Goal: Contribute content: Contribute content

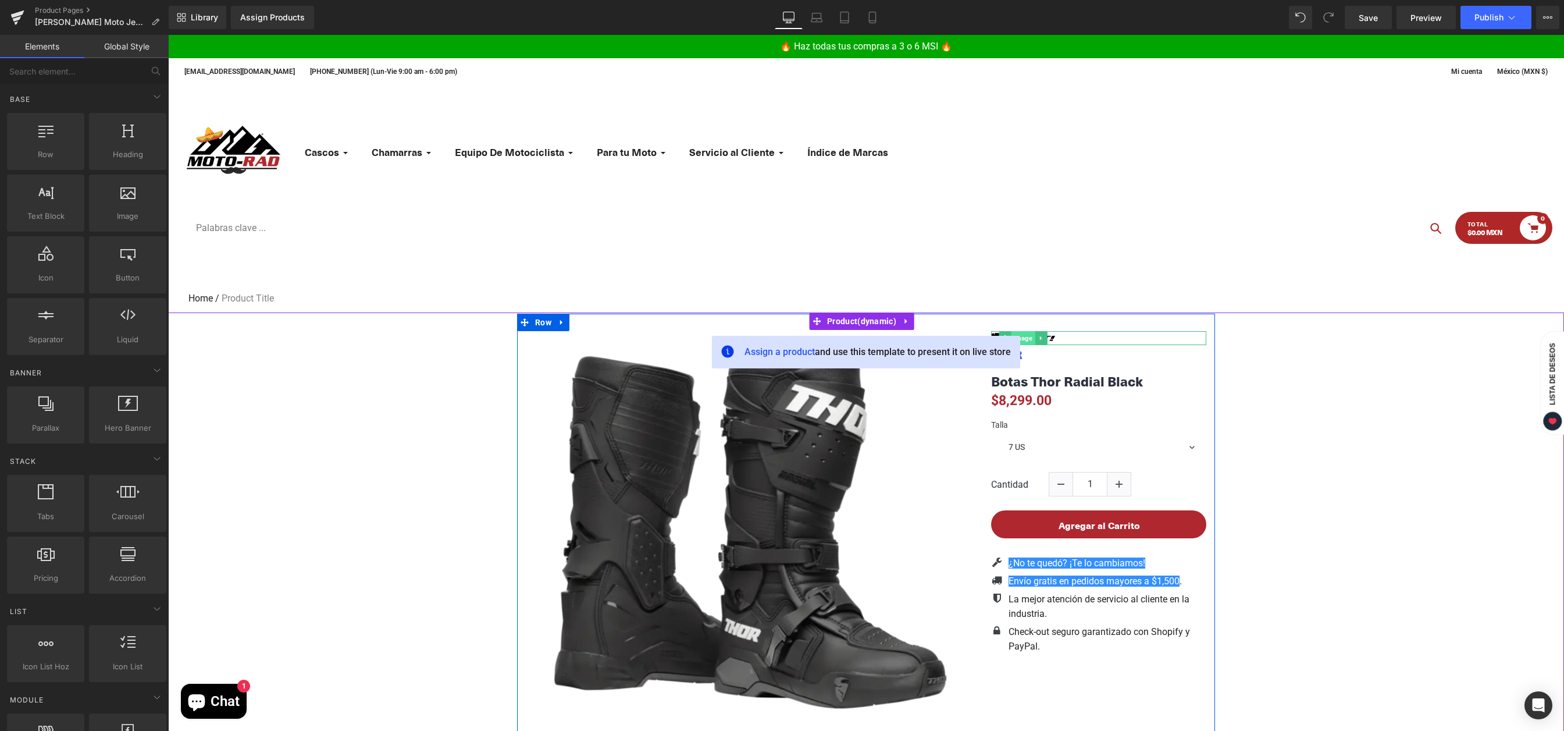
click at [1025, 338] on span "Image" at bounding box center [1023, 338] width 24 height 14
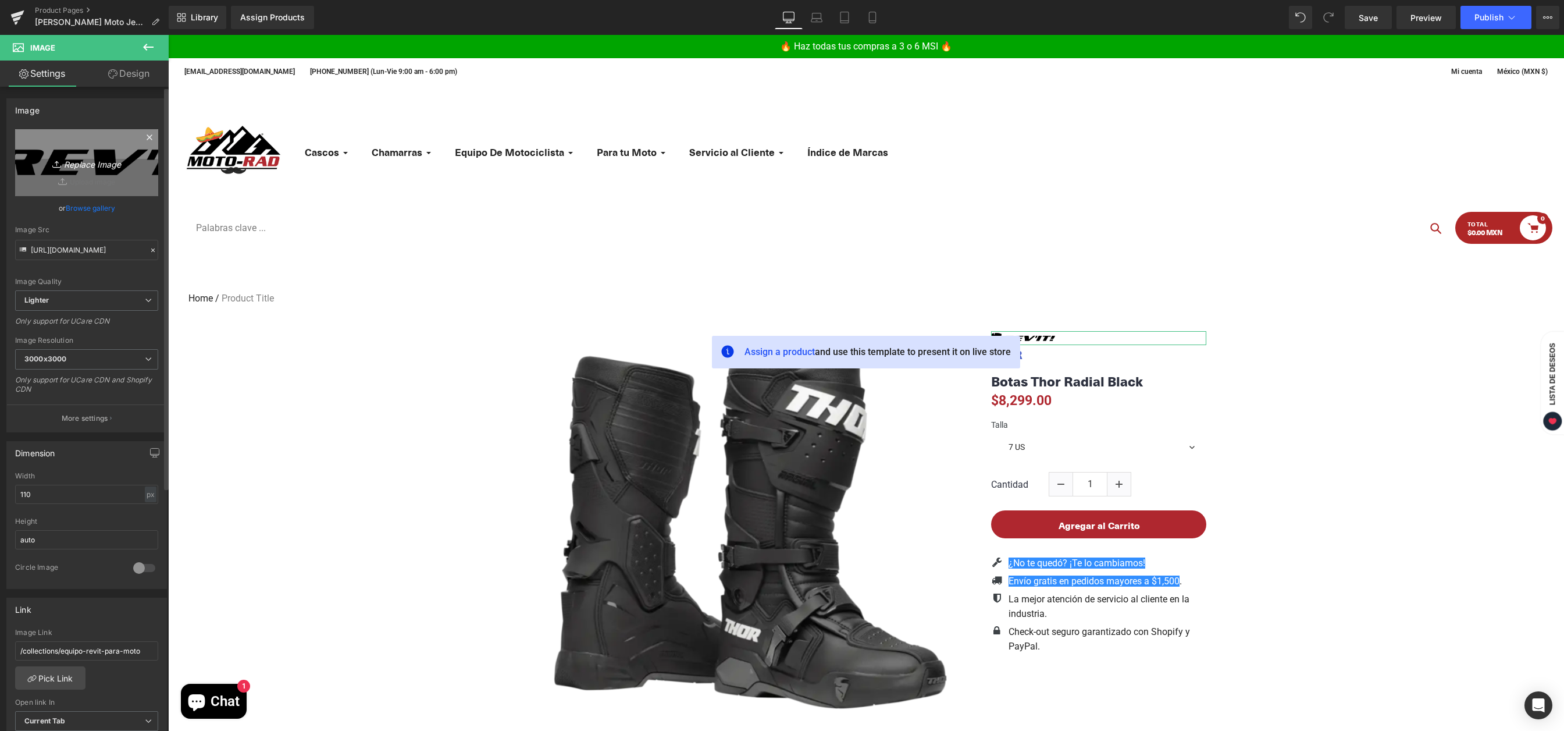
click at [117, 165] on icon "Replace Image" at bounding box center [86, 162] width 93 height 15
type input "C:\fakepath\Pando Moto Logo.jpg"
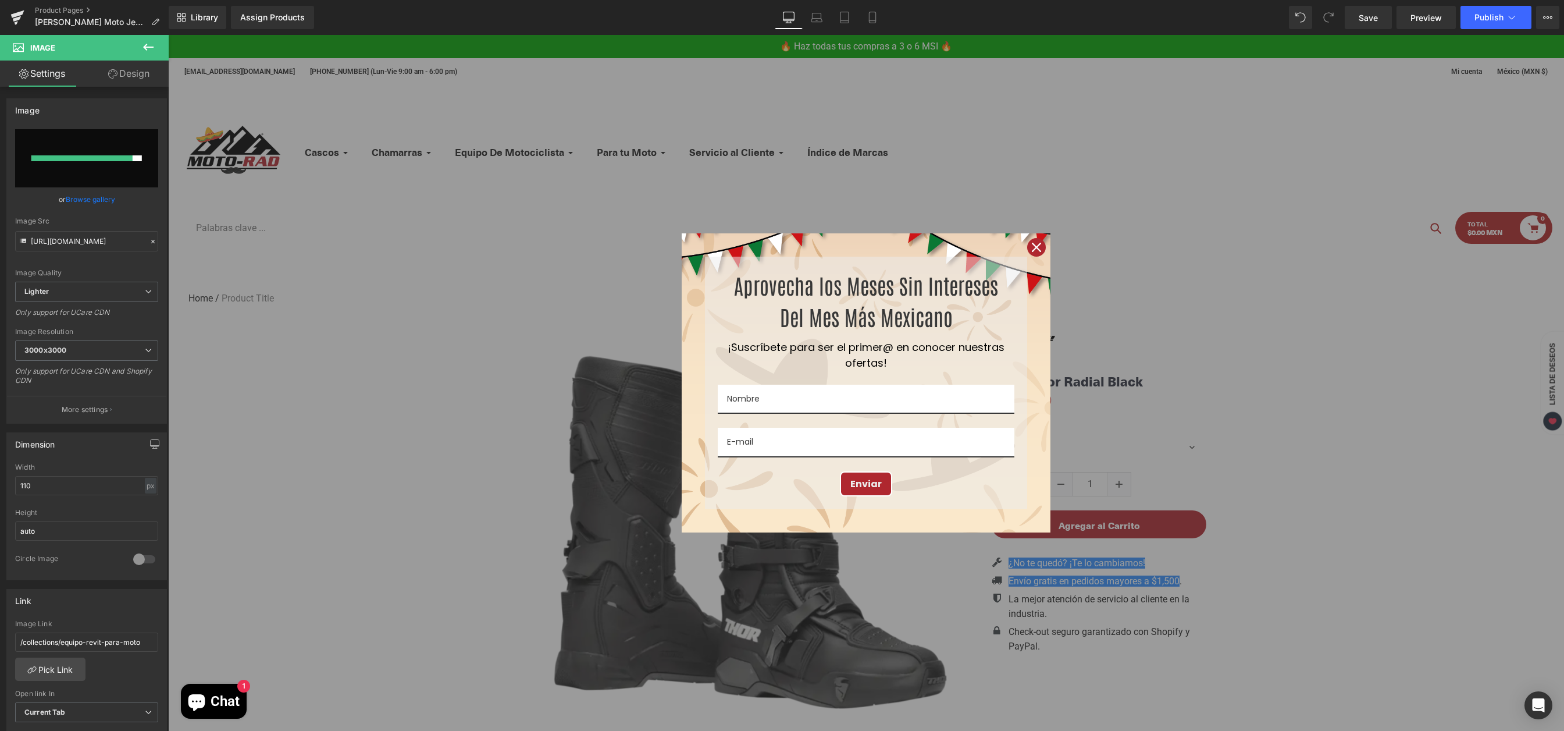
type input "[URL][DOMAIN_NAME][PERSON_NAME]"
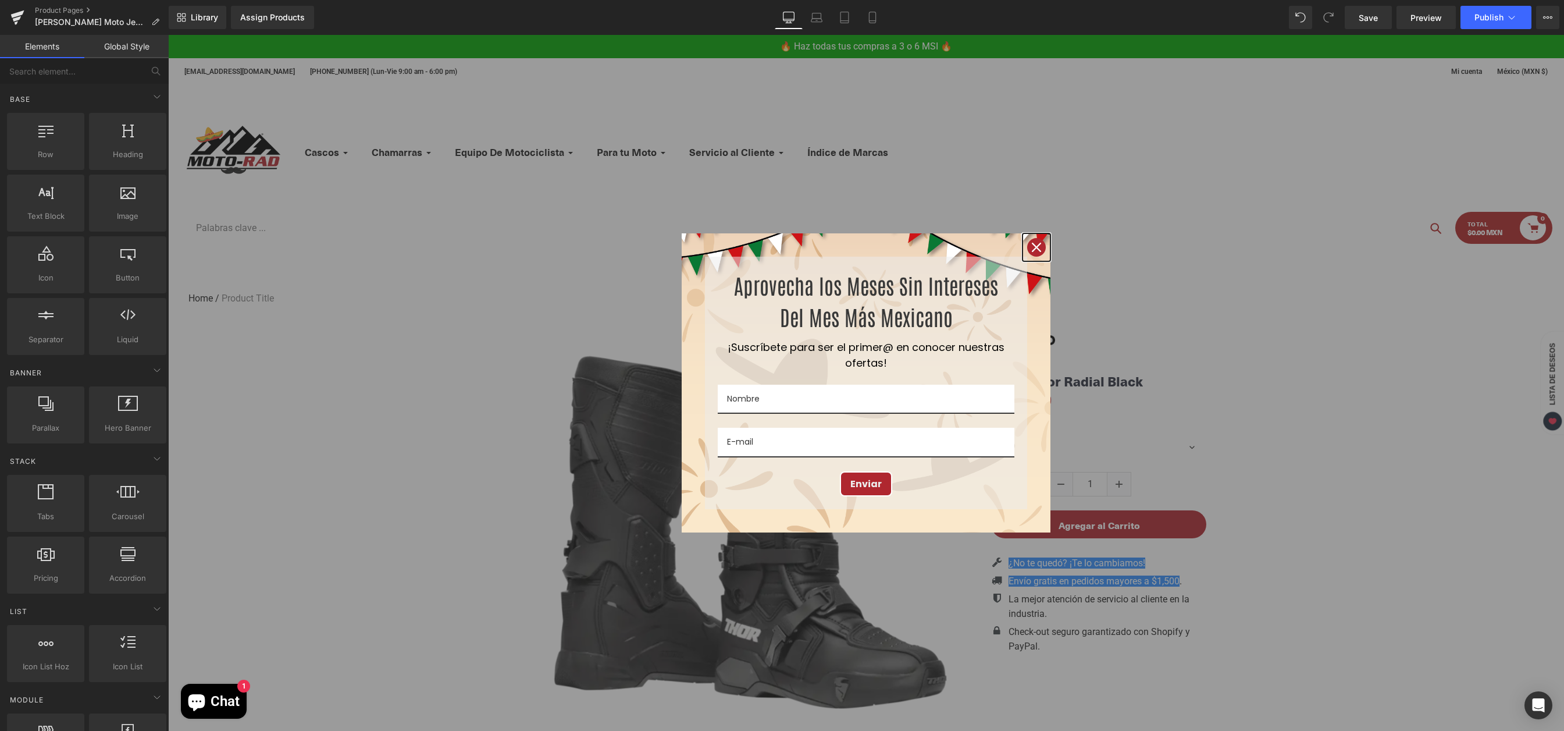
click at [1032, 248] on icon "close icon" at bounding box center [1036, 247] width 9 height 9
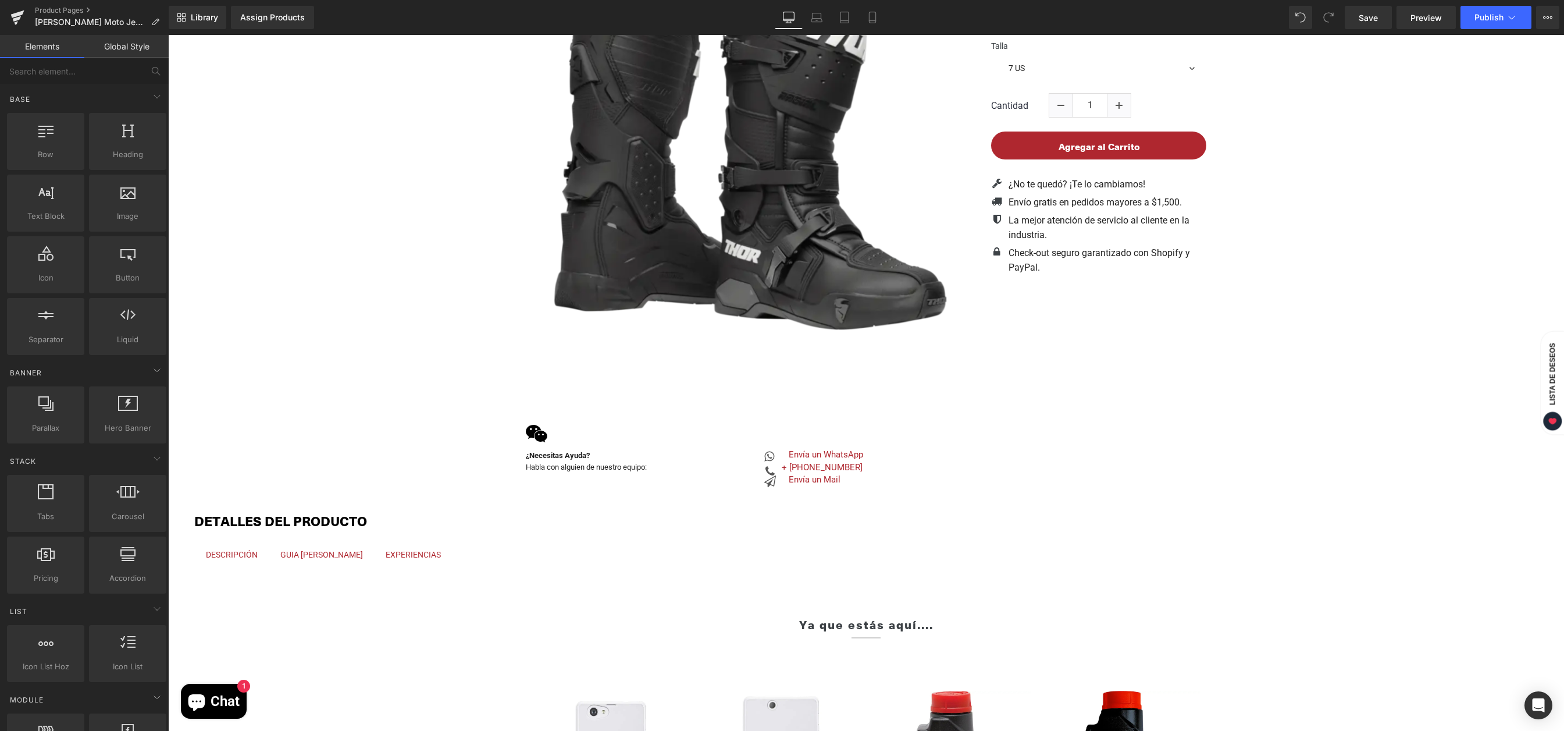
scroll to position [572, 0]
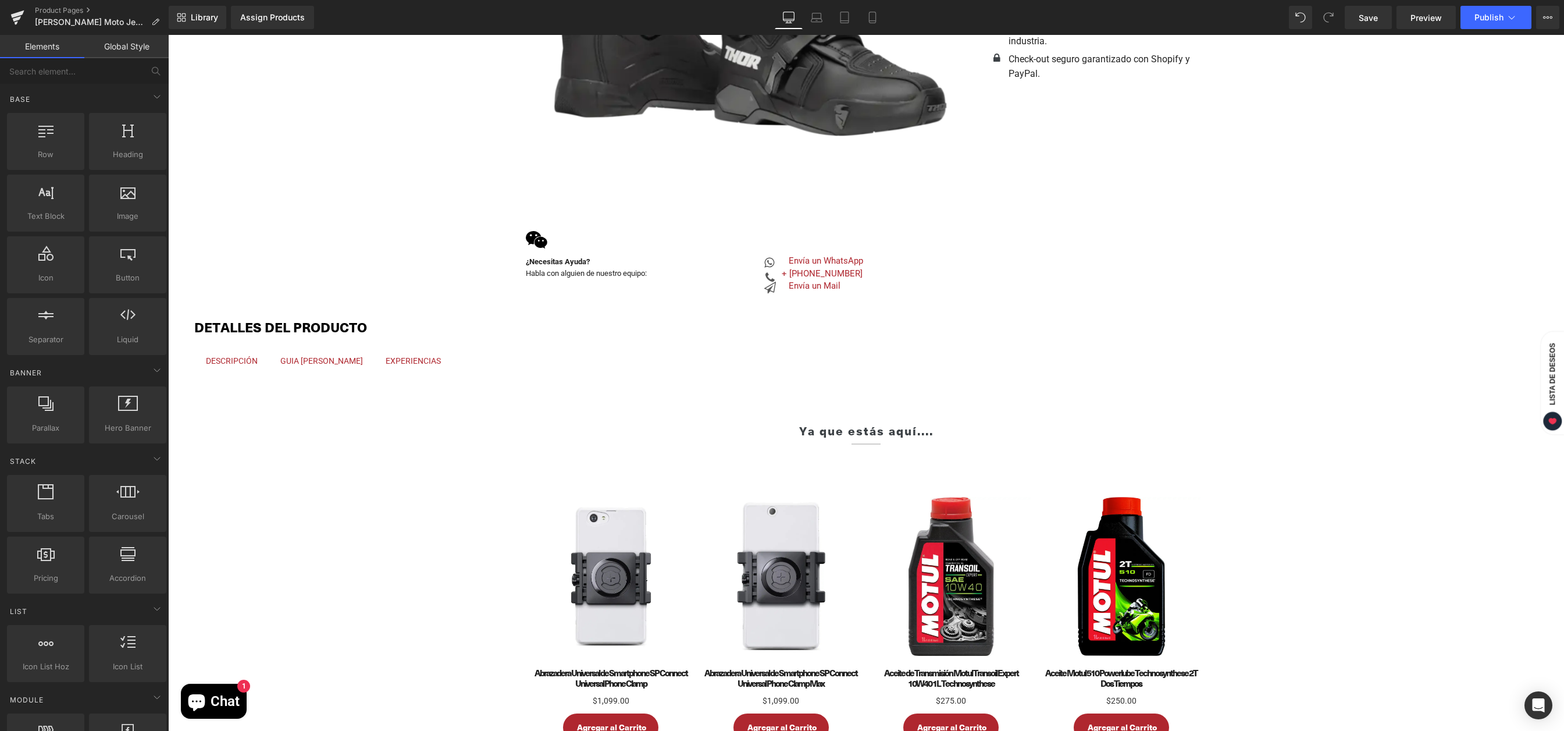
click at [168, 35] on div at bounding box center [168, 35] width 0 height 0
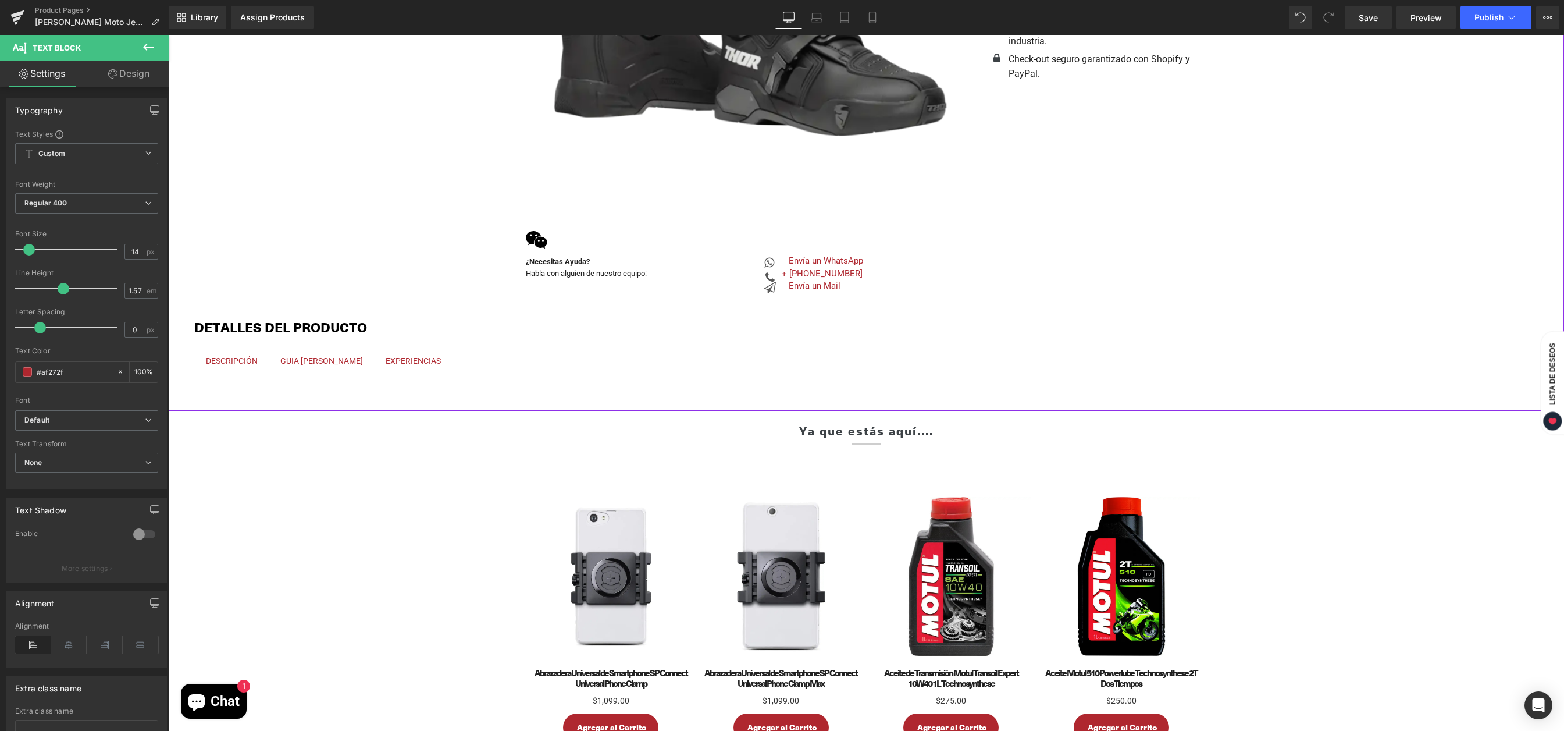
scroll to position [0, 0]
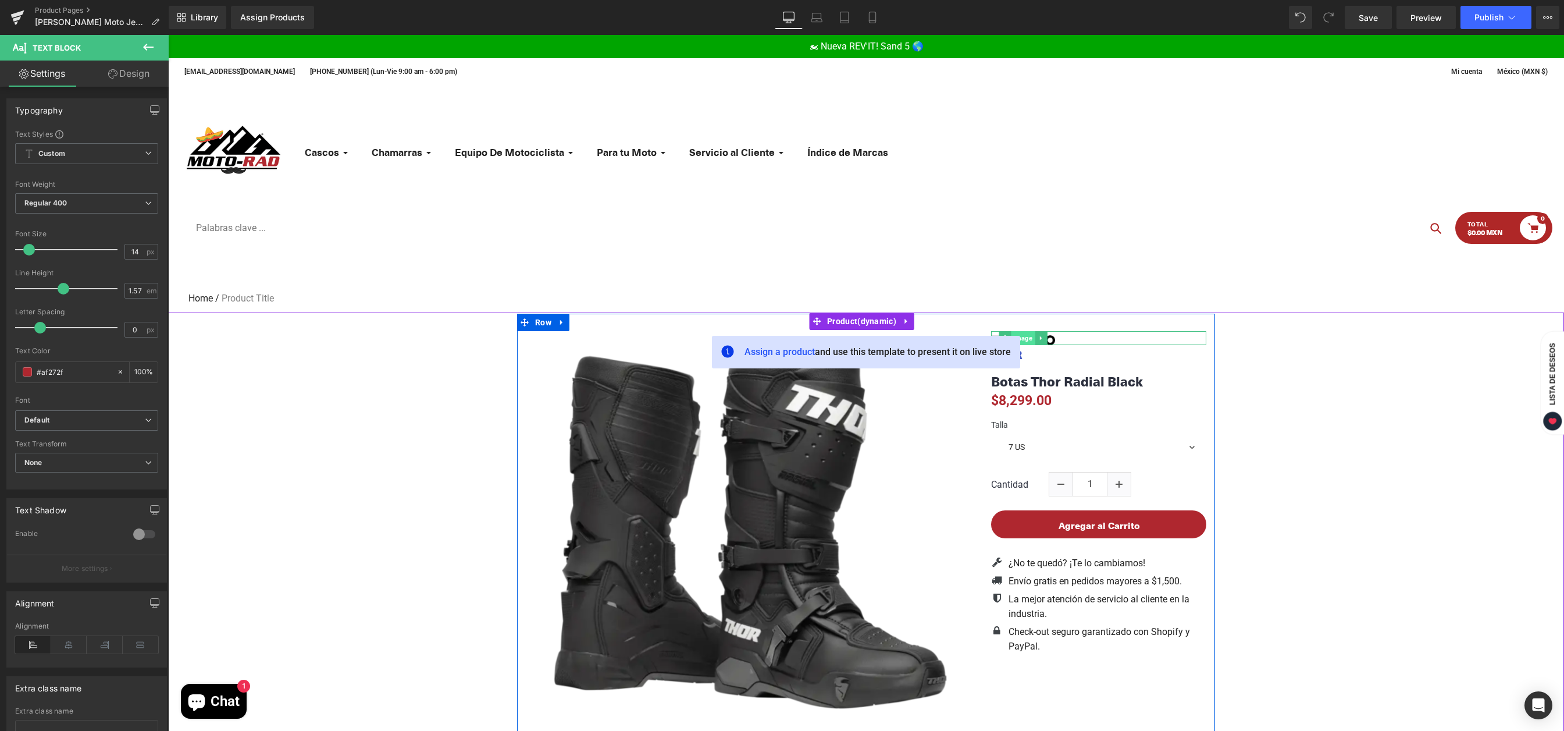
click at [1027, 340] on span "Image" at bounding box center [1023, 338] width 24 height 14
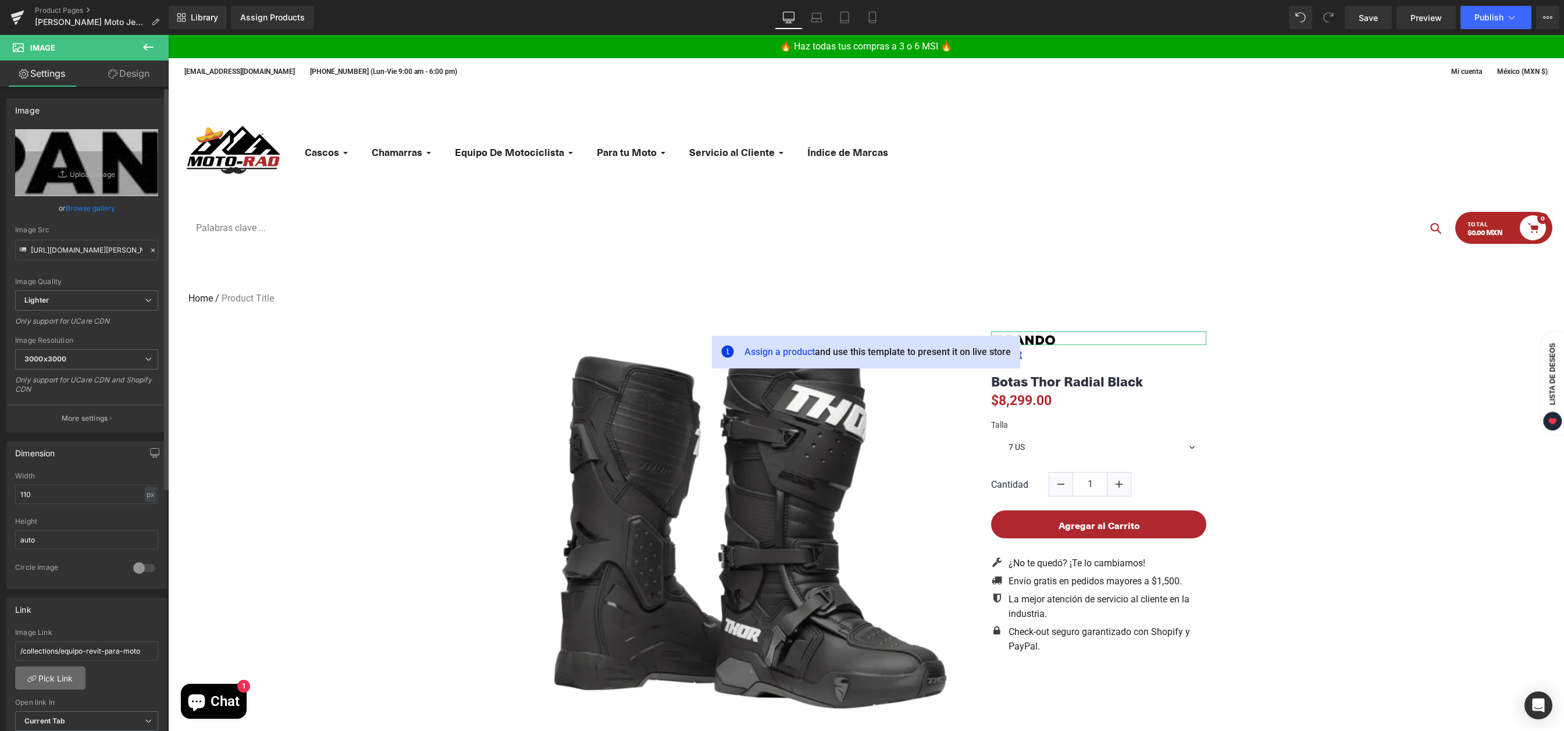
click at [68, 681] on link "Pick Link" at bounding box center [50, 677] width 70 height 23
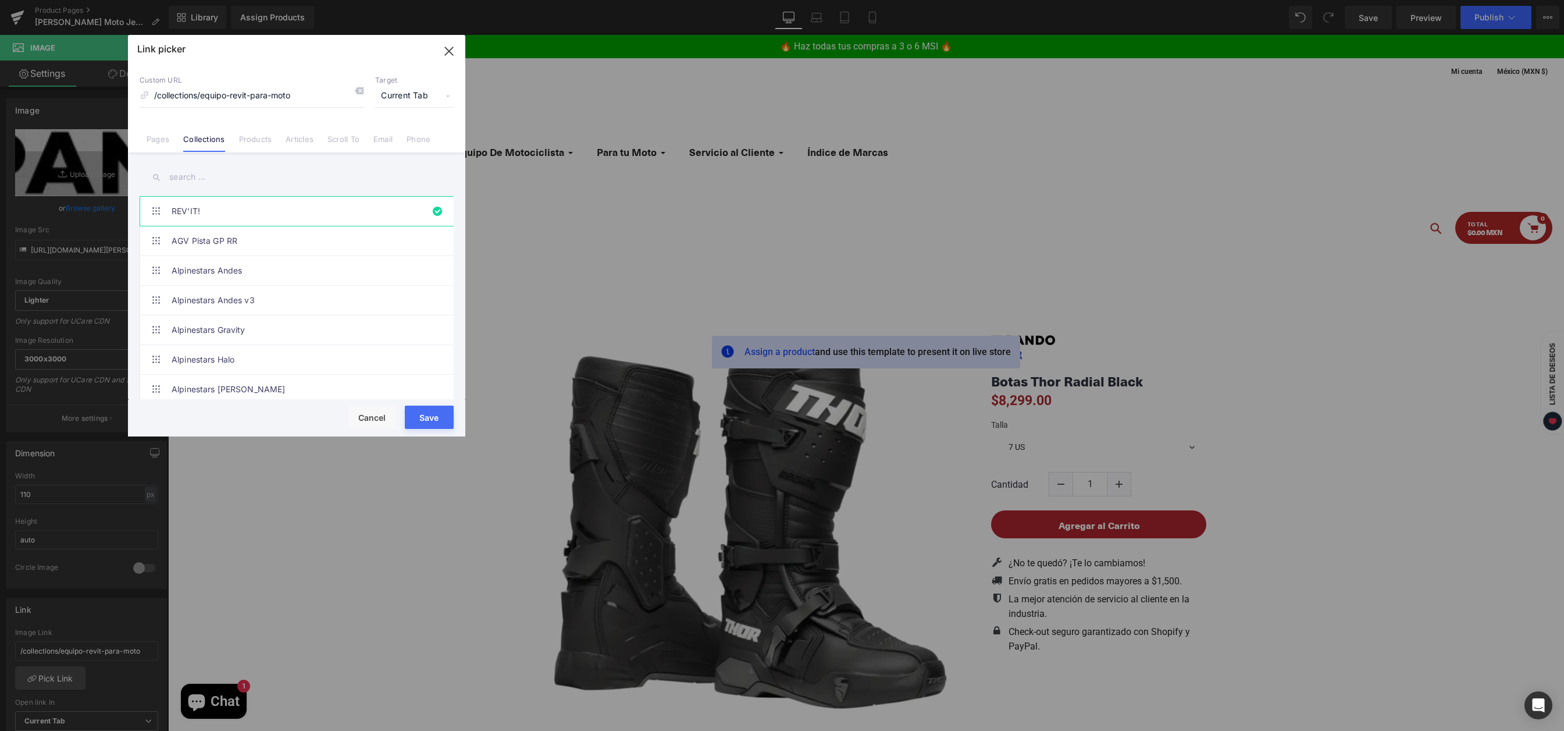
click at [196, 175] on input "text" at bounding box center [297, 177] width 314 height 26
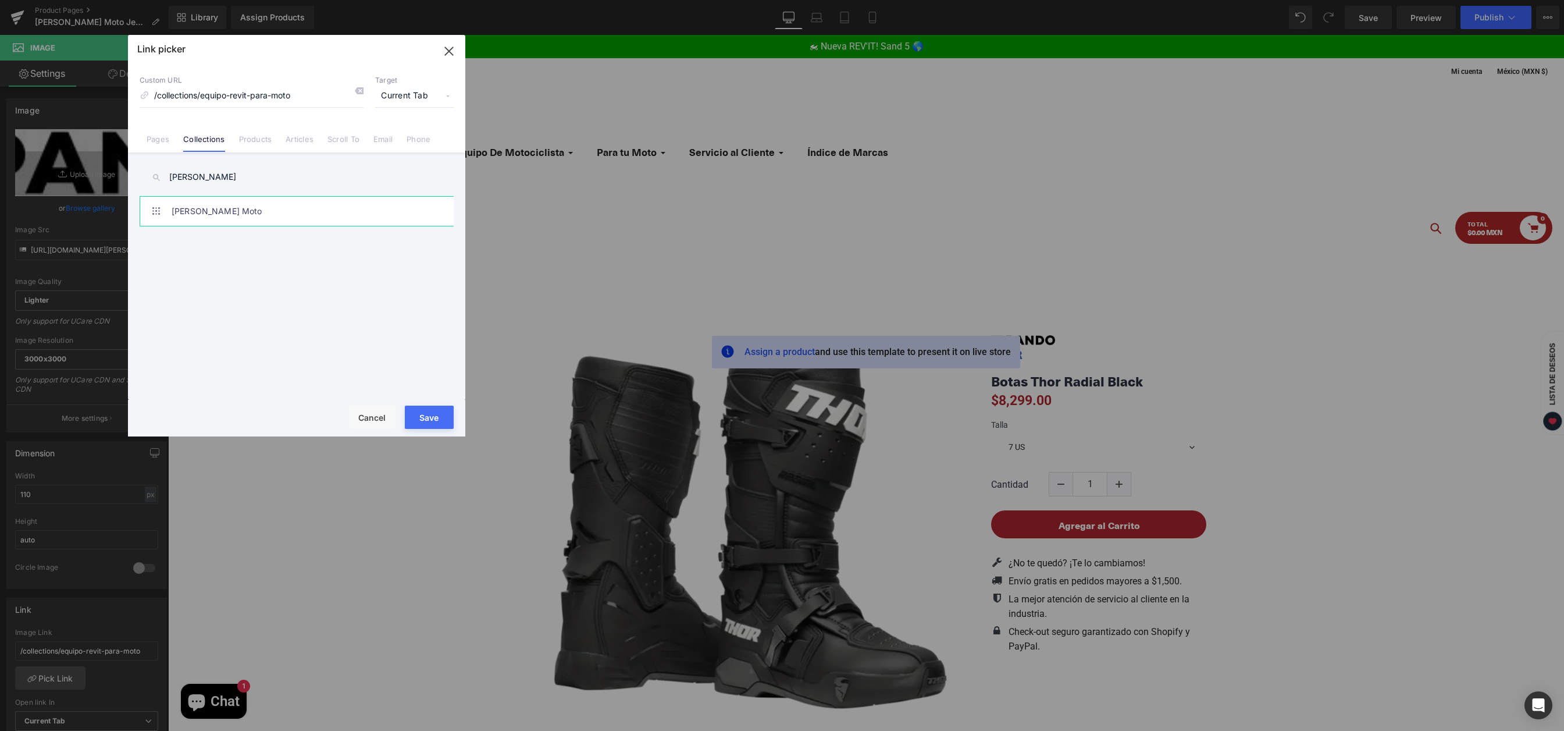
type input "[PERSON_NAME]"
click at [202, 211] on link "[PERSON_NAME] Moto" at bounding box center [300, 211] width 256 height 29
type input "/collections/[PERSON_NAME]-moto"
click at [430, 418] on button "Save" at bounding box center [429, 417] width 49 height 23
type input "/collections/[PERSON_NAME]-moto"
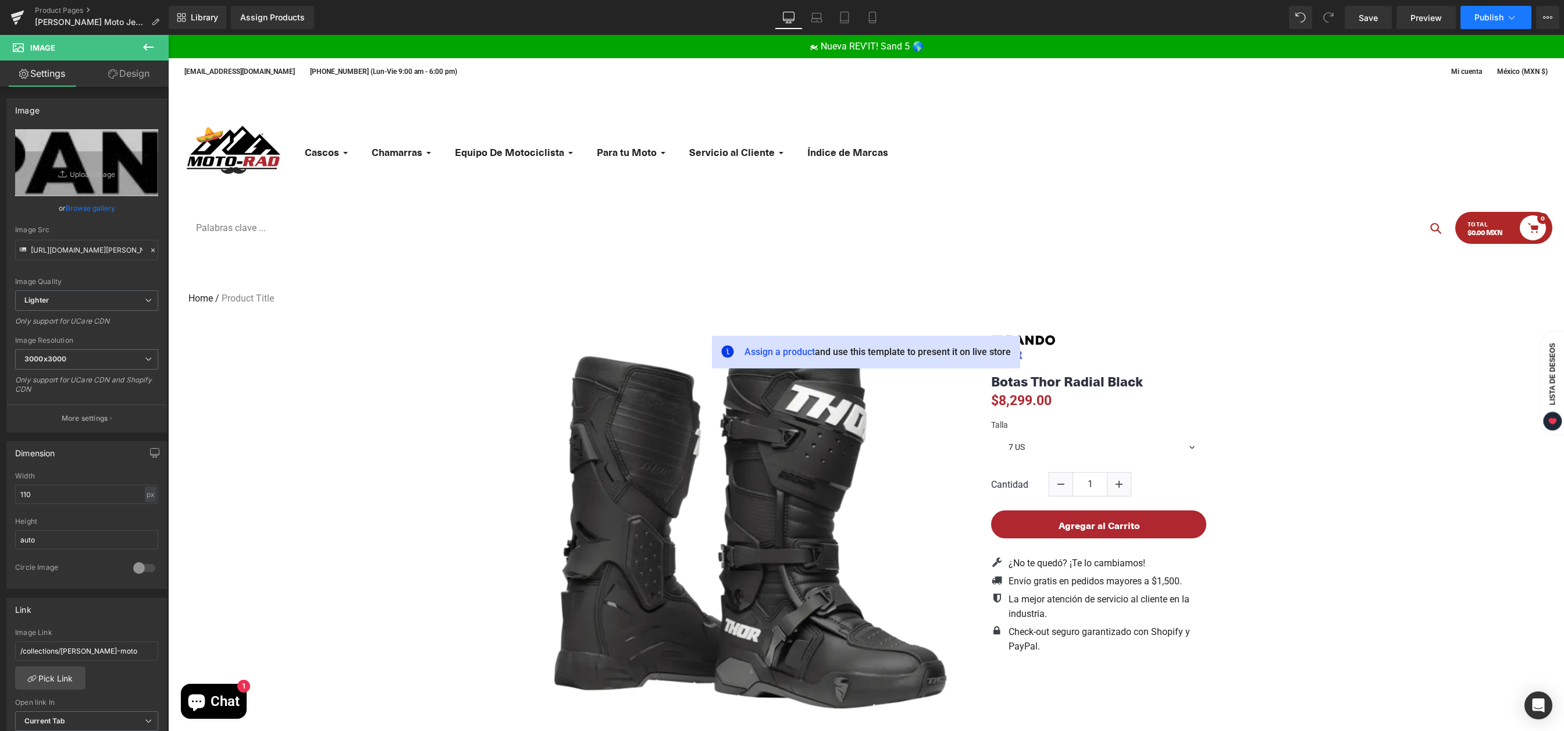
click at [1478, 15] on span "Publish" at bounding box center [1489, 17] width 29 height 9
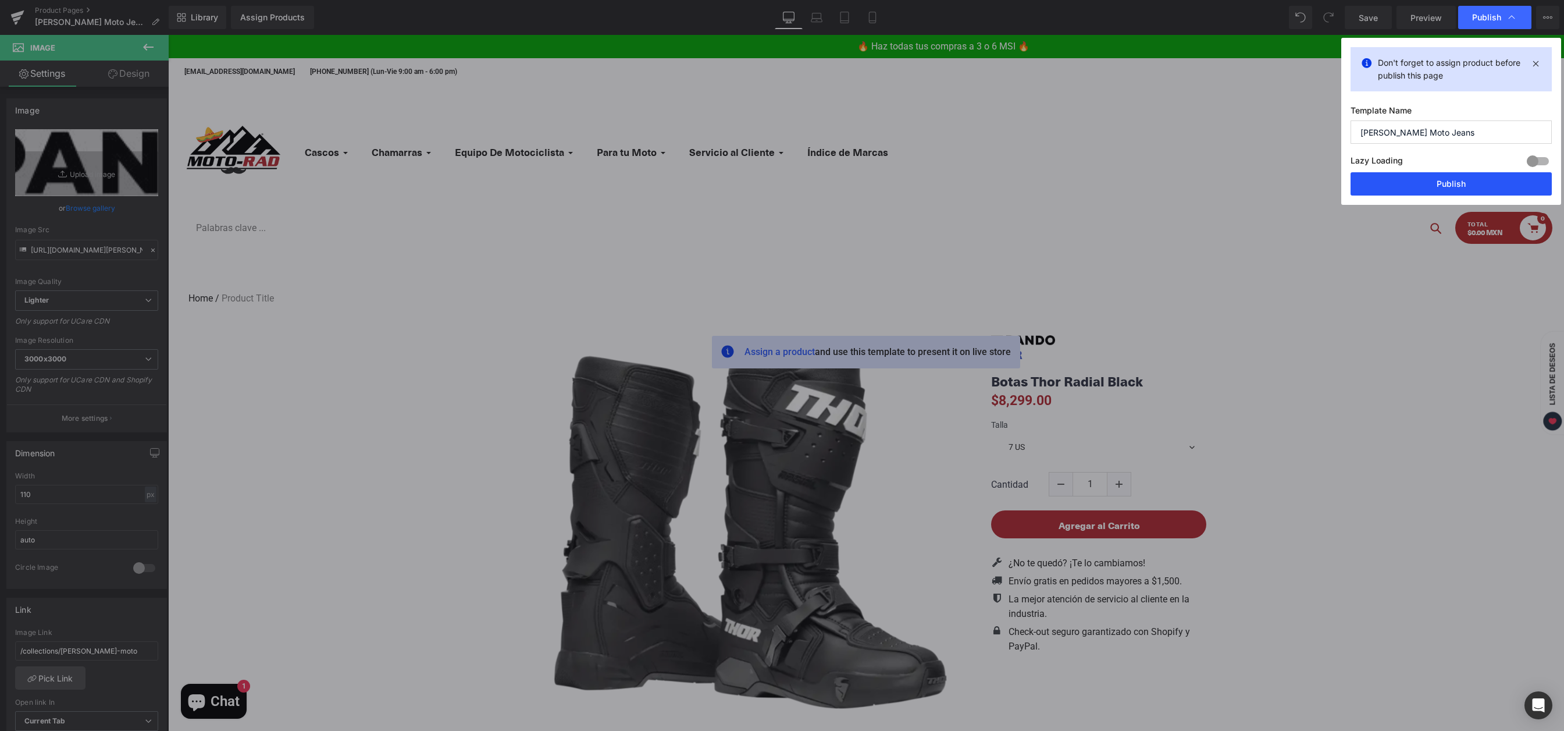
click at [1393, 181] on button "Publish" at bounding box center [1451, 183] width 201 height 23
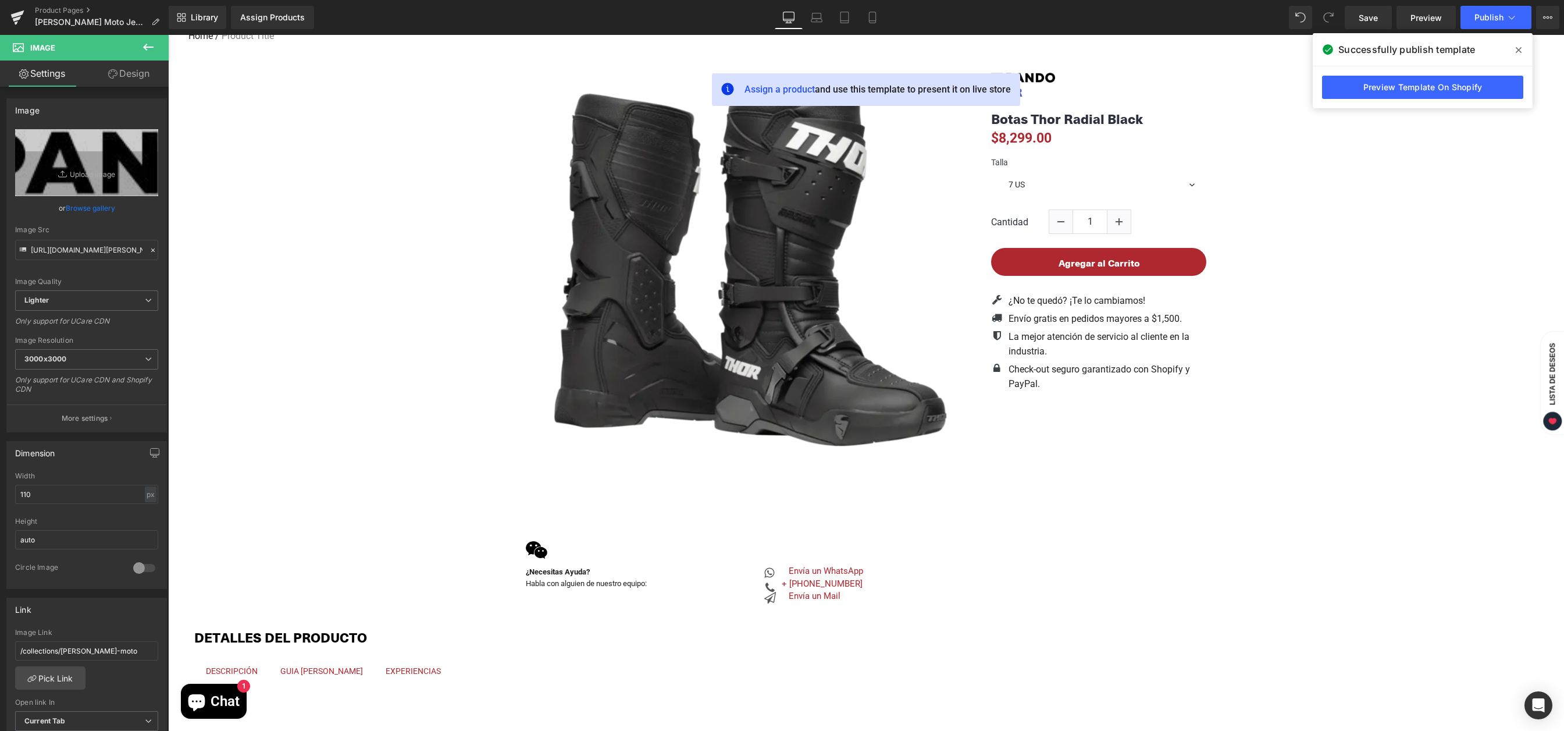
scroll to position [30, 0]
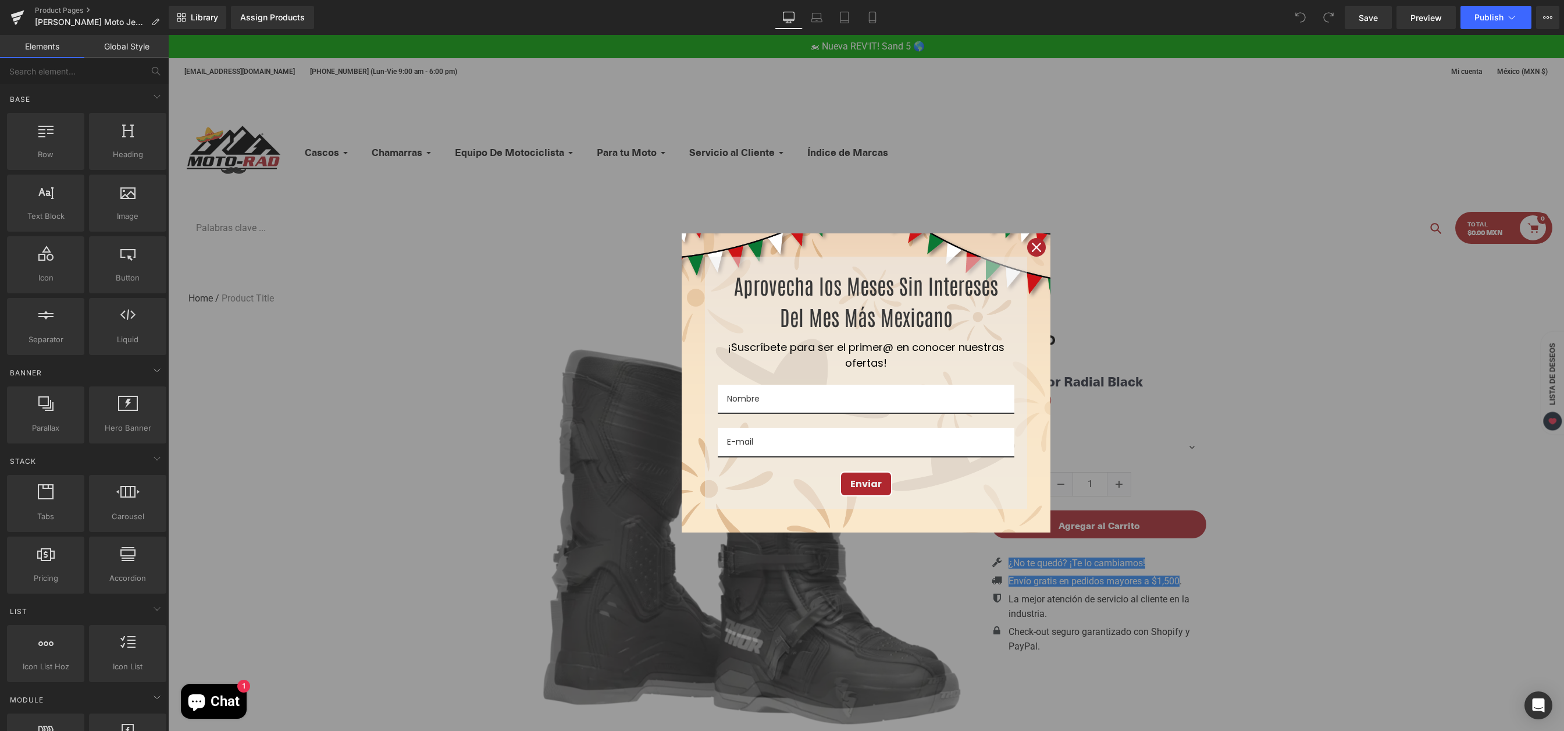
scroll to position [375, 0]
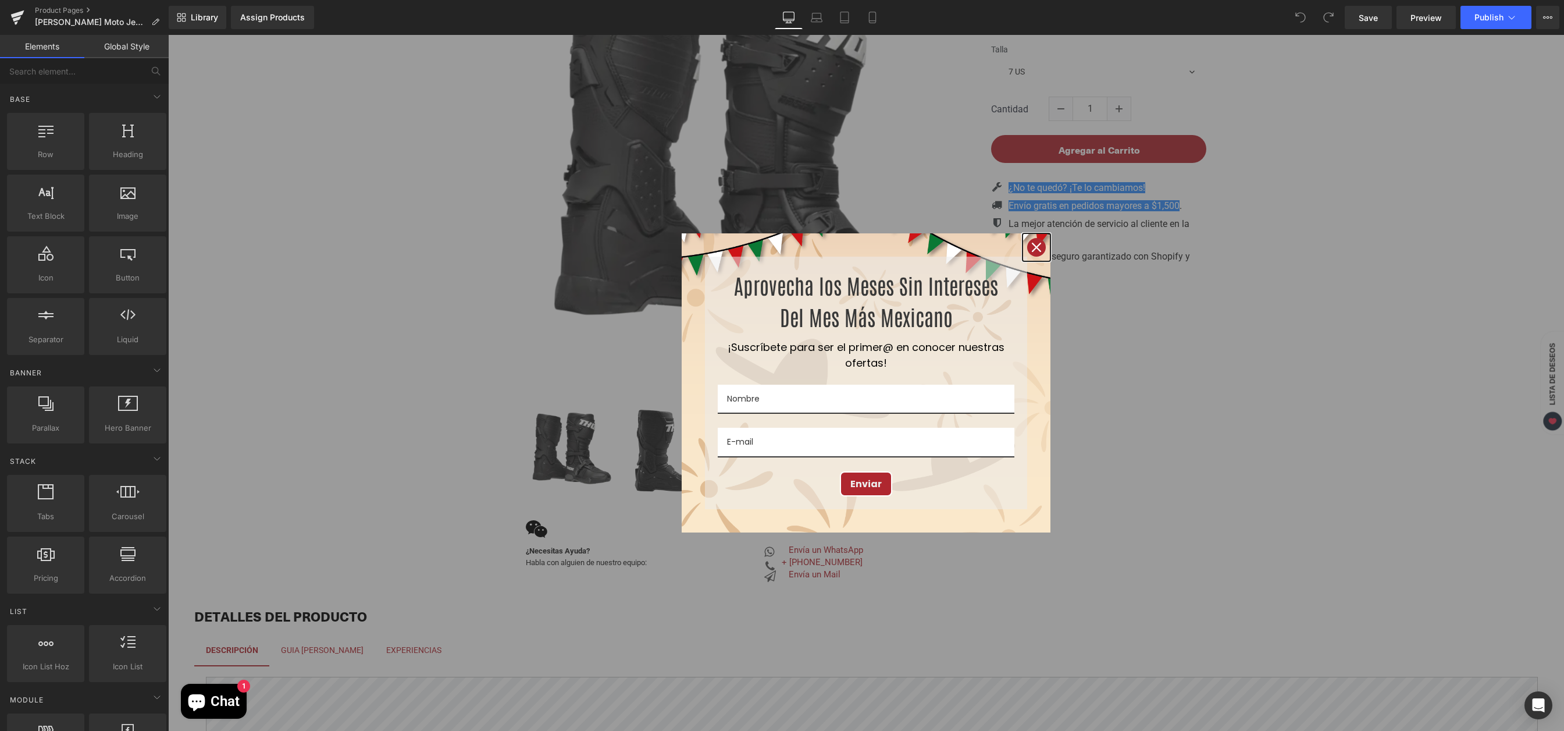
click at [1032, 249] on icon "close icon" at bounding box center [1036, 247] width 9 height 9
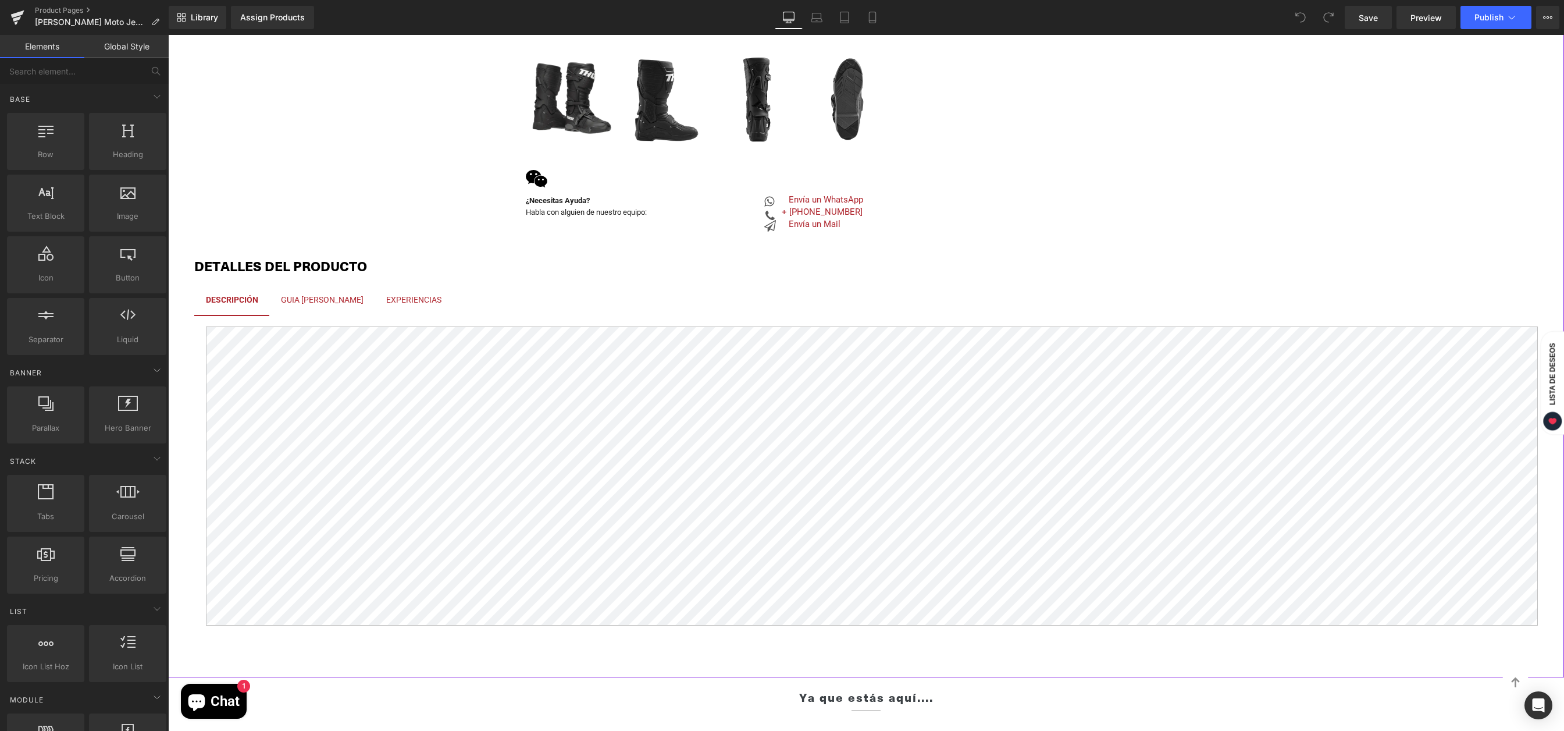
scroll to position [758, 0]
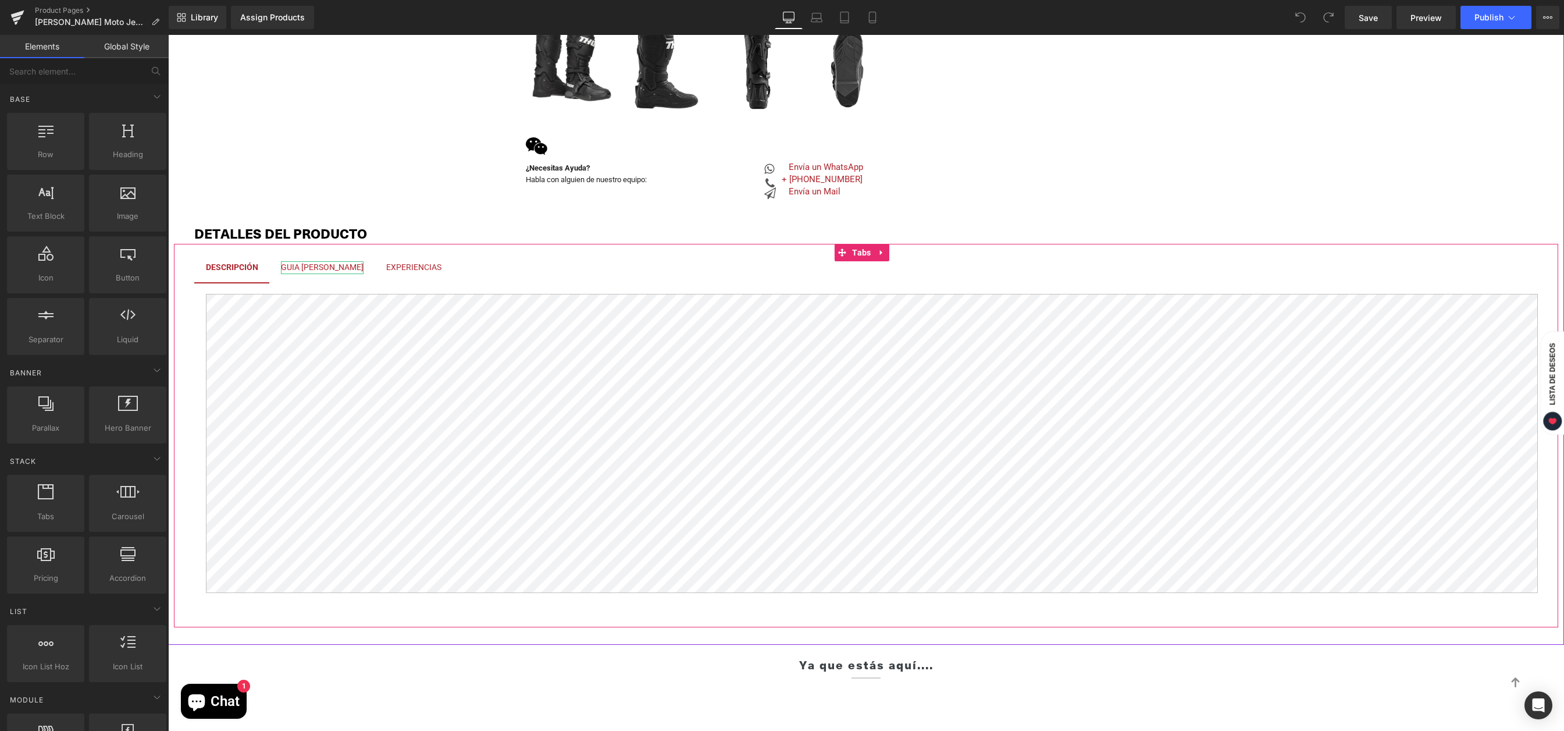
click at [320, 270] on div "[PERSON_NAME]" at bounding box center [322, 267] width 83 height 13
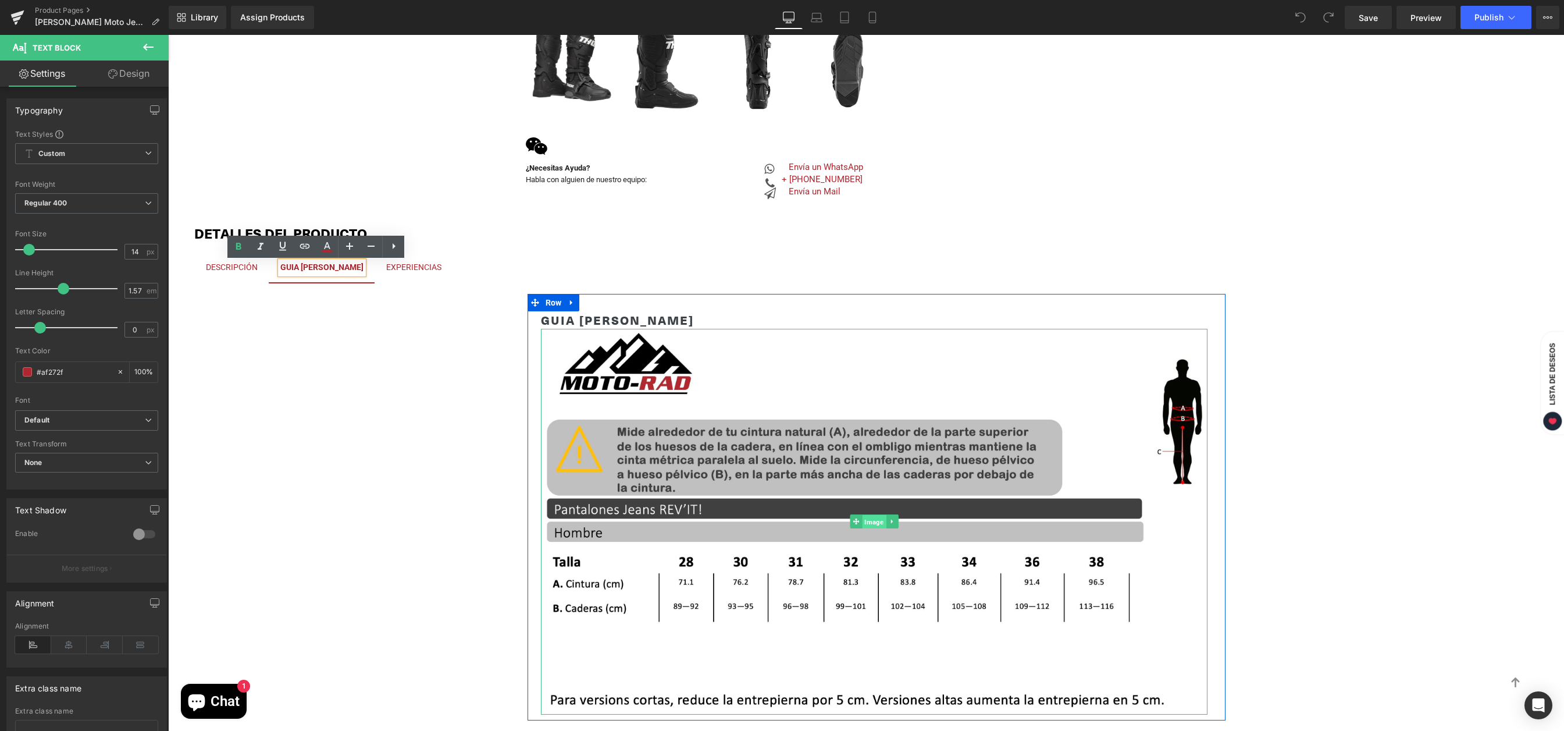
click at [873, 521] on span "Image" at bounding box center [874, 522] width 24 height 14
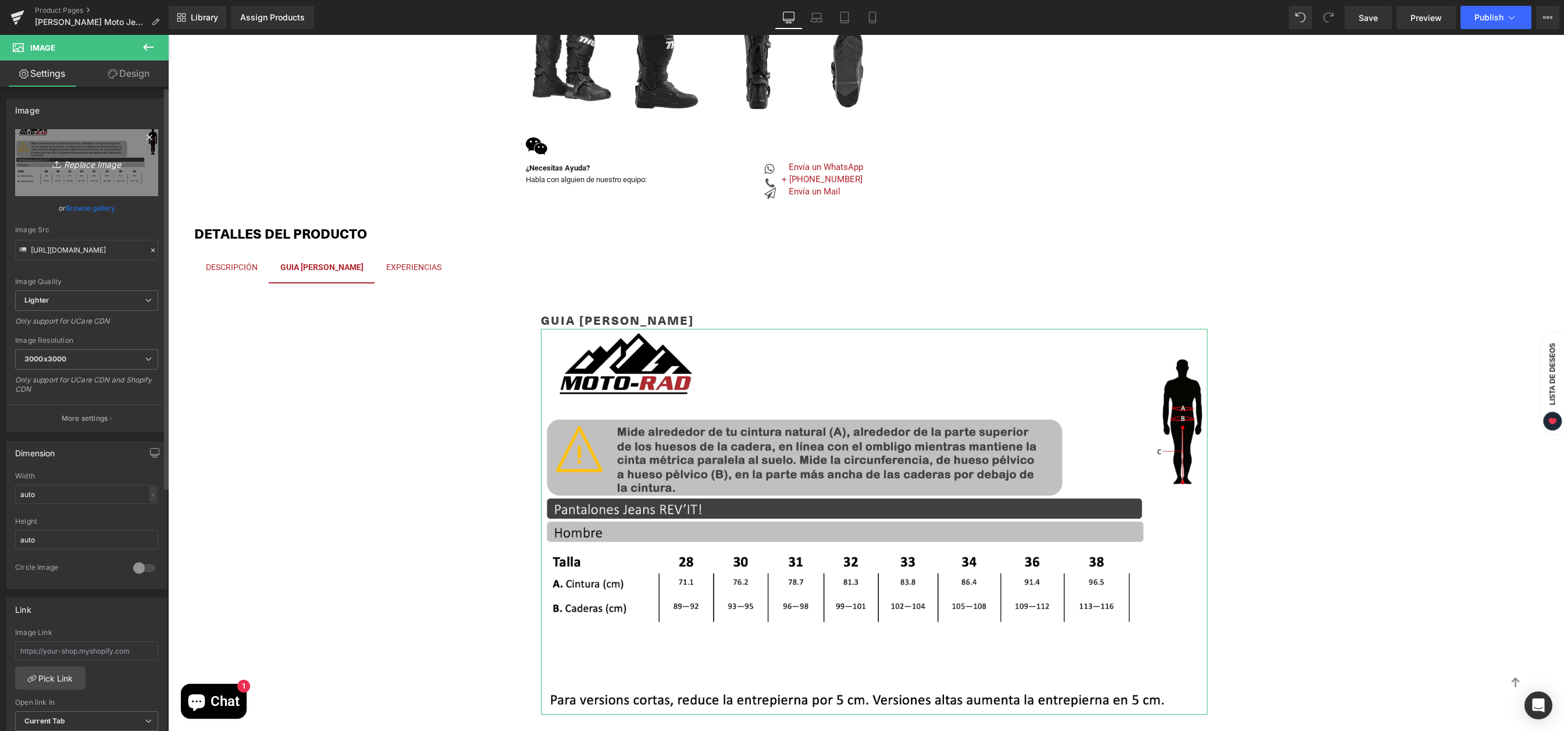
click at [89, 165] on icon "Replace Image" at bounding box center [86, 162] width 93 height 15
type input "C:\fakepath\Guai de Tallas Pantalones Pando Moto.jpg"
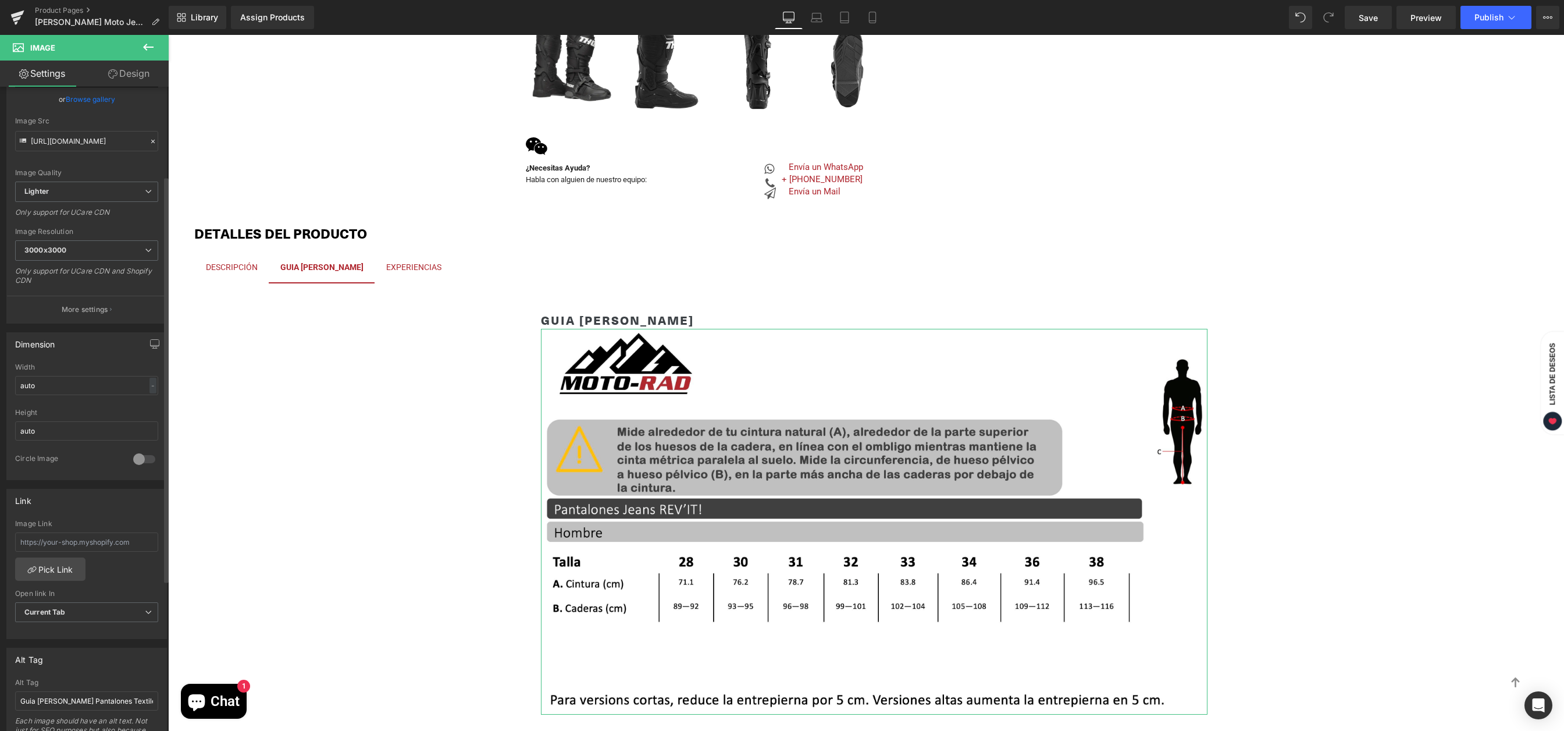
scroll to position [231, 0]
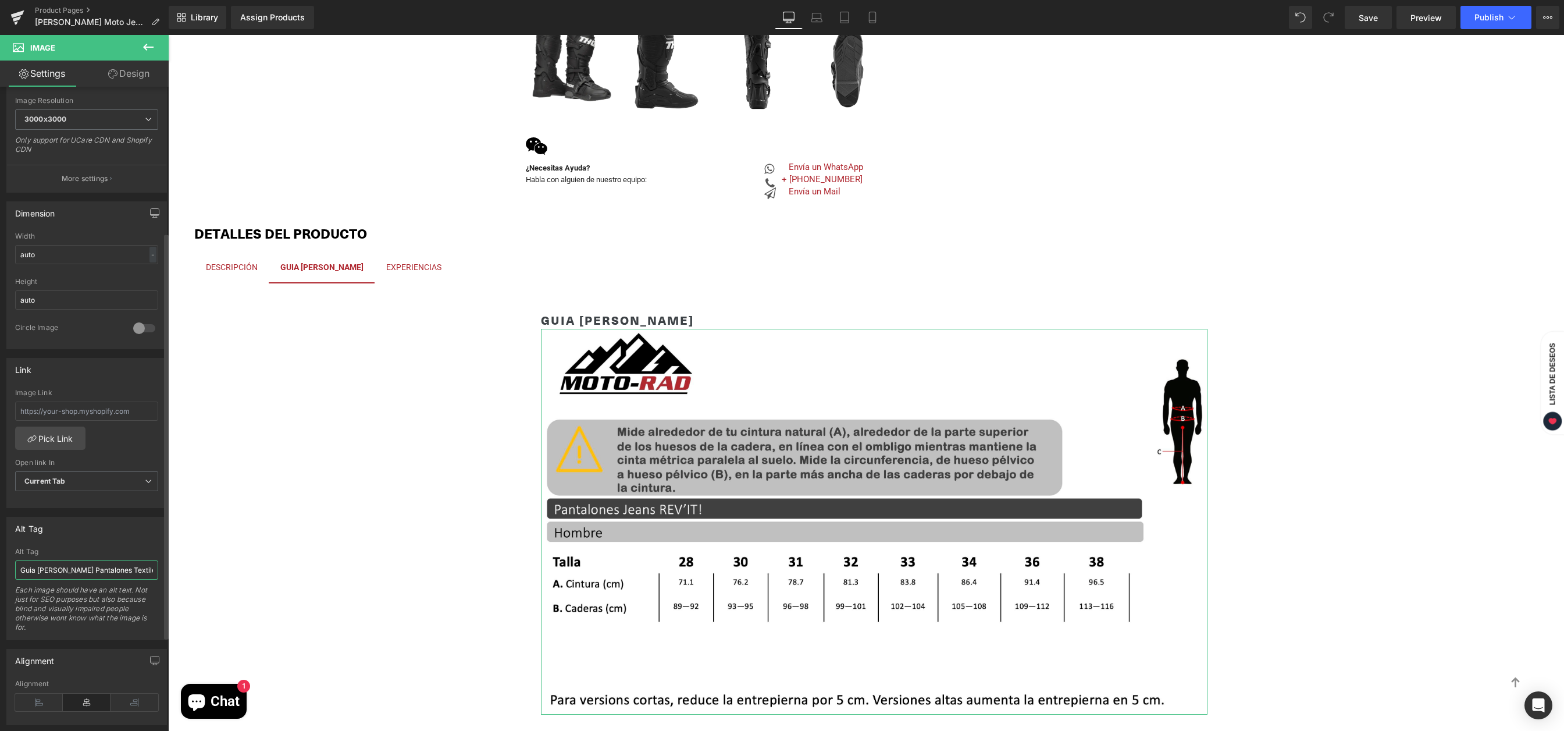
click at [136, 570] on input "Guia de Tallas Pantalones Textiles REV'IT!" at bounding box center [86, 569] width 143 height 19
type input "Guia de Tallas Pantalones Textiles Pando!"
type input "[URL][DOMAIN_NAME]"
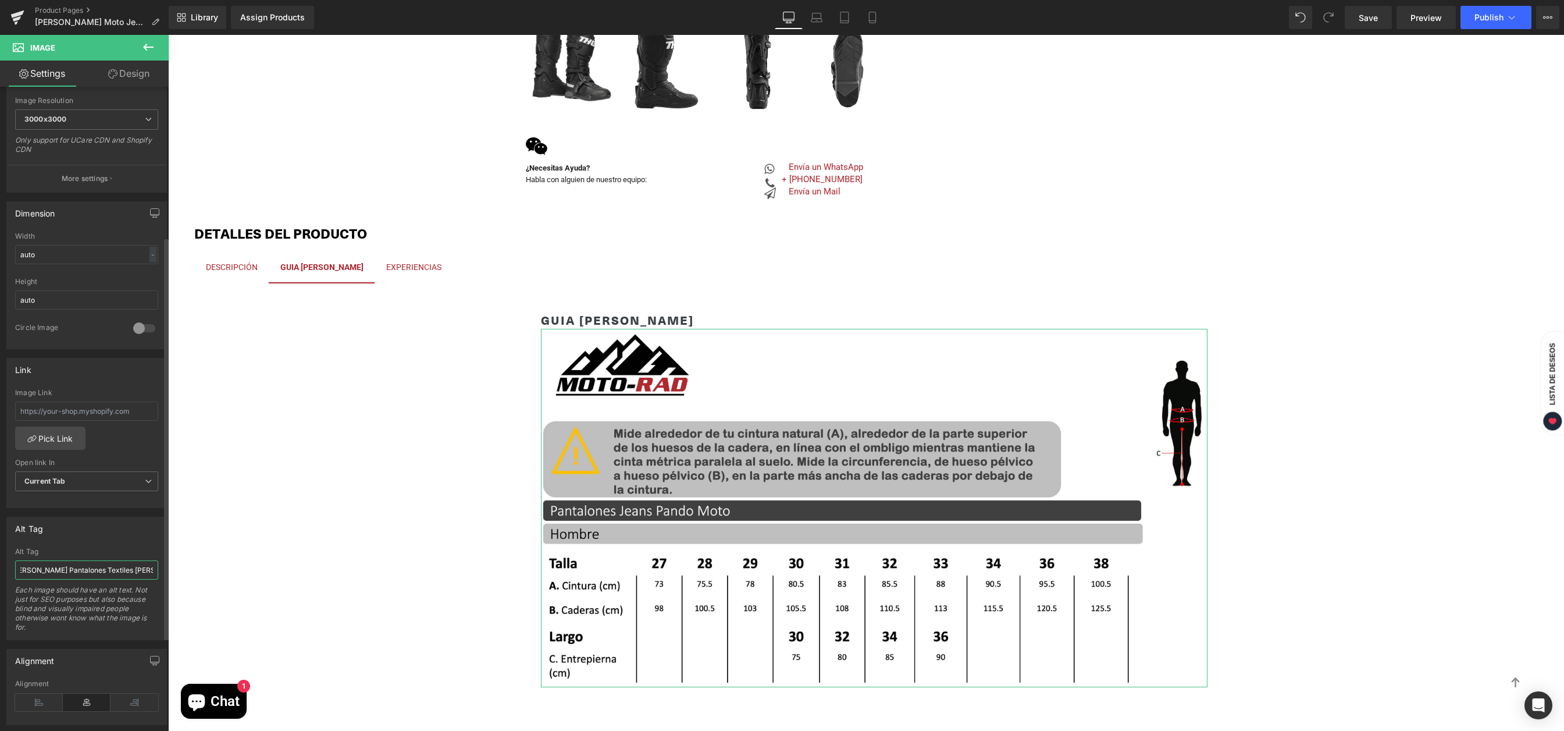
scroll to position [0, 26]
type input "[PERSON_NAME] Pantalones Textiles [PERSON_NAME] Moto"
click at [1493, 20] on span "Publish" at bounding box center [1489, 17] width 29 height 9
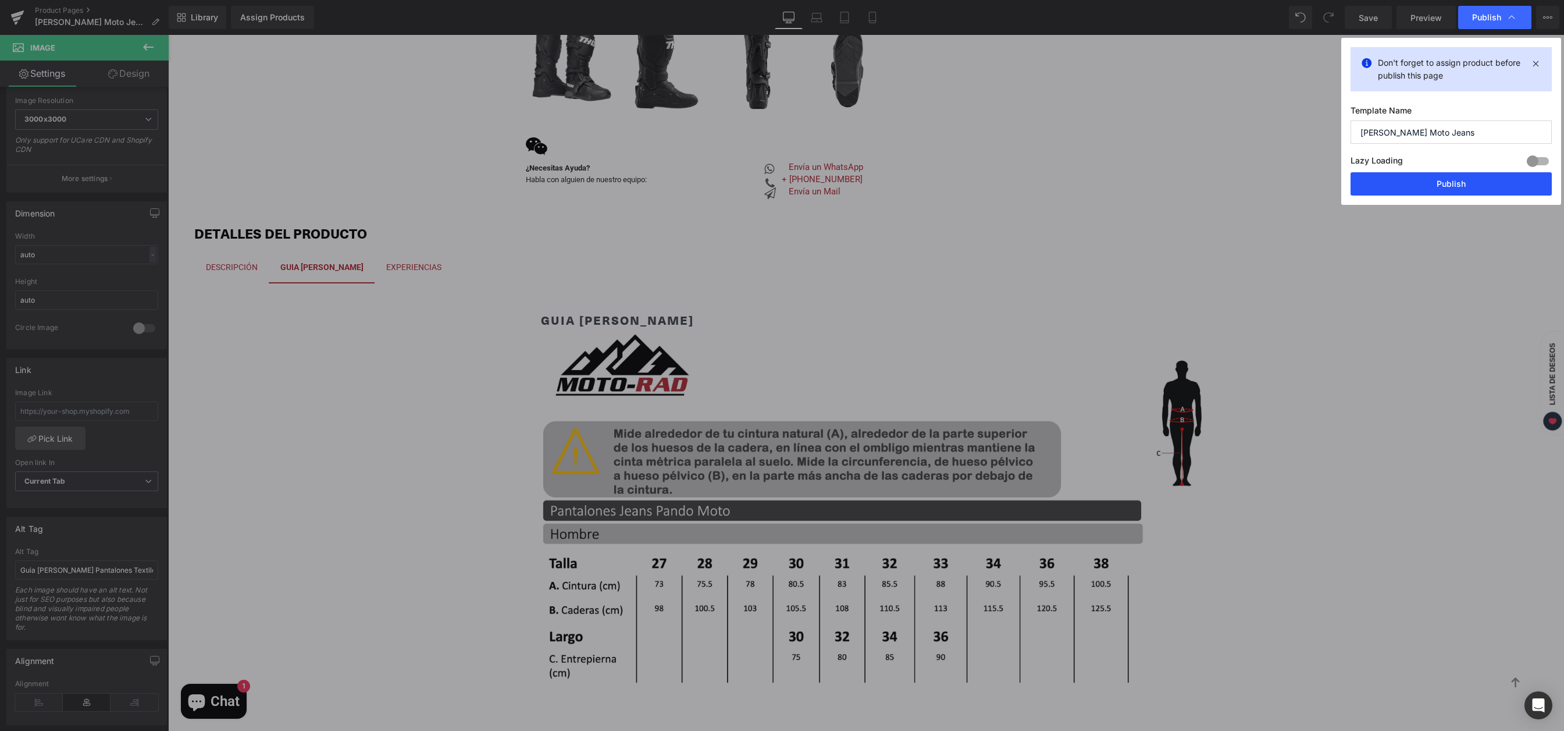
click at [1418, 186] on button "Publish" at bounding box center [1451, 183] width 201 height 23
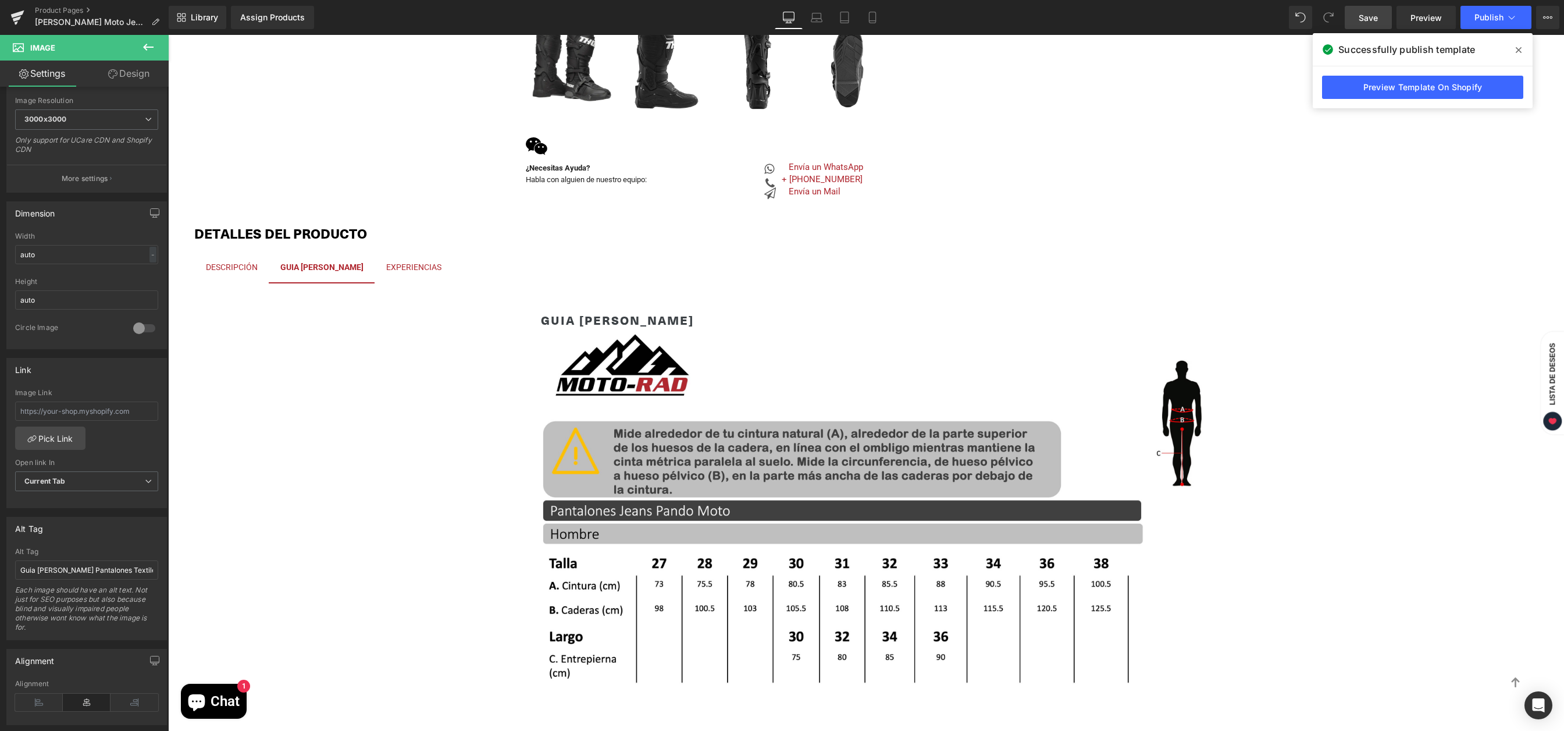
click at [1374, 19] on span "Save" at bounding box center [1368, 18] width 19 height 12
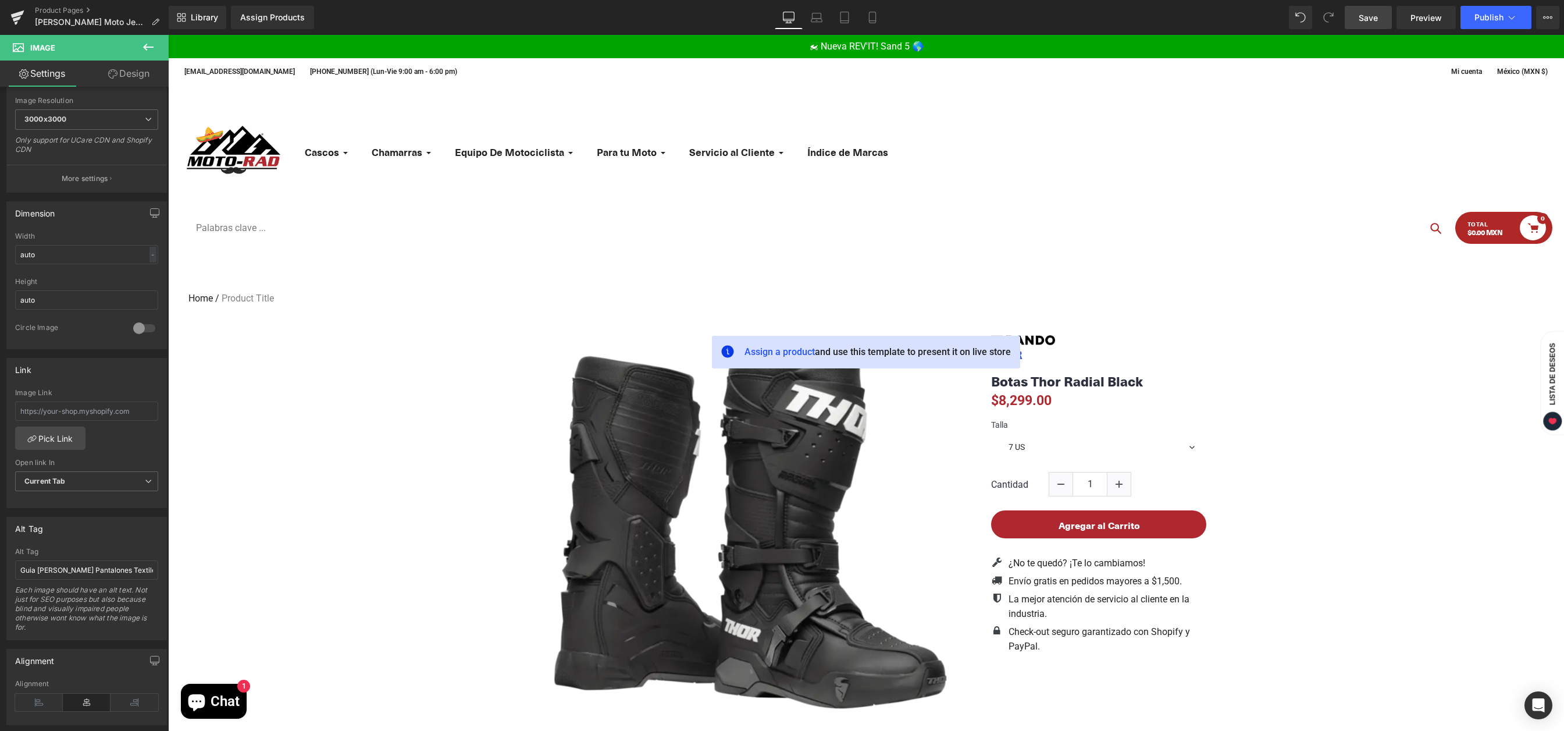
click at [1360, 16] on span "Save" at bounding box center [1368, 18] width 19 height 12
click at [1495, 13] on span "Publish" at bounding box center [1489, 17] width 29 height 9
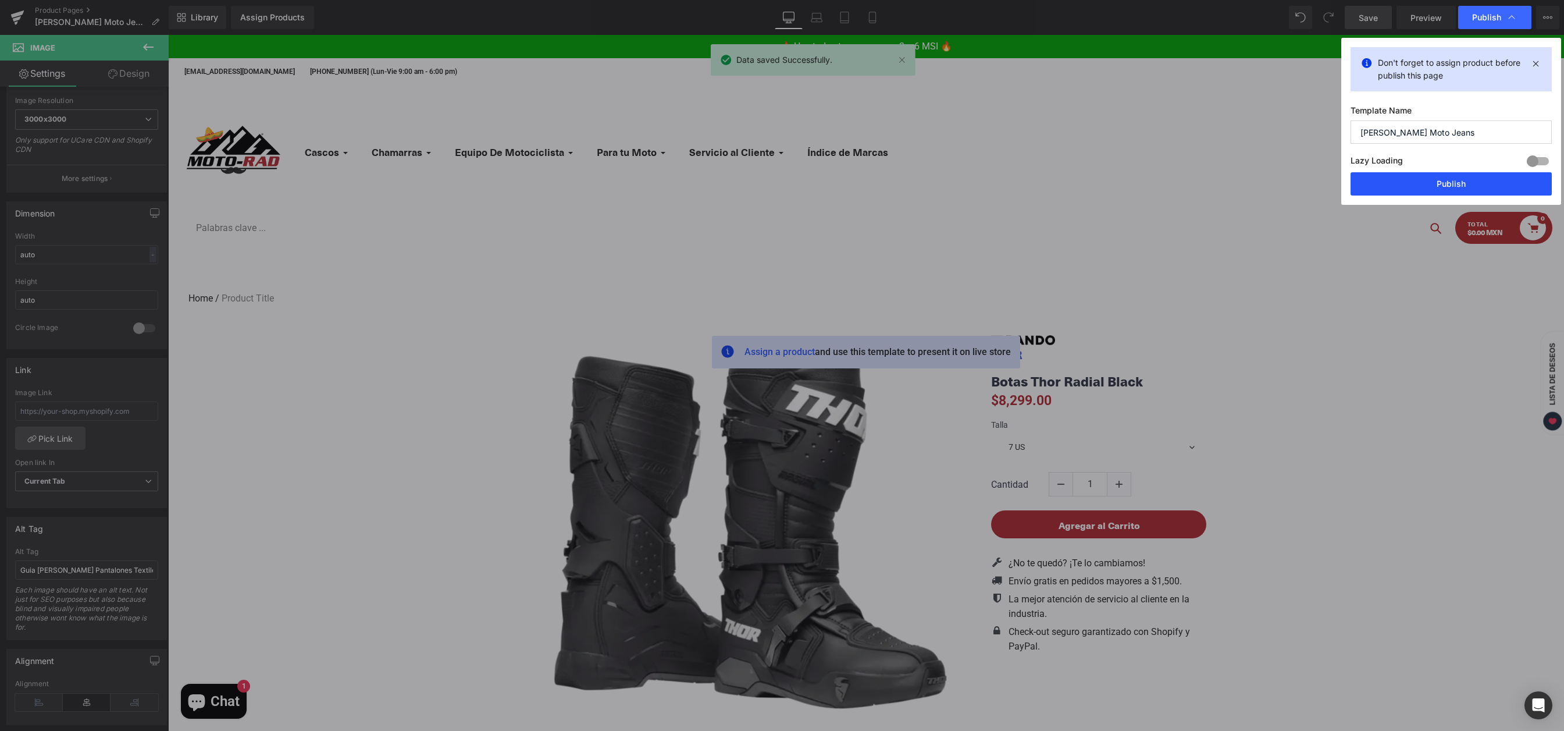
click at [1439, 186] on button "Publish" at bounding box center [1451, 183] width 201 height 23
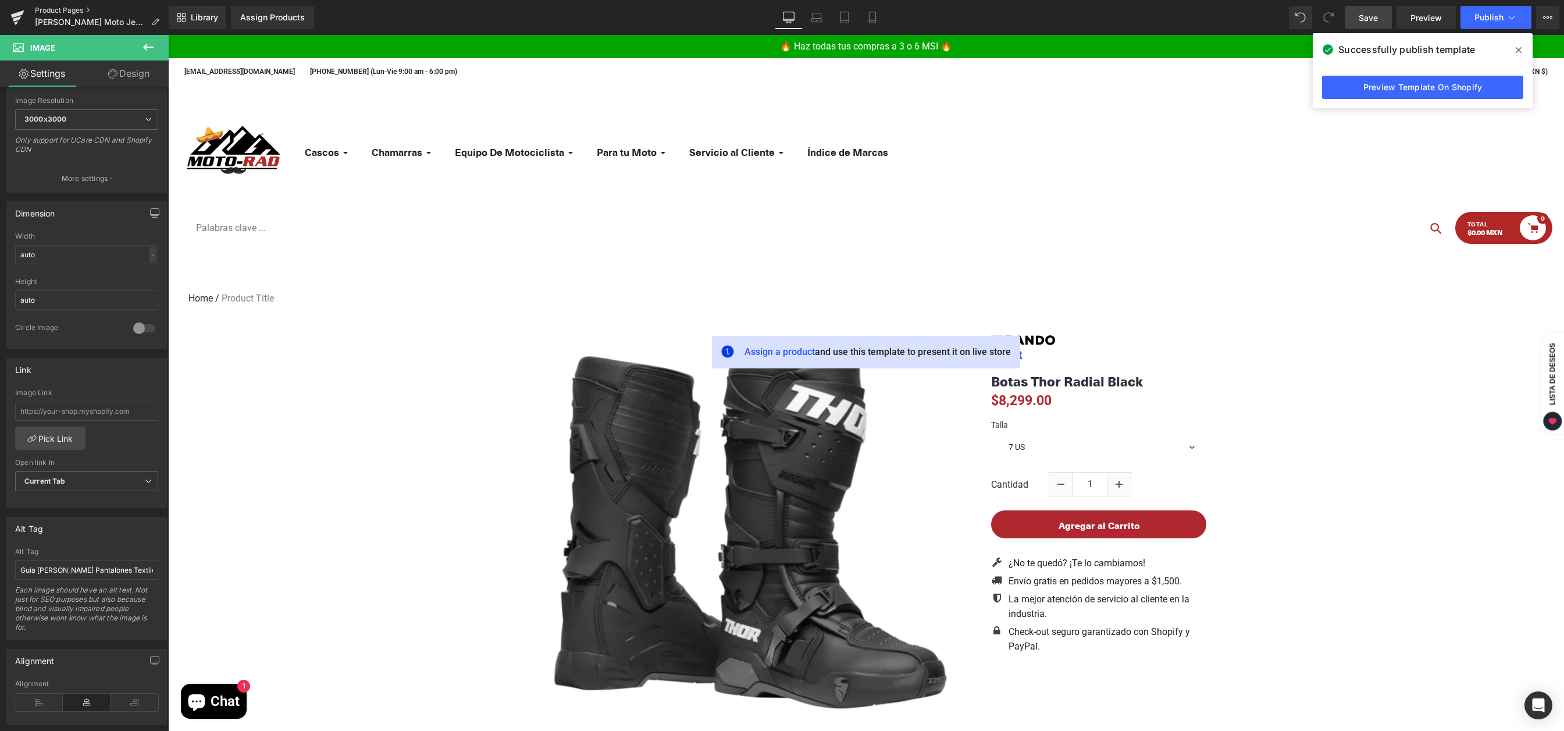
click at [75, 8] on link "Product Pages" at bounding box center [102, 10] width 134 height 9
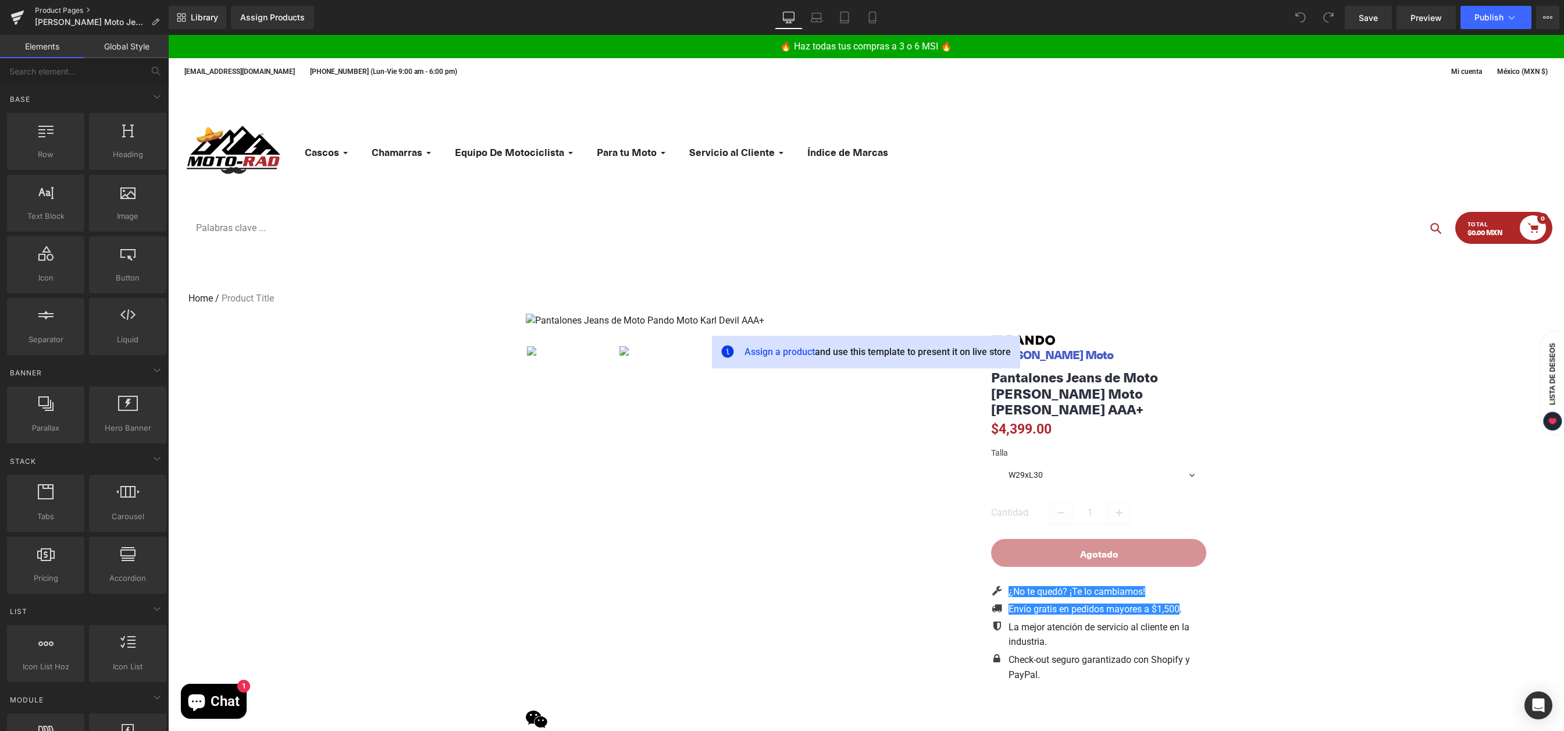
click at [74, 12] on link "Product Pages" at bounding box center [102, 10] width 134 height 9
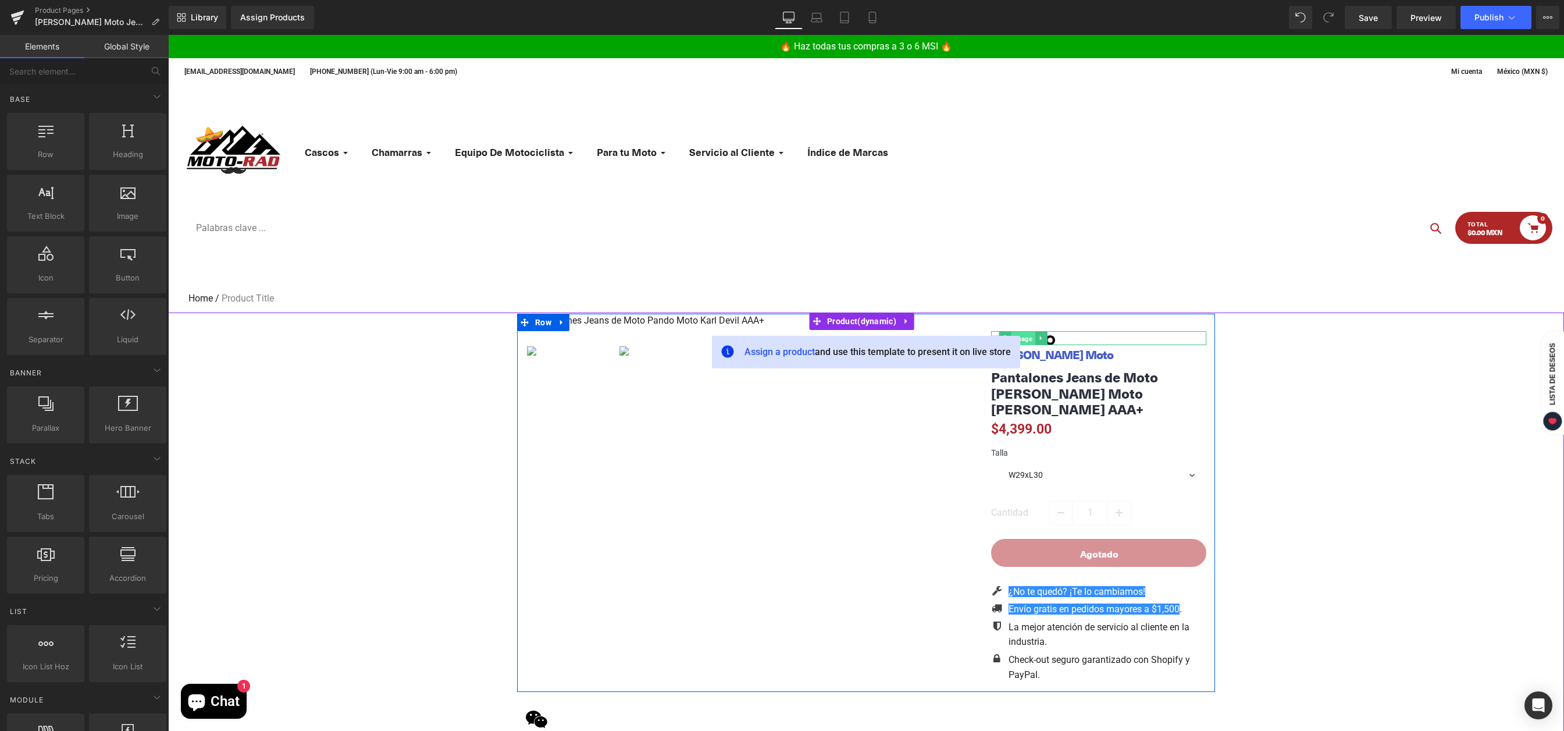
click at [1027, 337] on span "Image" at bounding box center [1023, 339] width 24 height 14
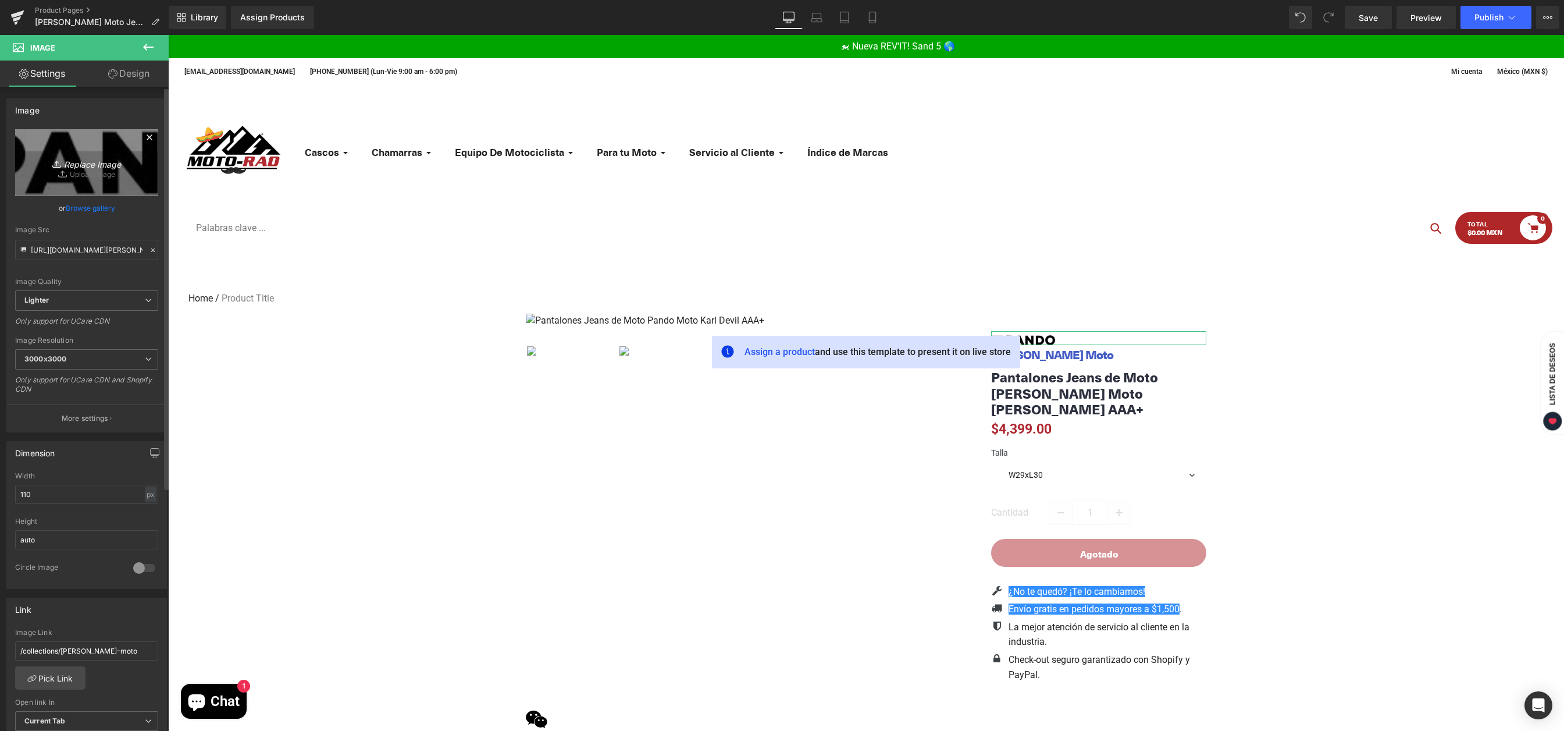
click at [86, 166] on icon "Replace Image" at bounding box center [86, 162] width 93 height 15
type input "C:\fakepath\REV'IT! Logo.jpg"
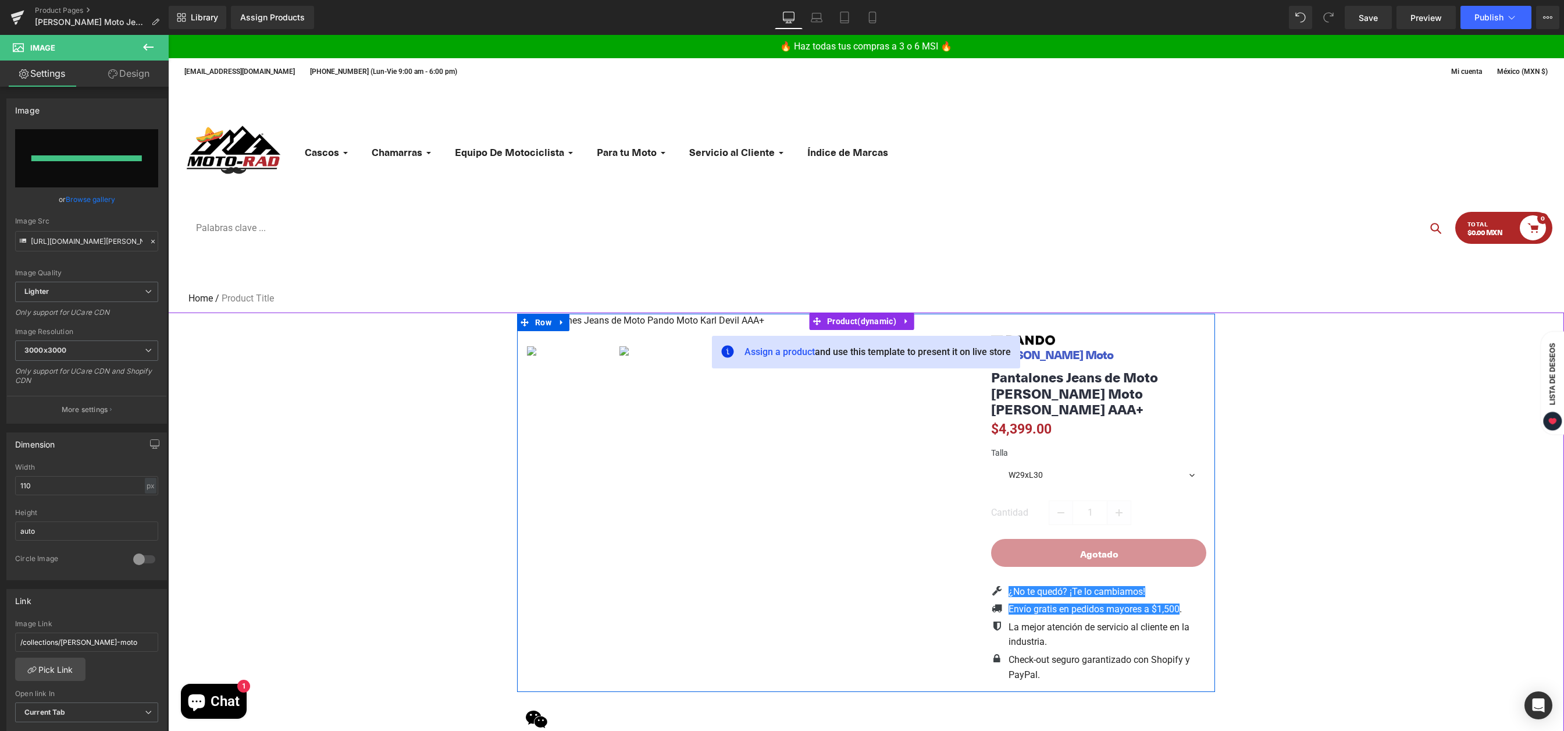
type input "https://ucarecdn.com/0d44188c-651e-4391-b208-7816a9d93418/-/format/auto/-/previ…"
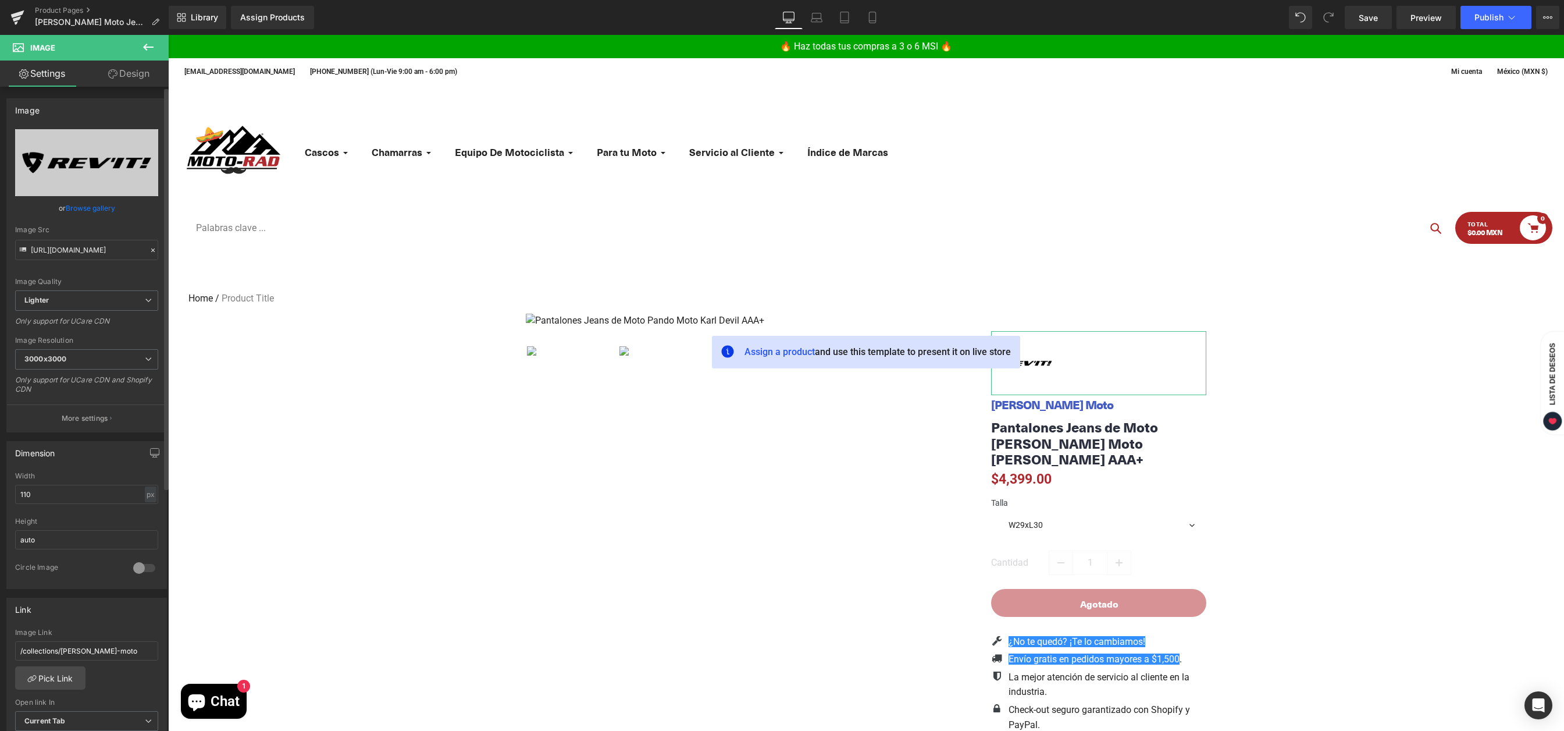
scroll to position [115, 0]
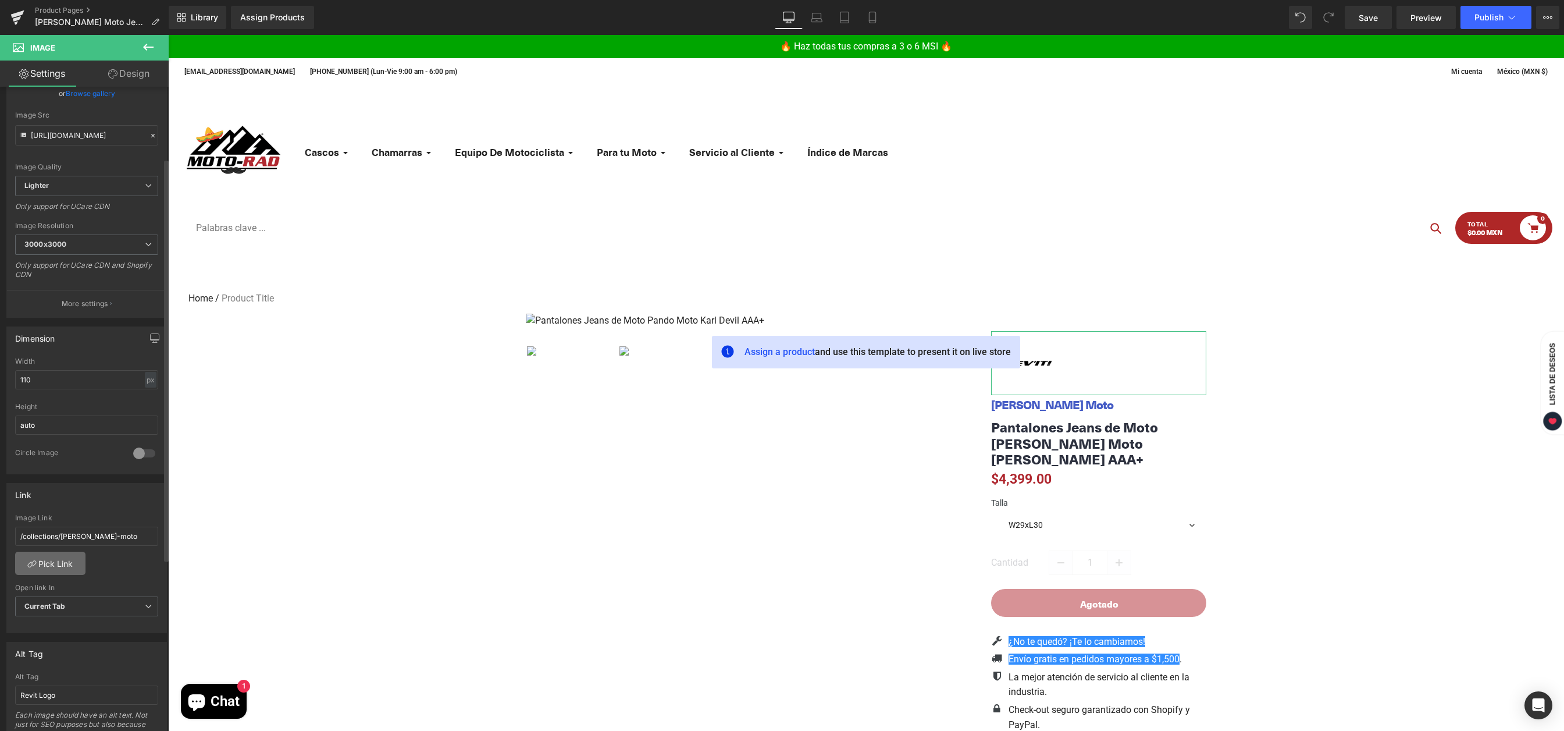
click at [65, 564] on link "Pick Link" at bounding box center [50, 563] width 70 height 23
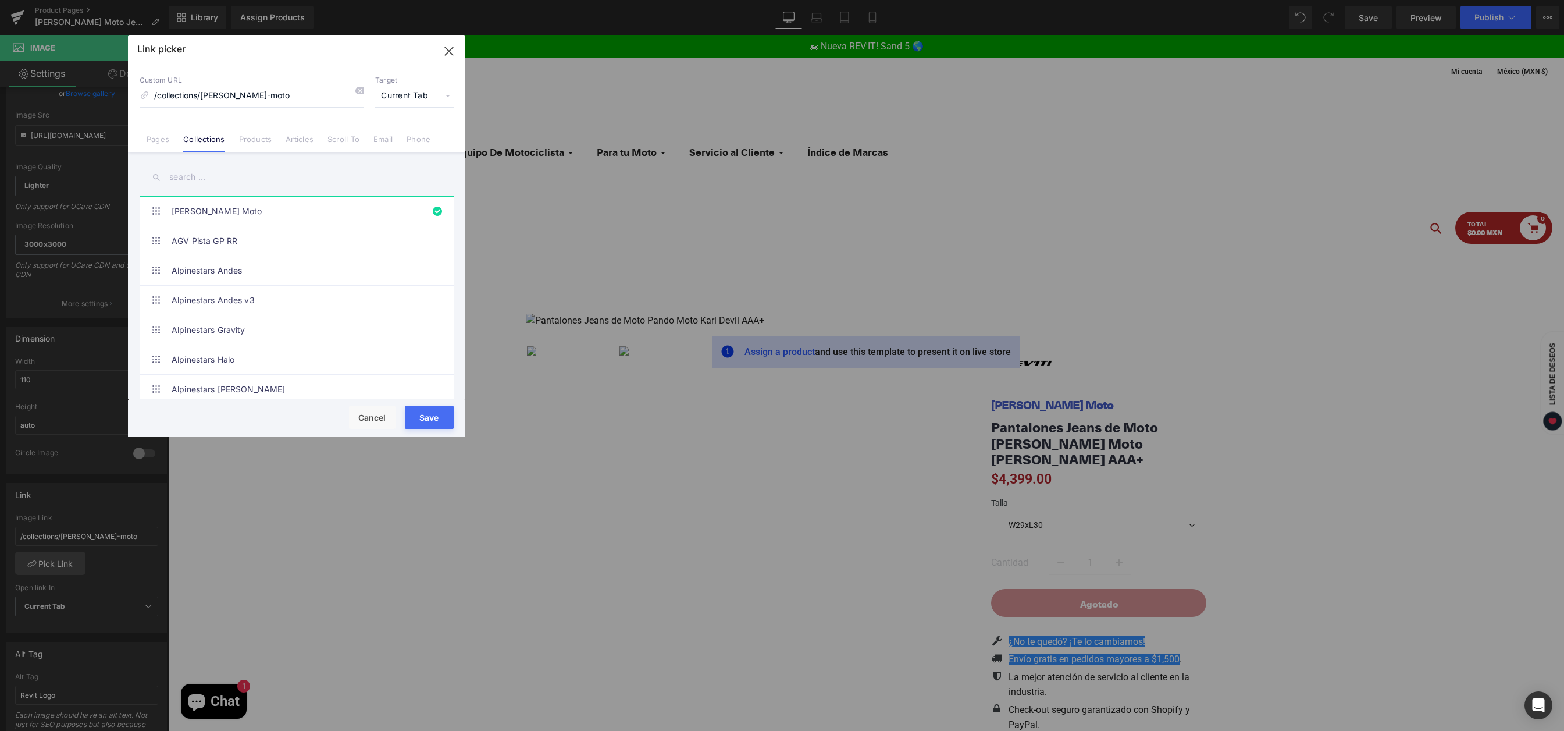
click at [189, 183] on input "text" at bounding box center [297, 177] width 314 height 26
type input "rev"
click at [180, 383] on link "REV'IT!" at bounding box center [300, 389] width 256 height 29
type input "/collections/equipo-revit-para-moto"
click at [411, 419] on button "Save" at bounding box center [429, 417] width 49 height 23
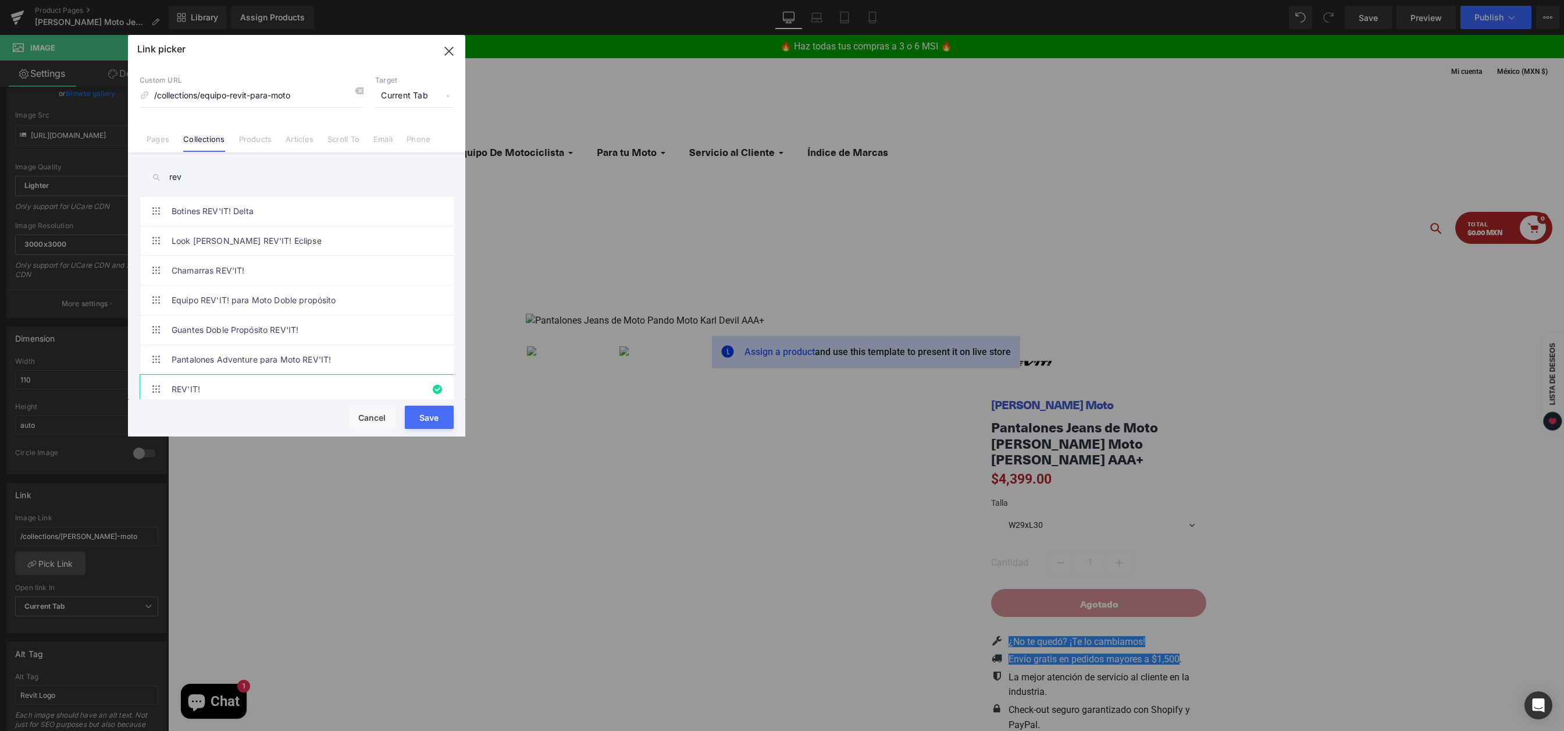
type input "/collections/equipo-revit-para-moto"
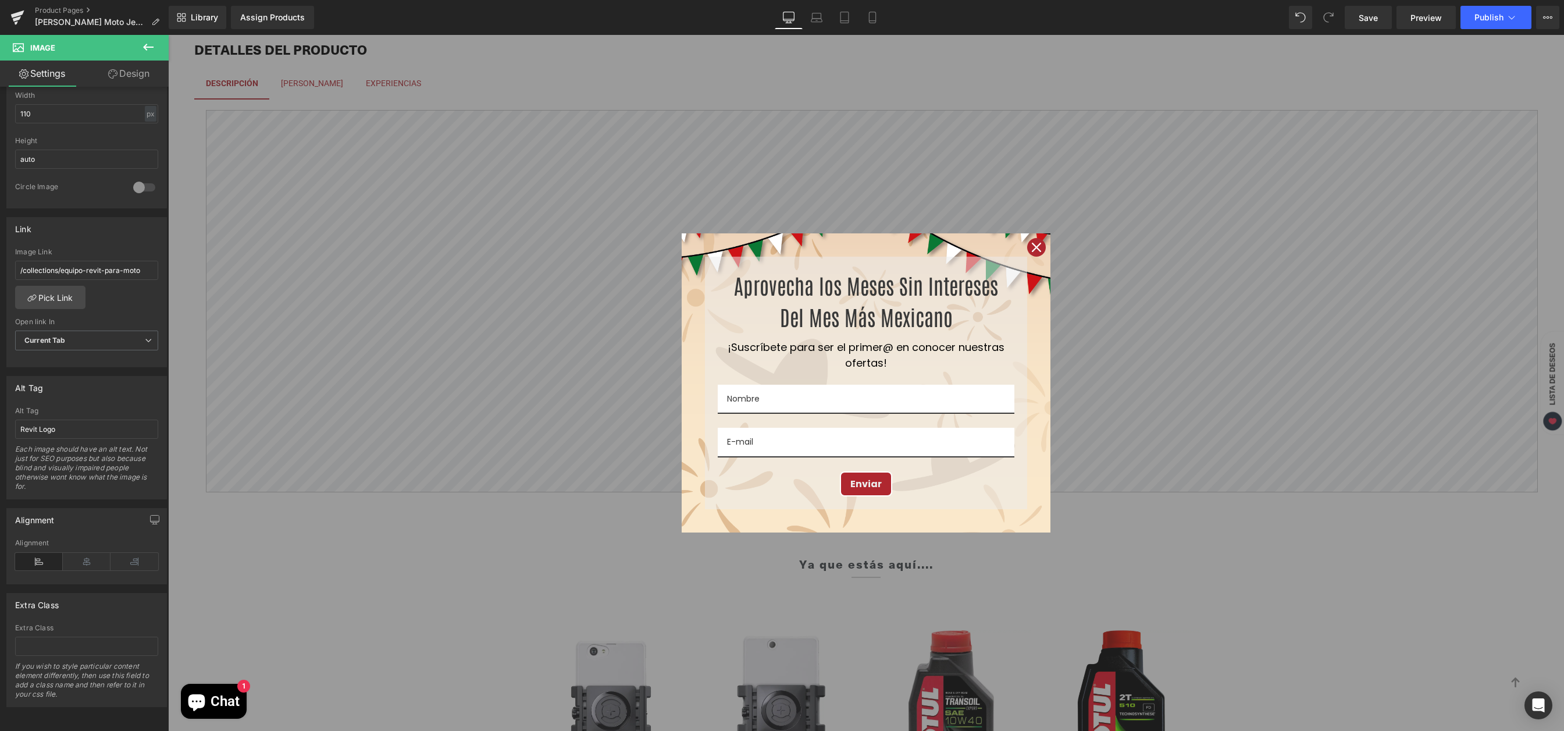
scroll to position [840, 0]
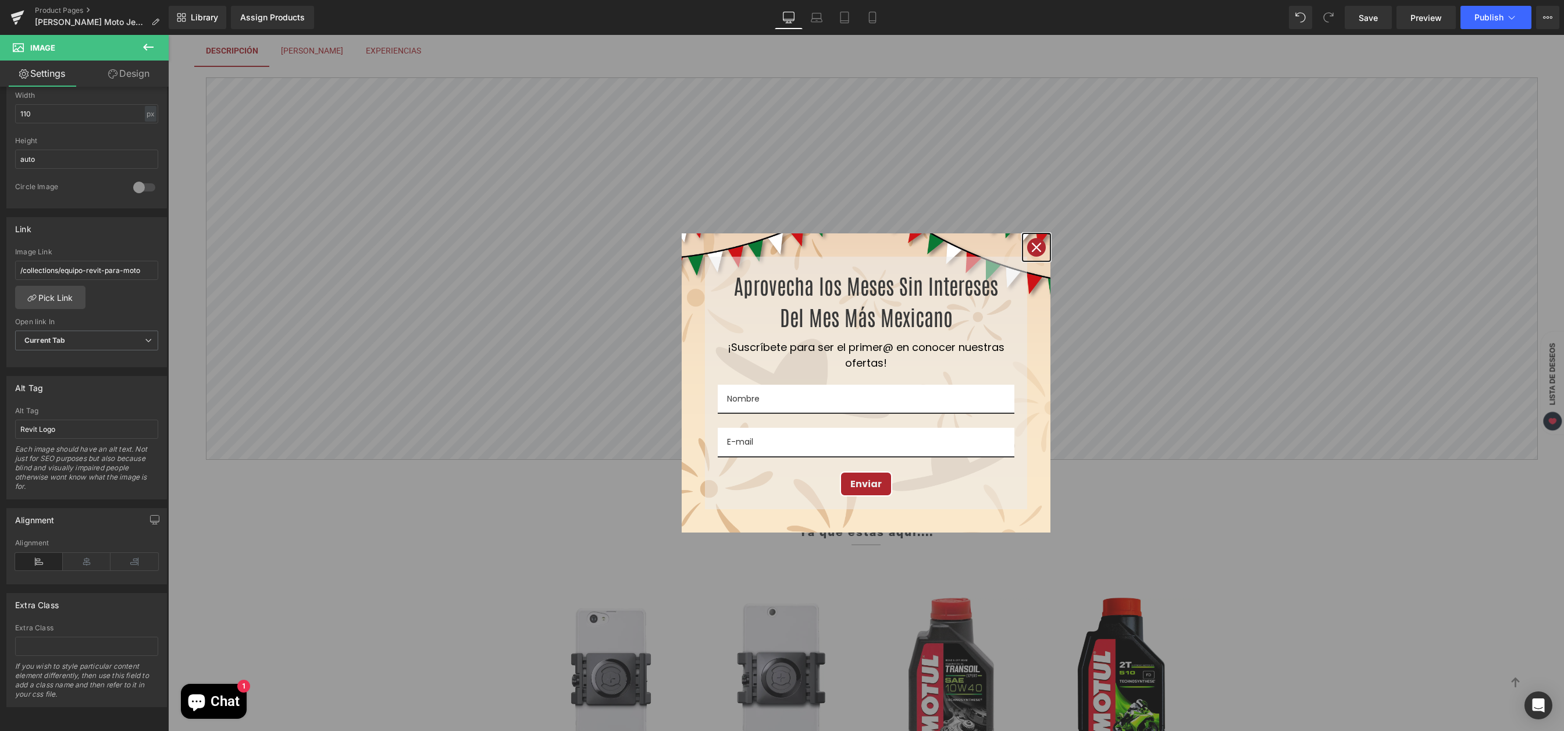
click at [1032, 247] on icon "close icon" at bounding box center [1036, 247] width 9 height 9
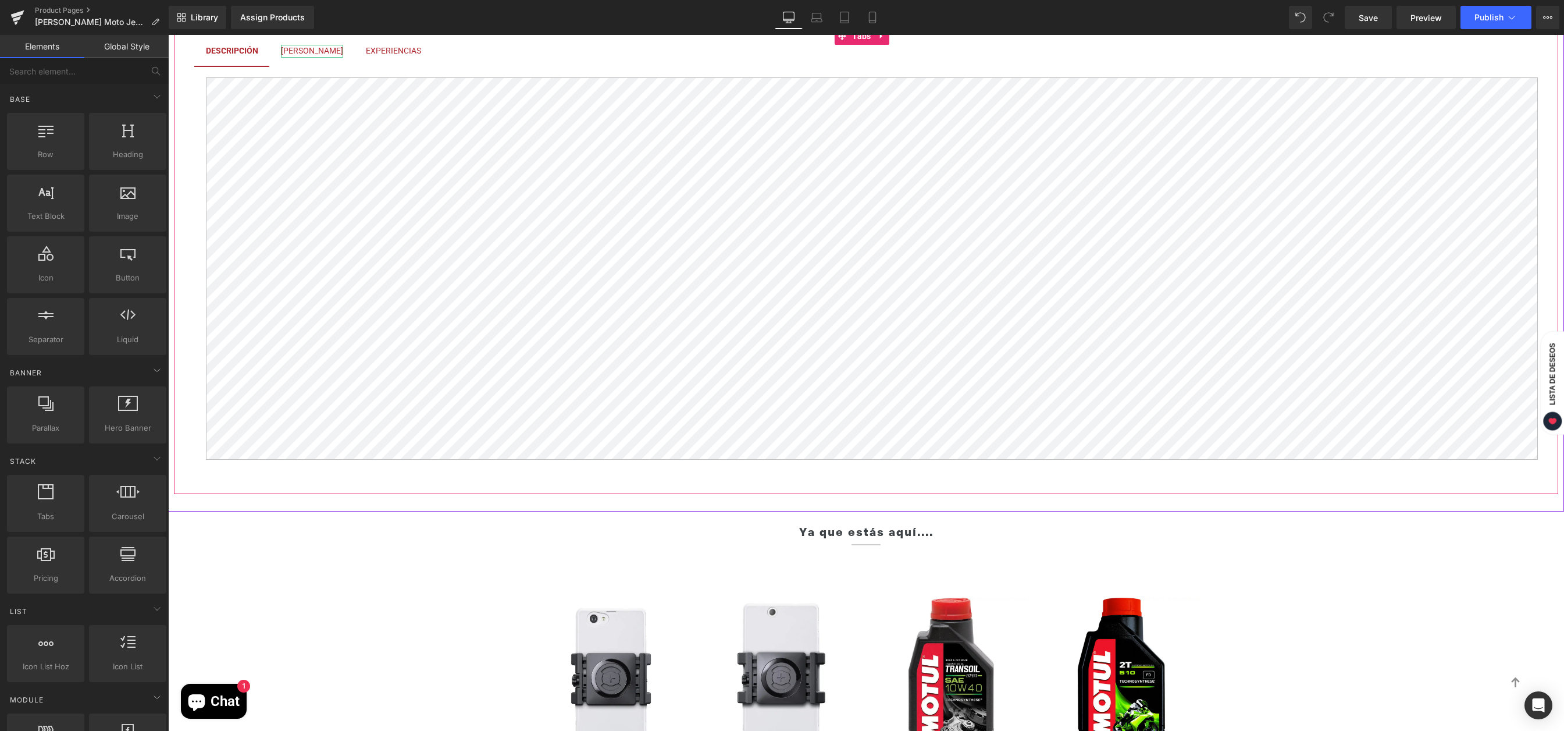
click at [311, 58] on div "[PERSON_NAME]" at bounding box center [312, 51] width 62 height 13
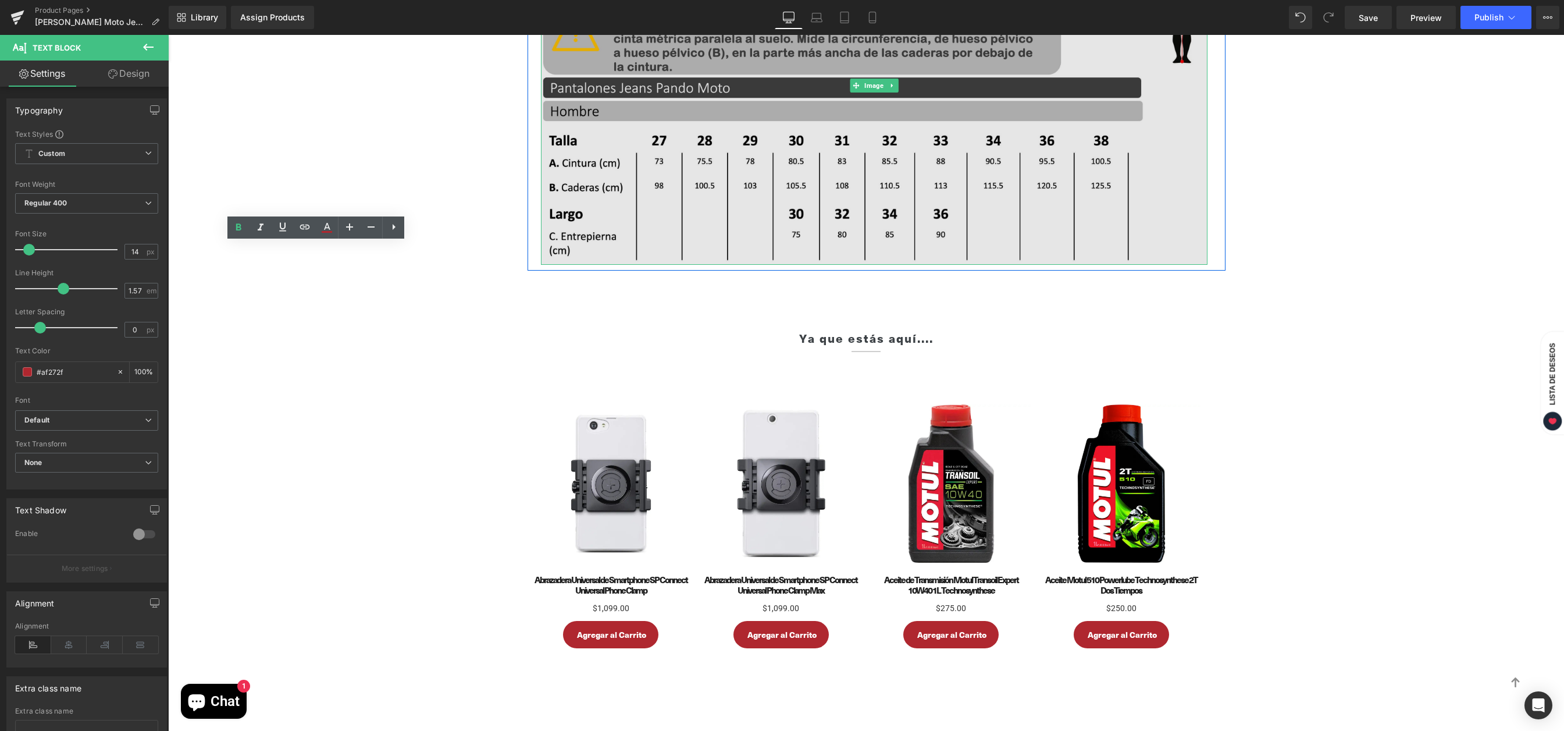
scroll to position [1005, 0]
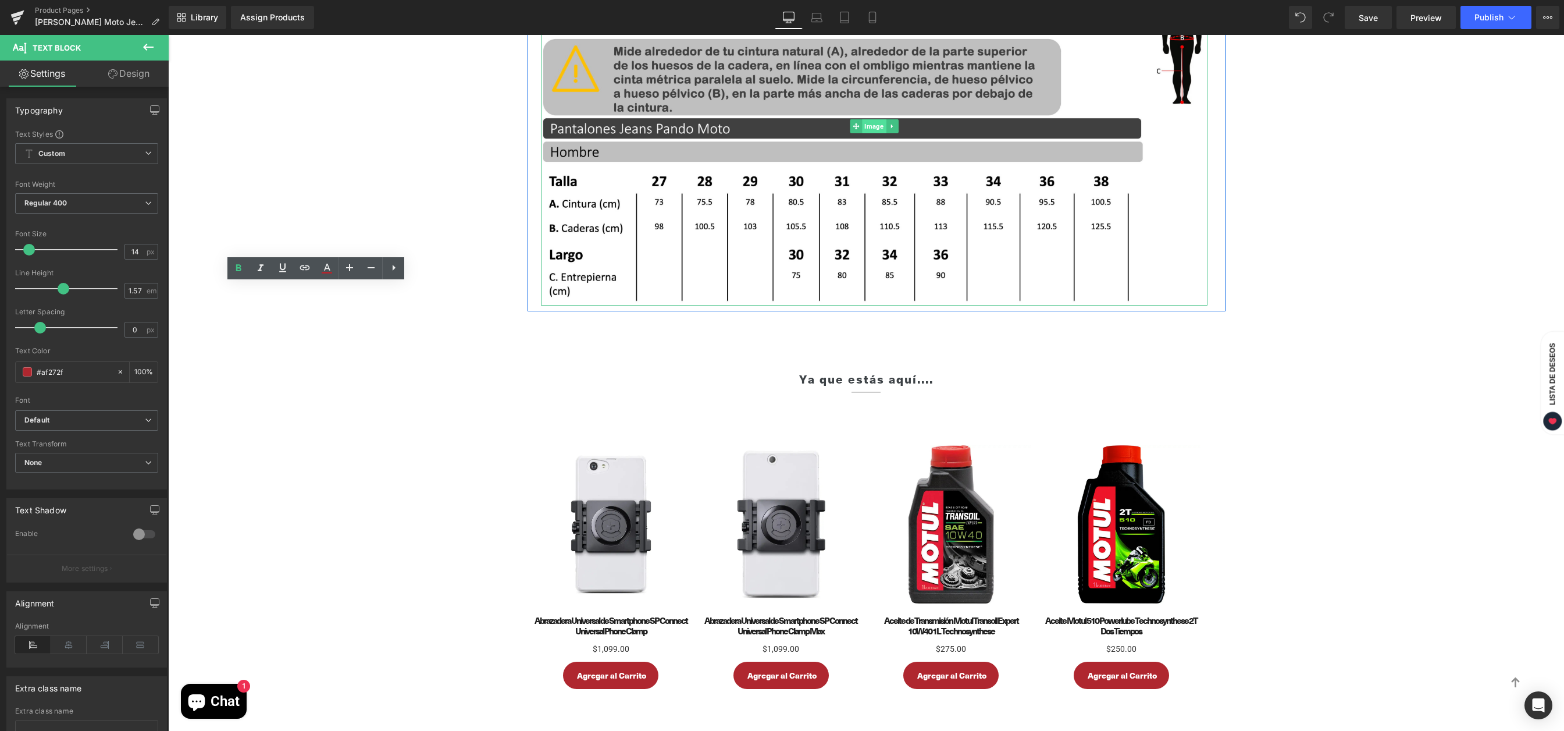
click at [867, 133] on link "Image" at bounding box center [868, 126] width 36 height 14
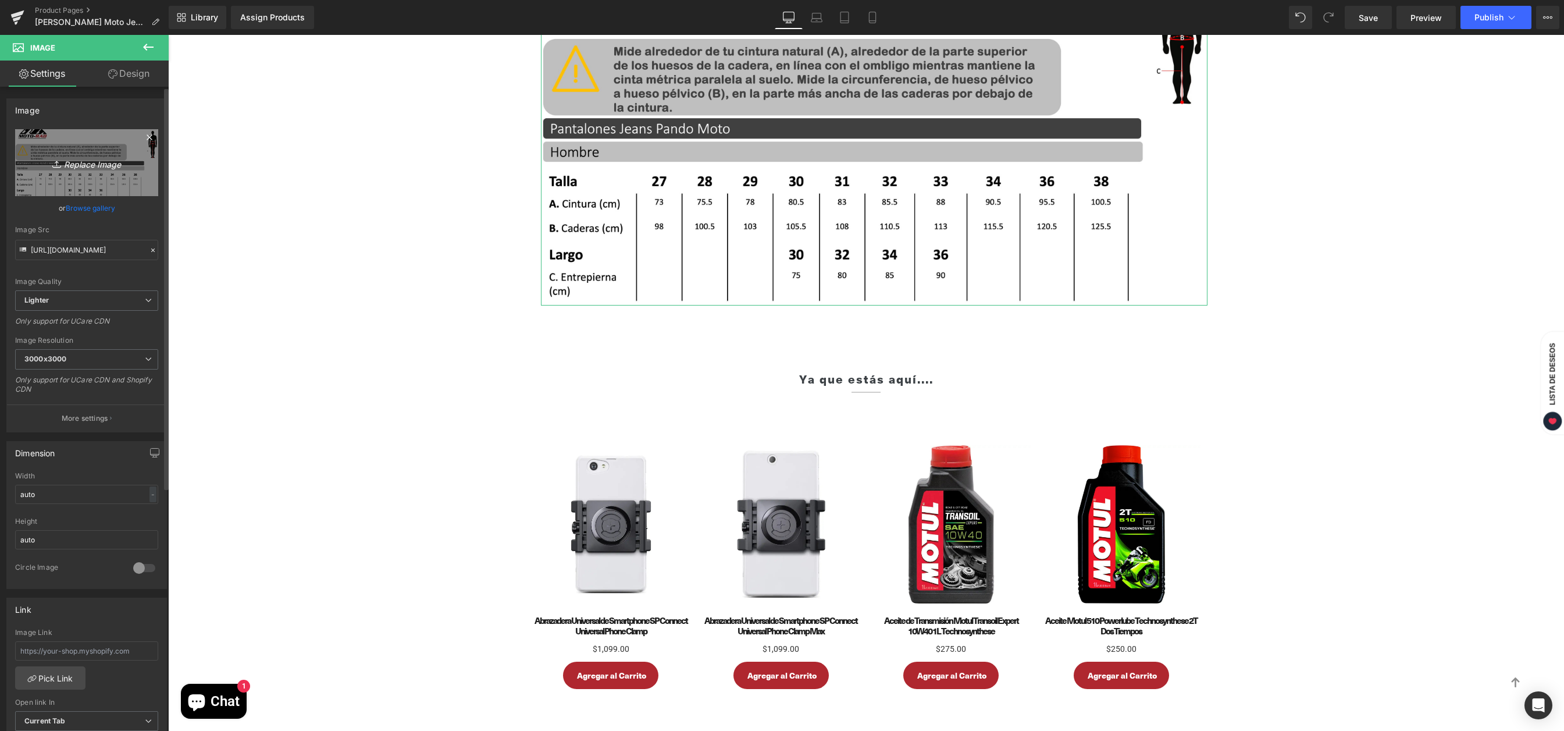
click at [94, 163] on icon "Replace Image" at bounding box center [86, 162] width 93 height 15
type input "C:\fakepath\Guia de Tallas Pantalones Jeans REV'IT!.jpg"
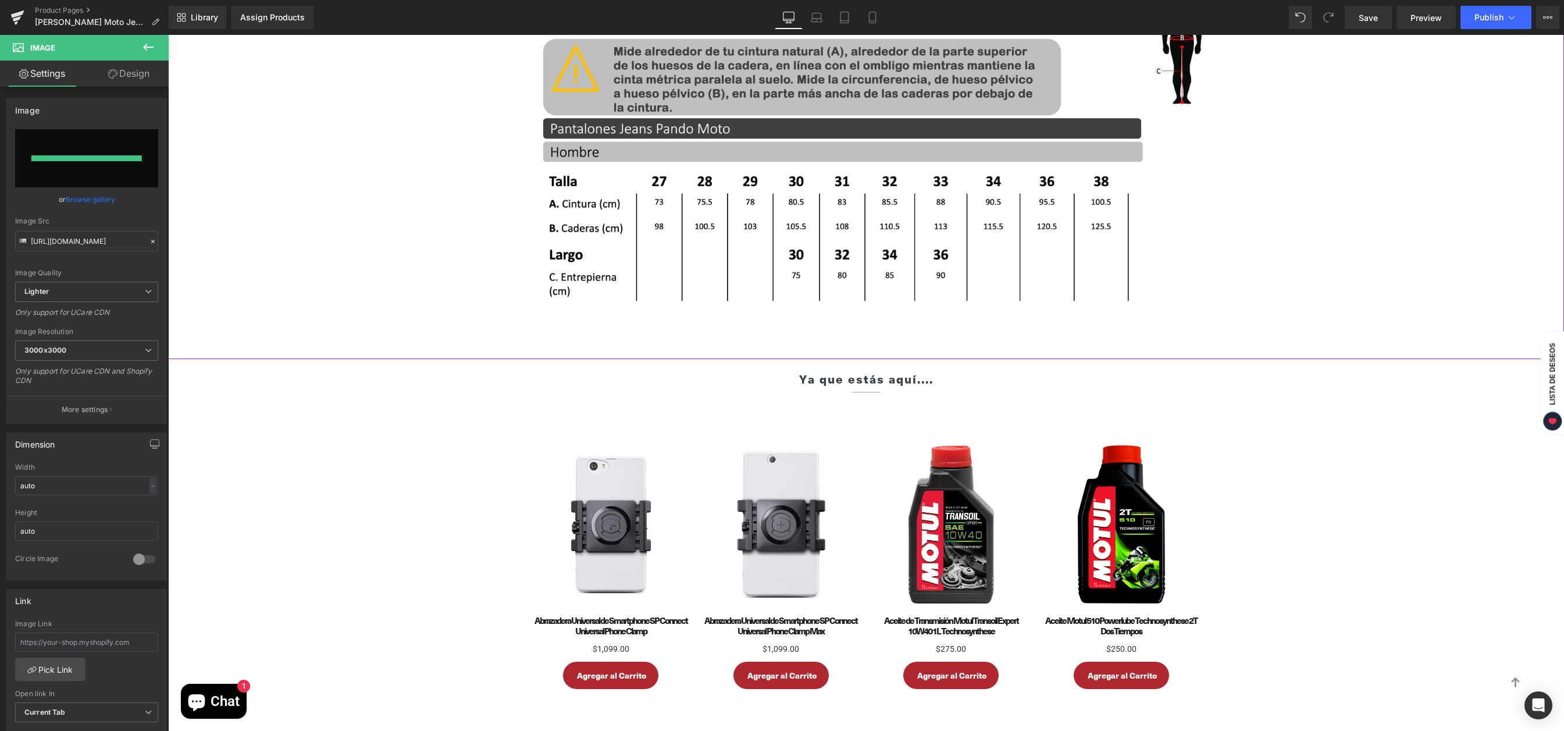
type input "[URL][DOMAIN_NAME]"
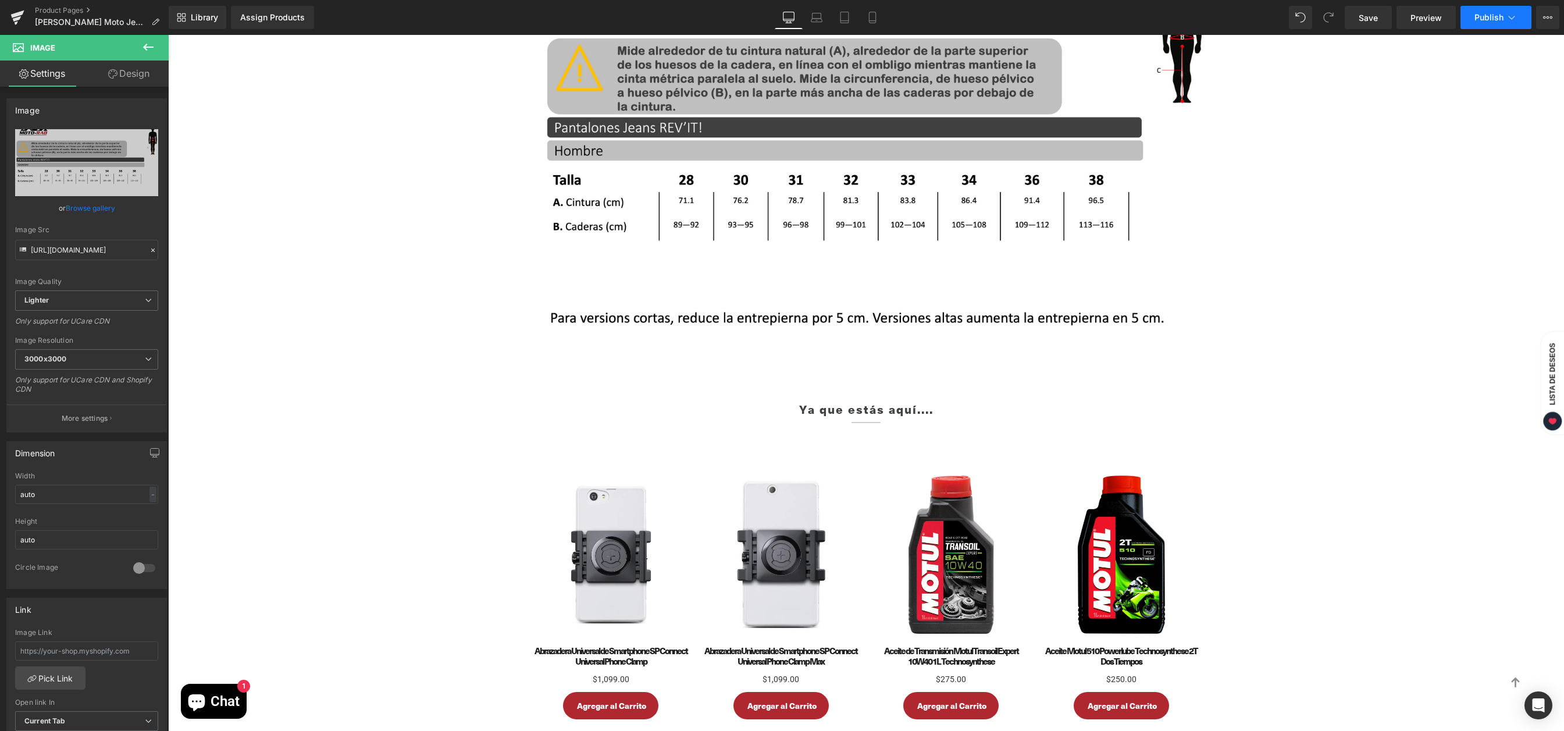
click at [1488, 10] on button "Publish" at bounding box center [1496, 17] width 71 height 23
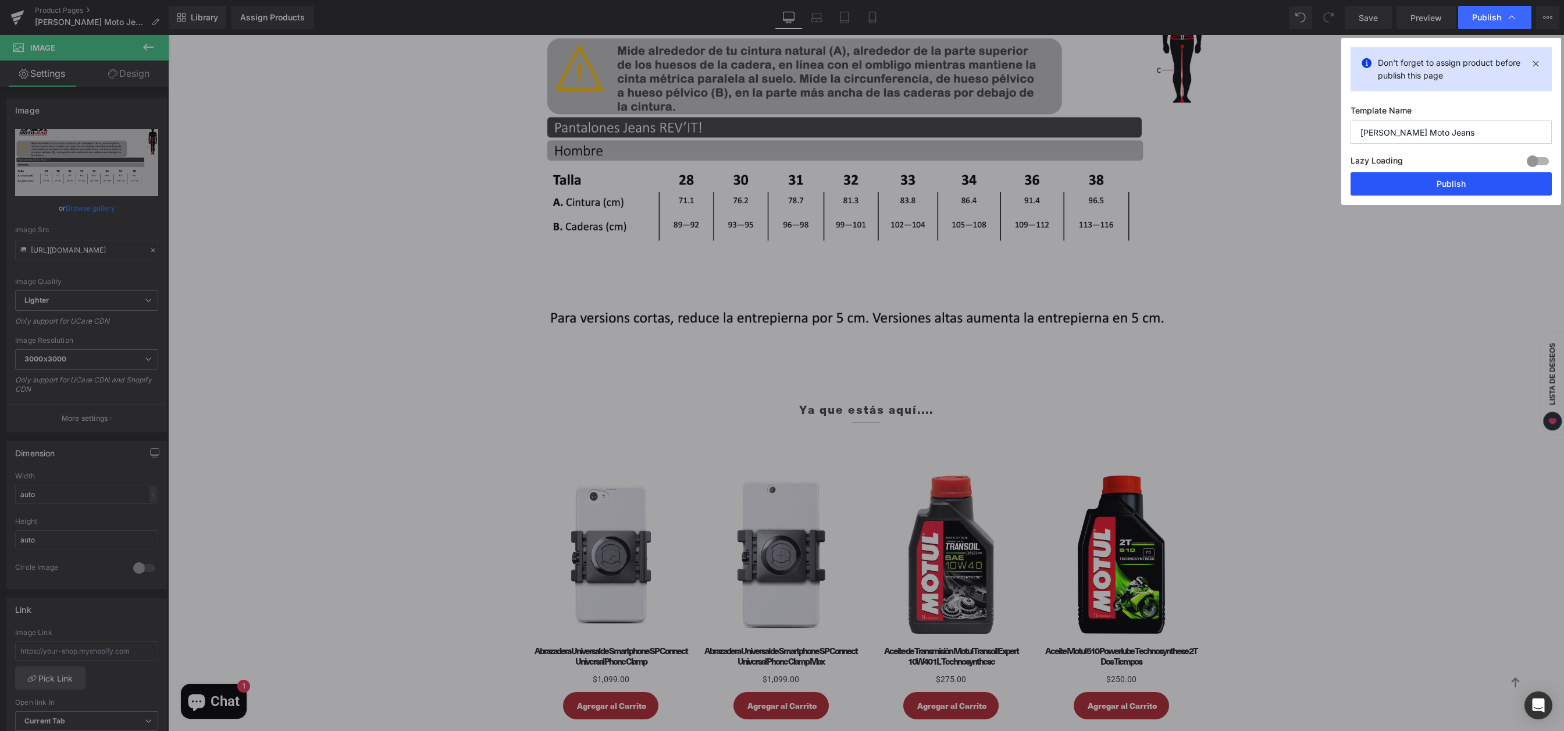
click at [1449, 181] on button "Publish" at bounding box center [1451, 183] width 201 height 23
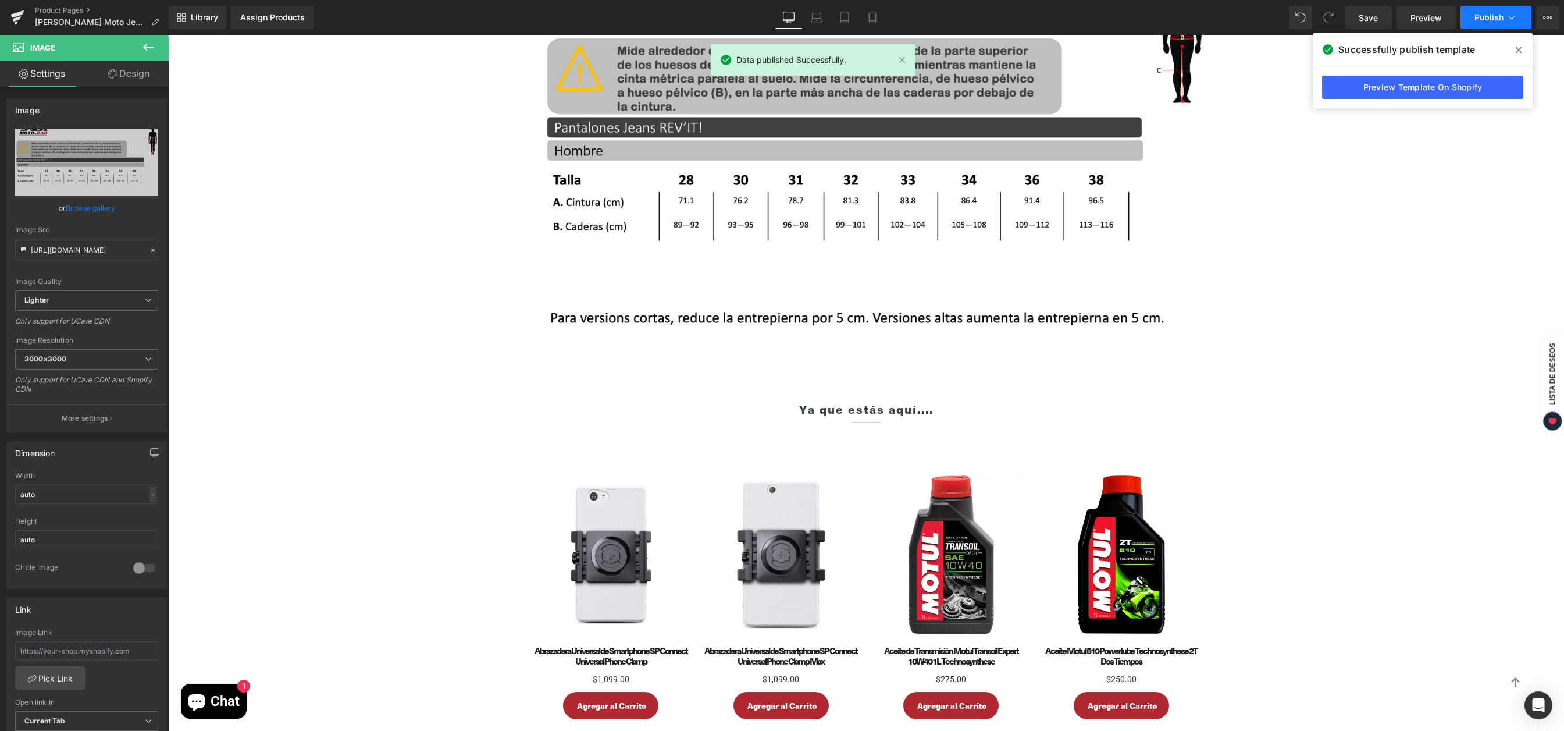
click at [1474, 24] on button "Publish" at bounding box center [1496, 17] width 71 height 23
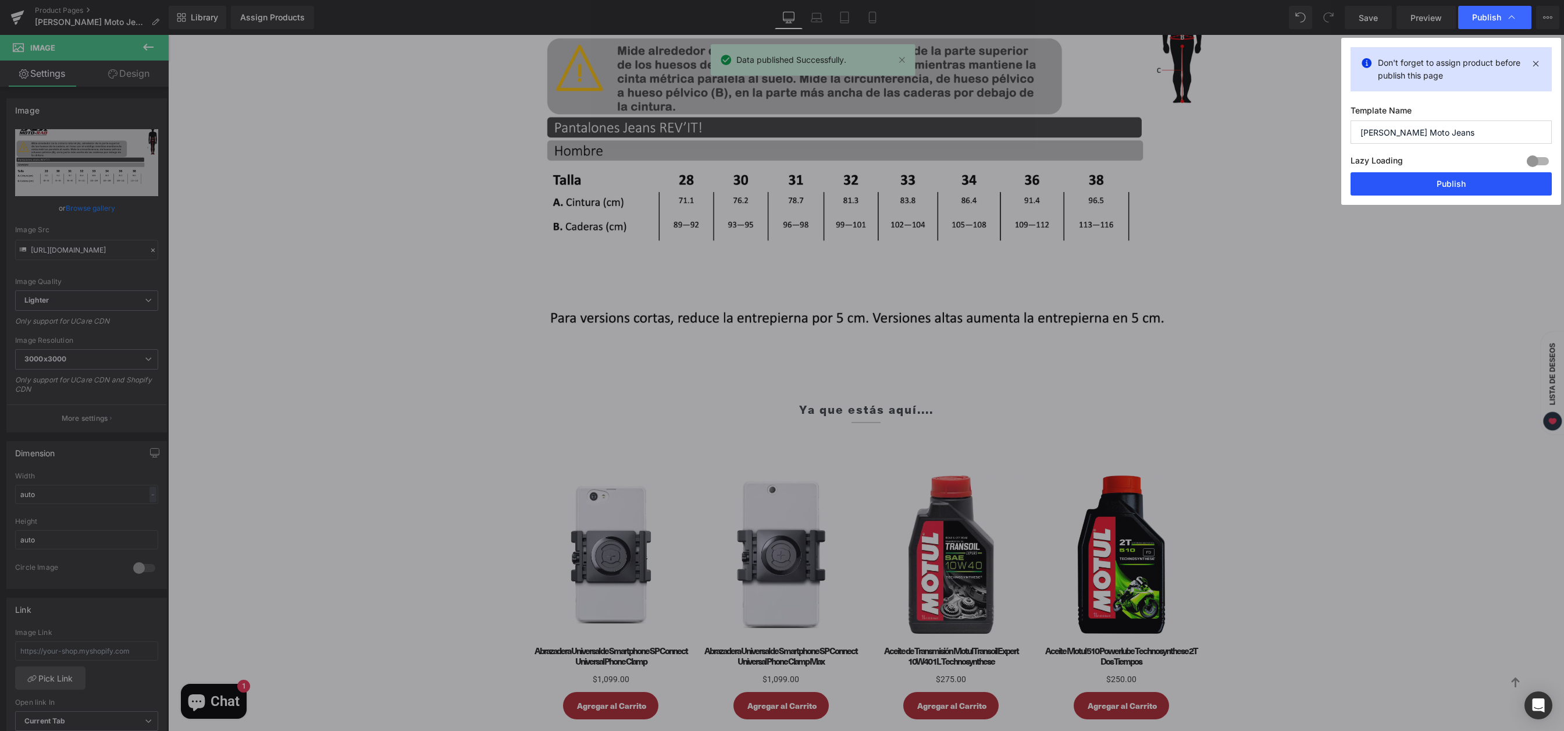
click at [1420, 191] on button "Publish" at bounding box center [1451, 183] width 201 height 23
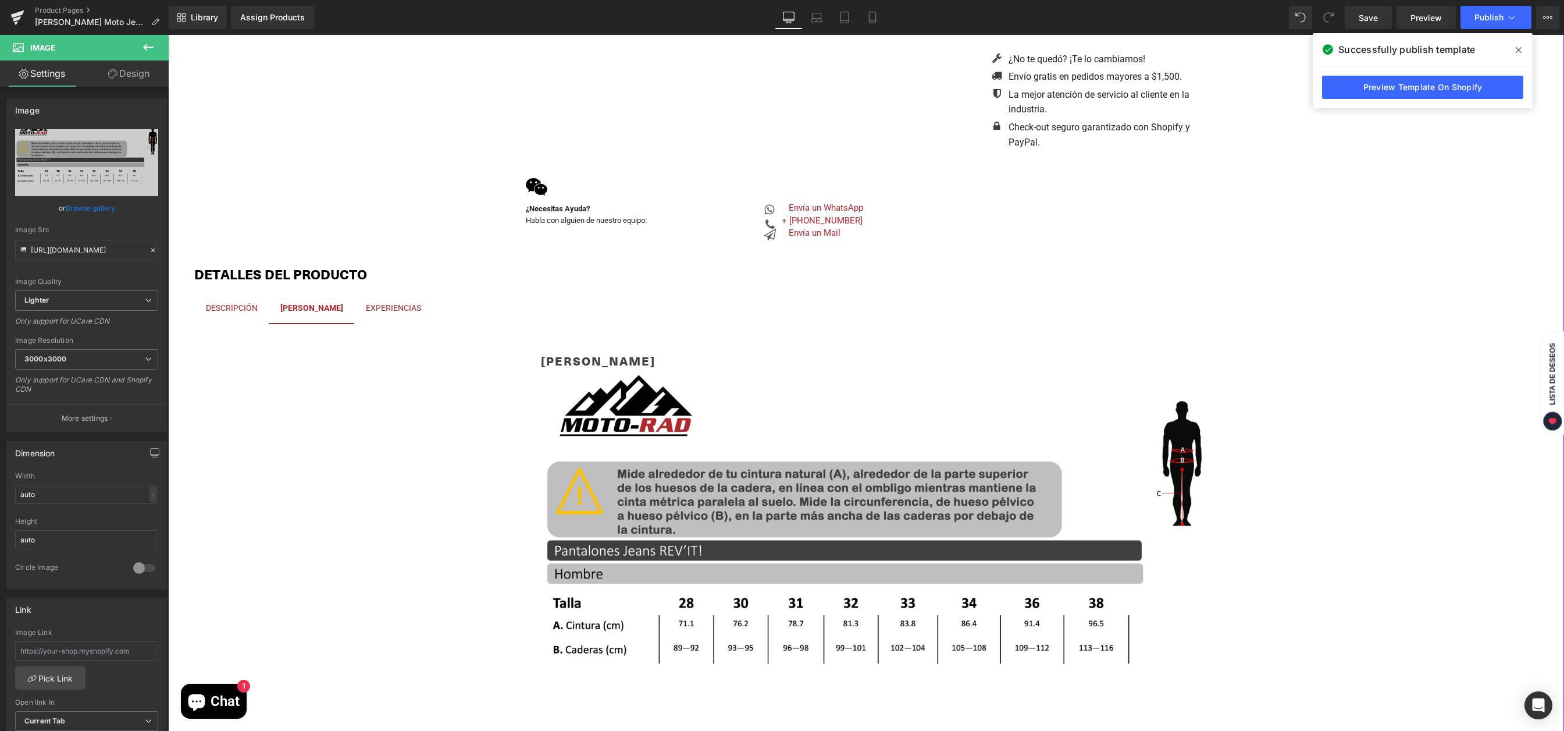
scroll to position [0, 0]
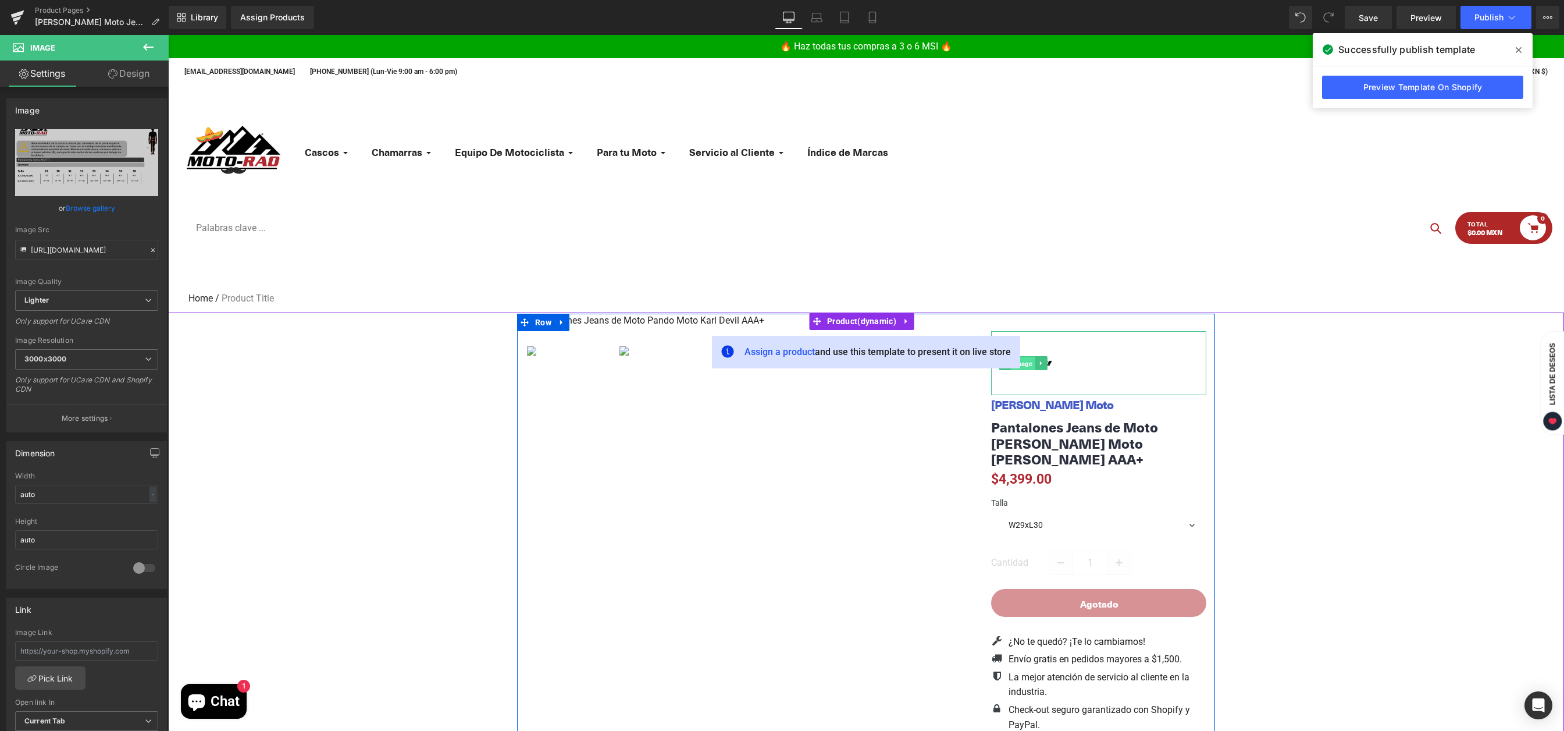
click at [1022, 365] on link "Image" at bounding box center [1018, 363] width 36 height 14
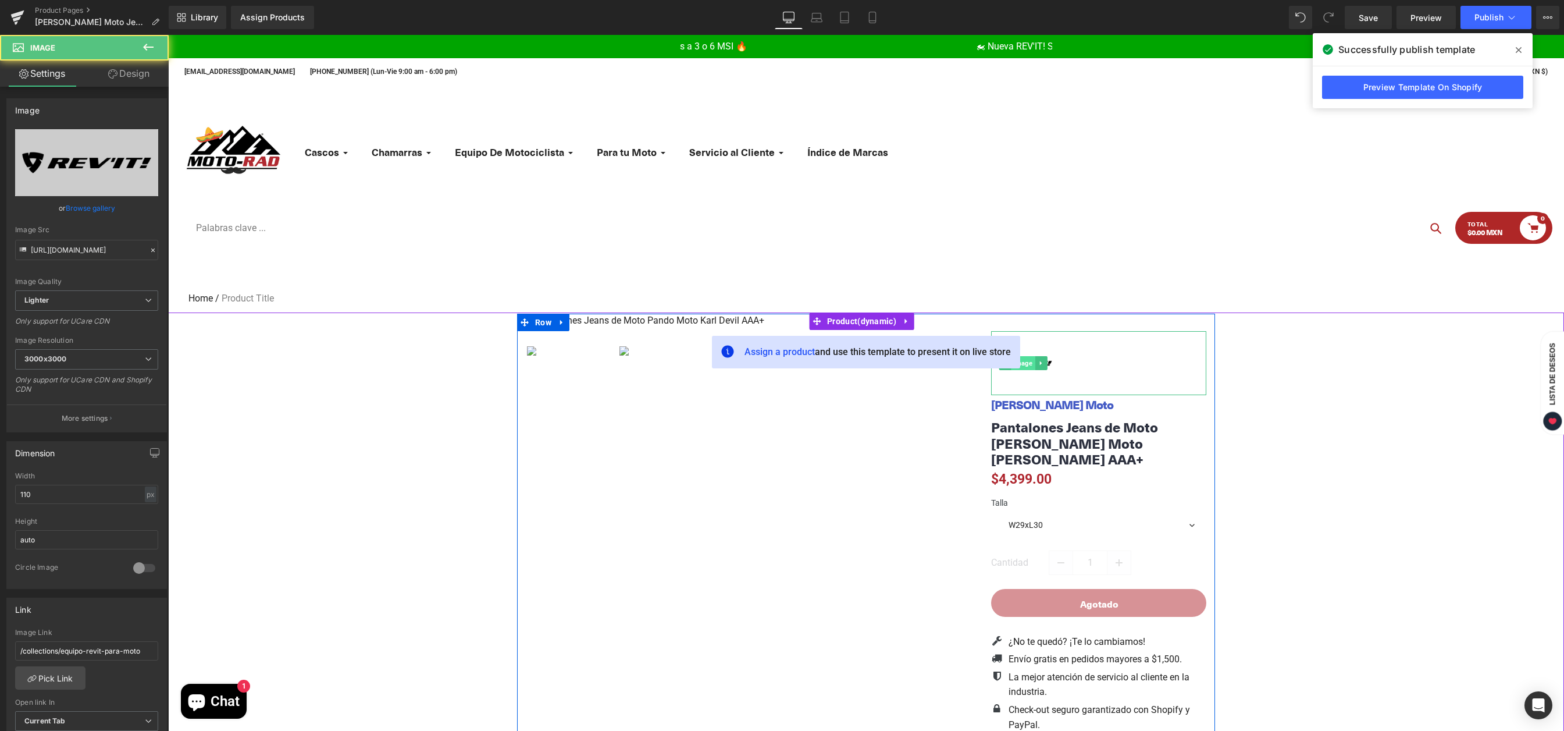
click at [1025, 367] on span "Image" at bounding box center [1023, 363] width 24 height 14
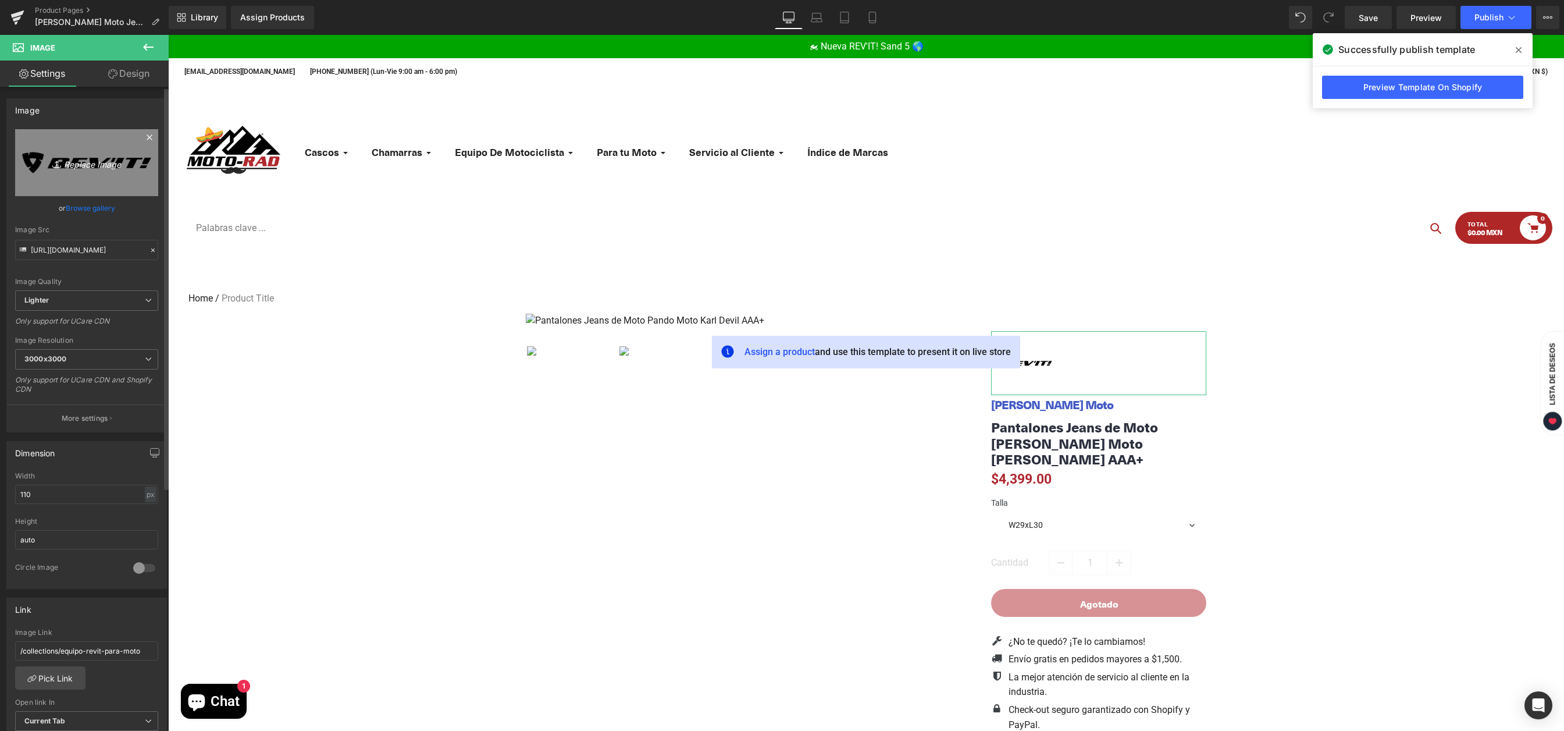
click at [99, 165] on icon "Replace Image" at bounding box center [86, 162] width 93 height 15
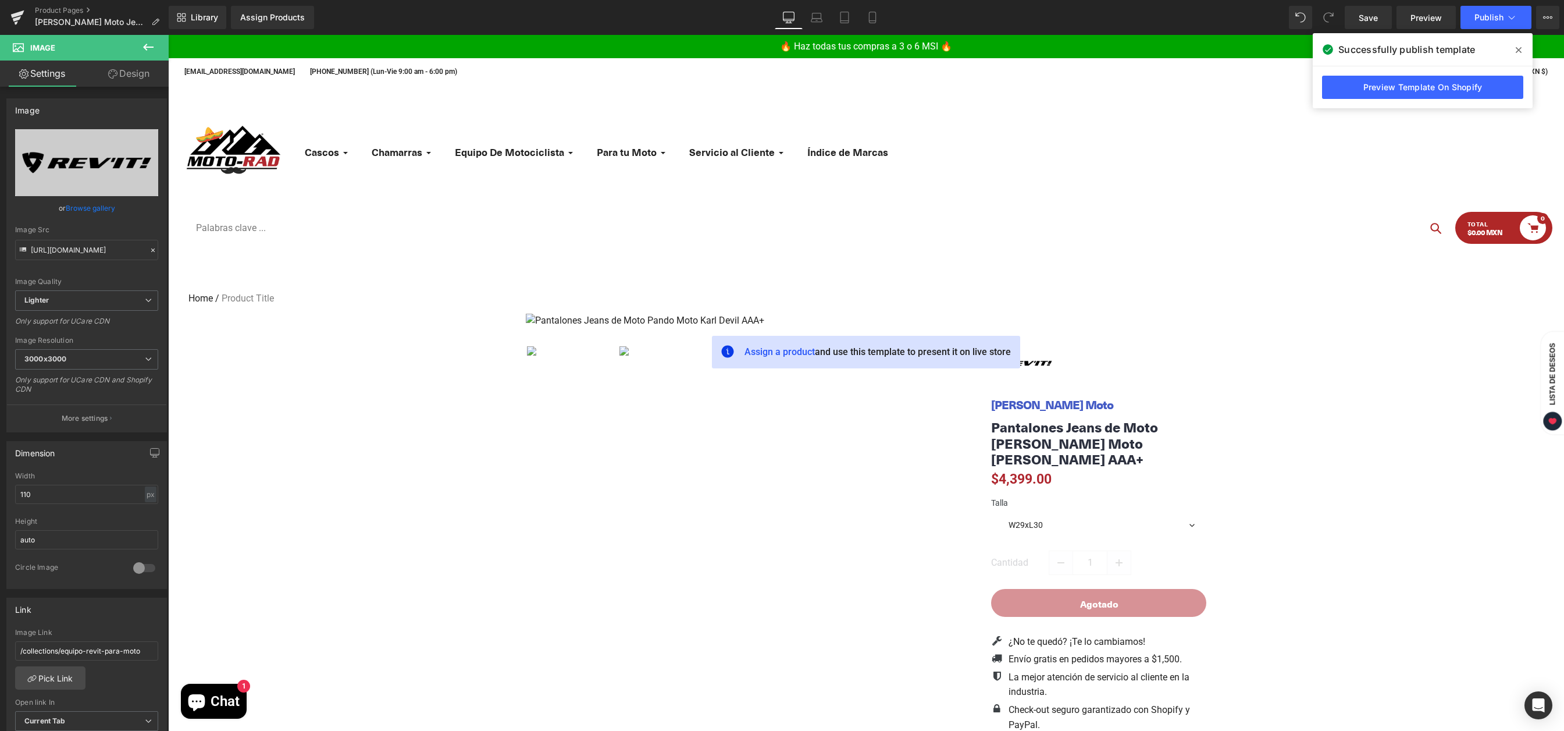
type input "C:\fakepath\REV'IT! Logo.jpg"
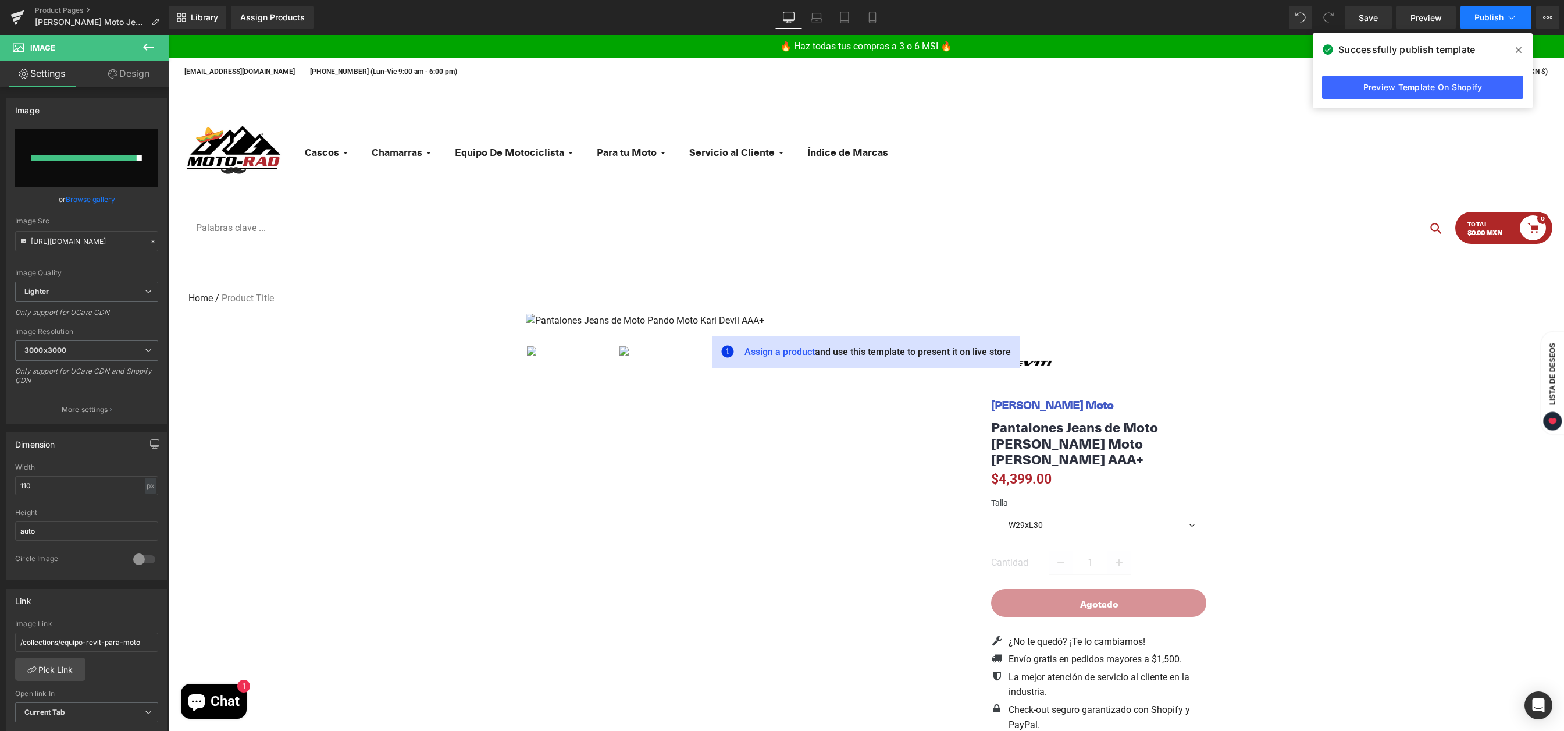
type input "[URL][DOMAIN_NAME]"
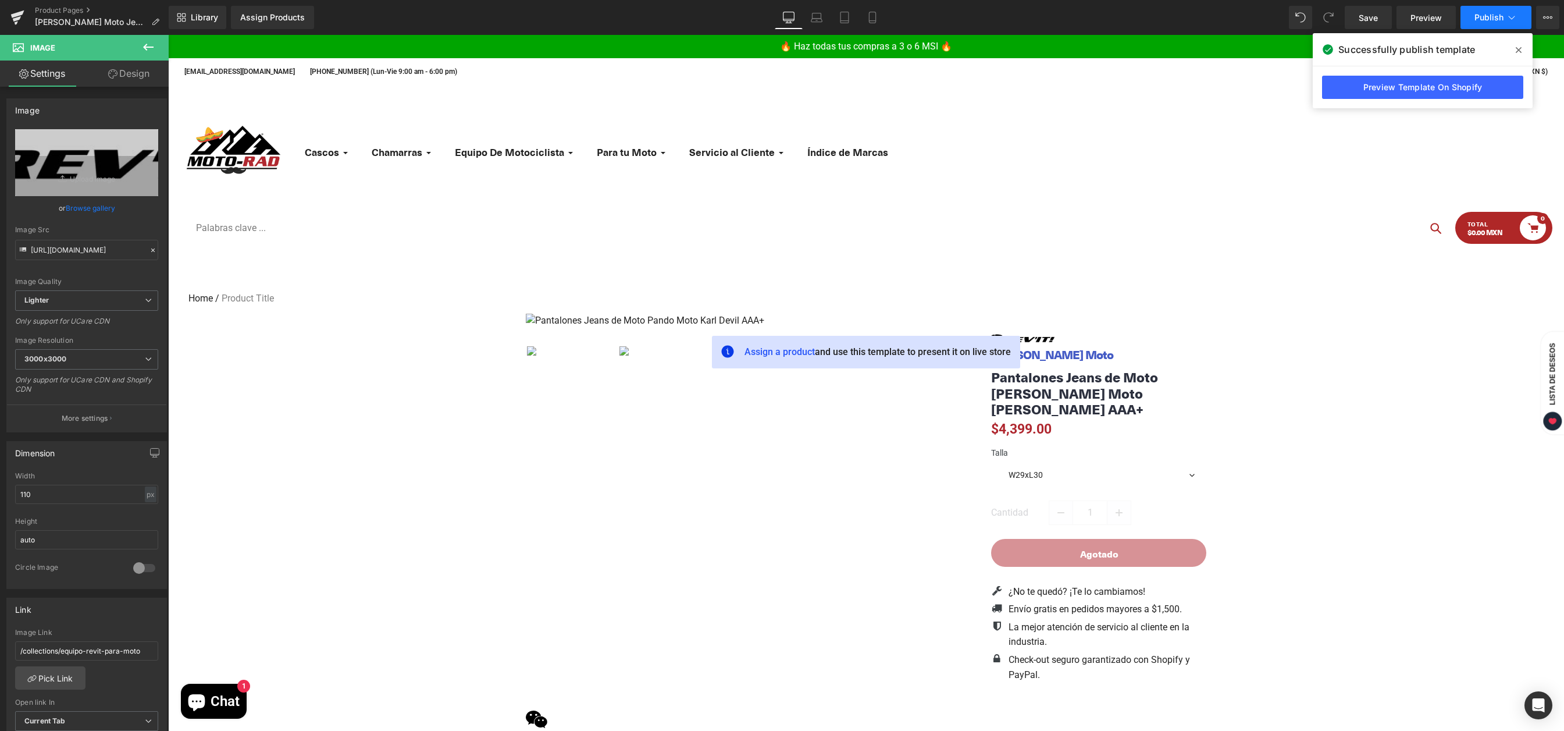
click at [1496, 25] on button "Publish" at bounding box center [1496, 17] width 71 height 23
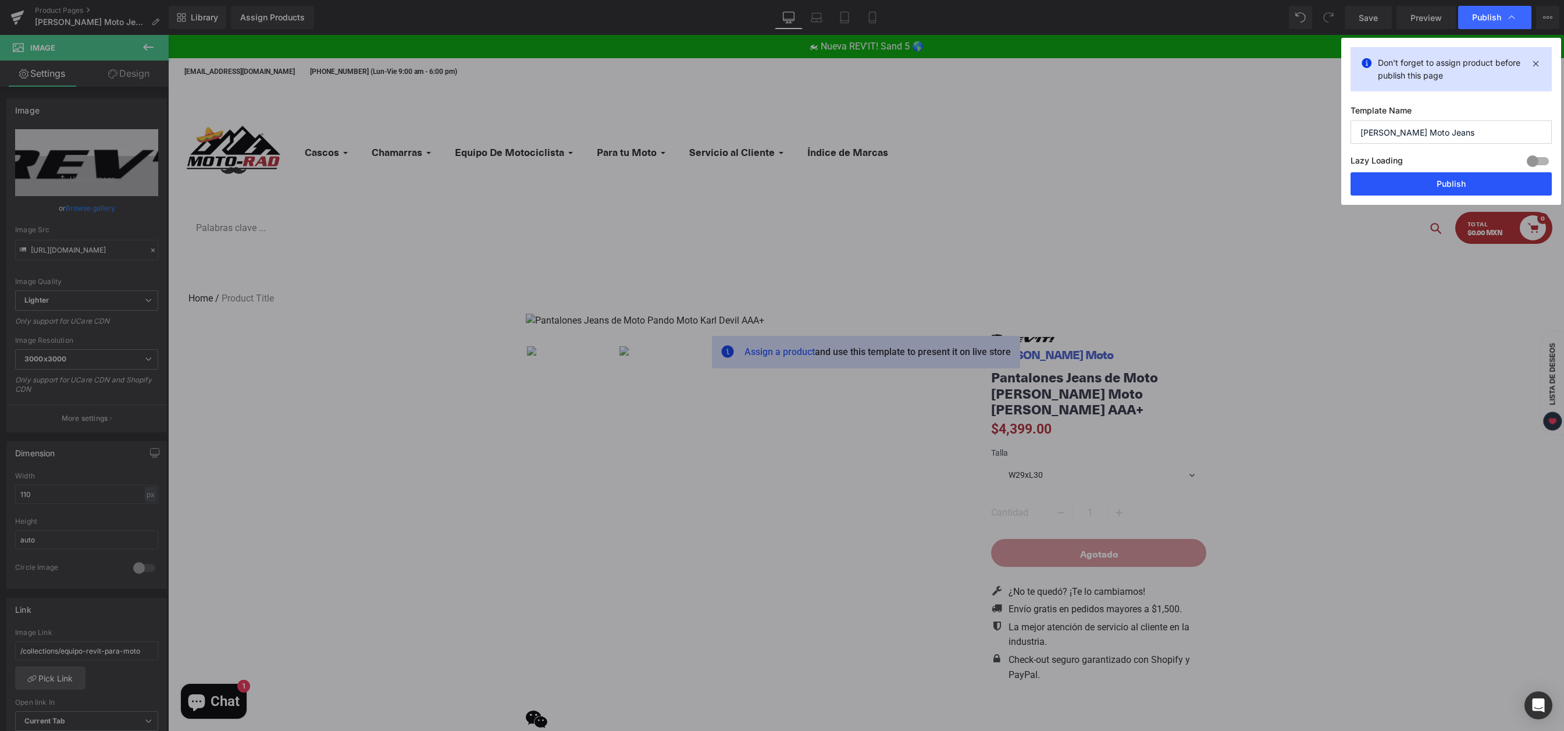
click at [1451, 183] on button "Publish" at bounding box center [1451, 183] width 201 height 23
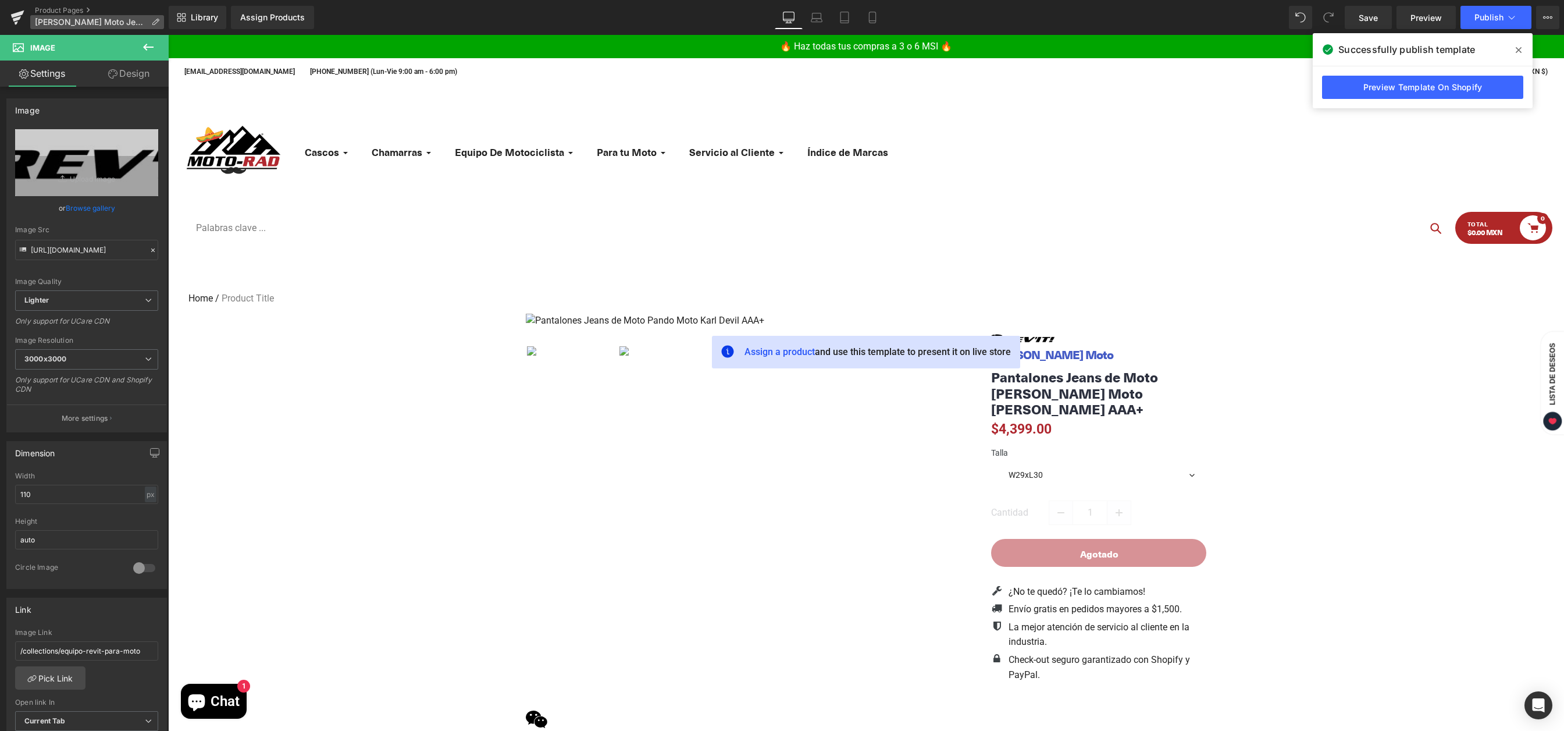
click at [151, 21] on icon at bounding box center [155, 22] width 8 height 8
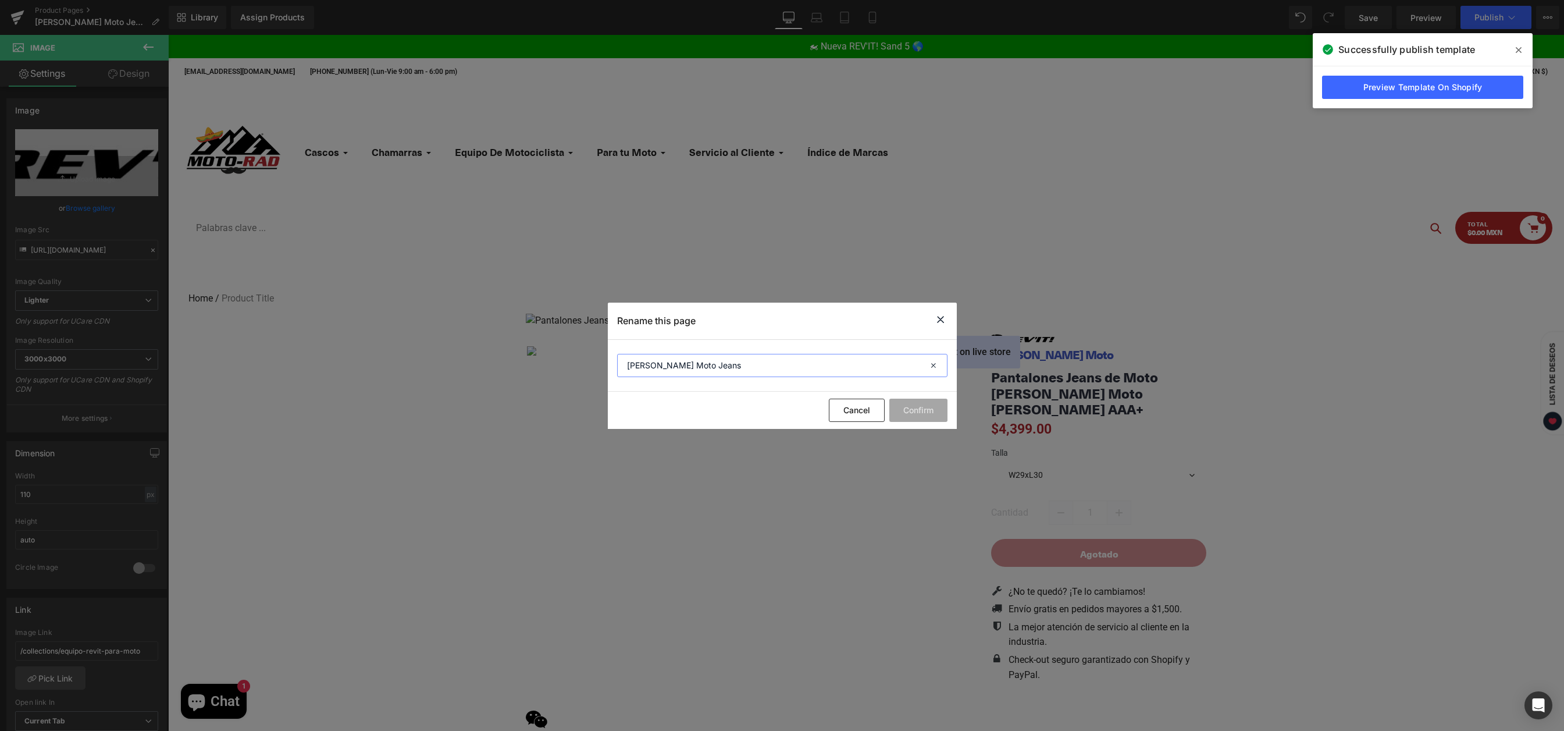
drag, startPoint x: 674, startPoint y: 365, endPoint x: 599, endPoint y: 356, distance: 75.0
click at [599, 356] on div "Rename this page Pando Moto Jeans Cancel Confirm" at bounding box center [782, 365] width 1564 height 731
type input "REV'IT! Jeans"
click at [897, 402] on button "Confirm" at bounding box center [919, 410] width 58 height 23
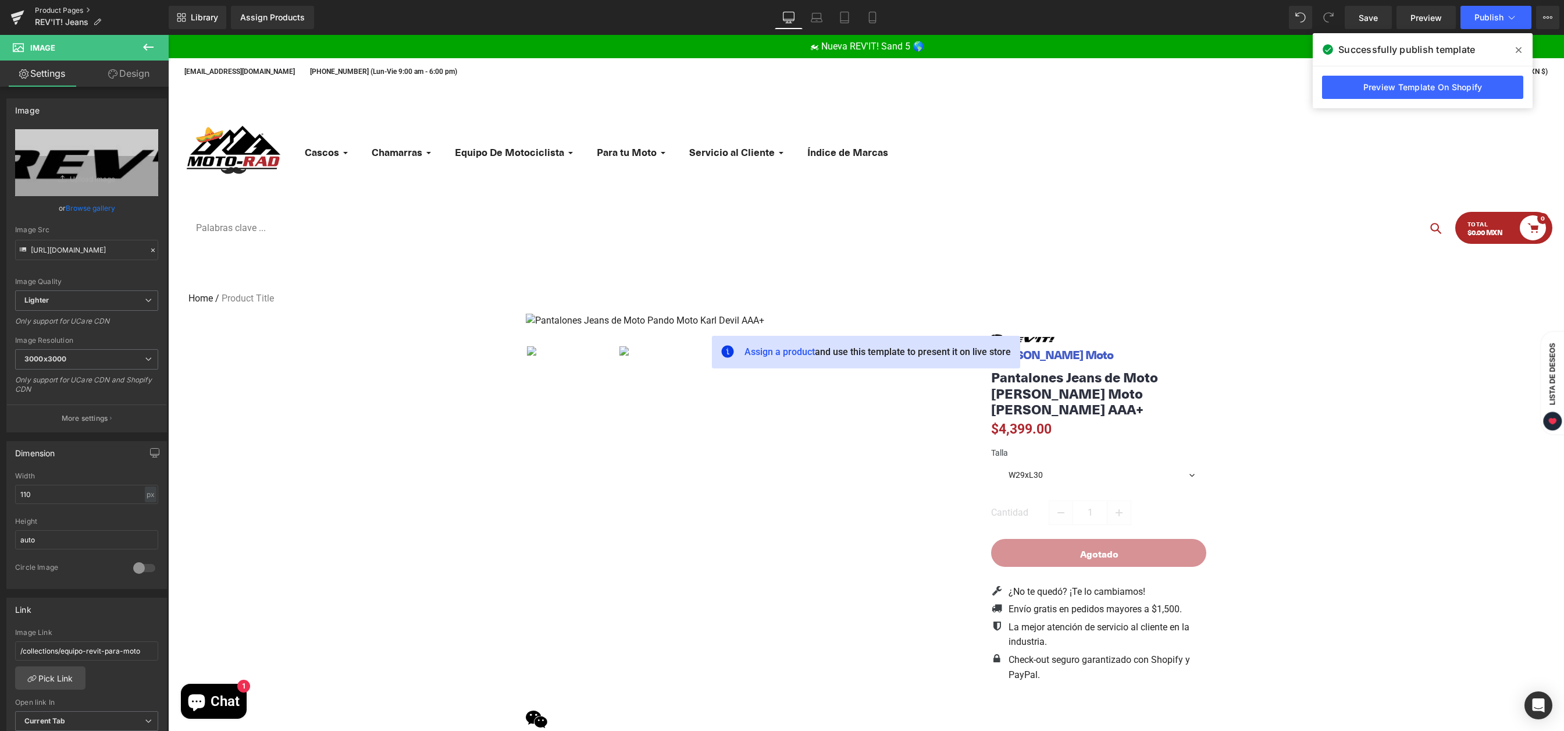
click at [74, 10] on link "Product Pages" at bounding box center [102, 10] width 134 height 9
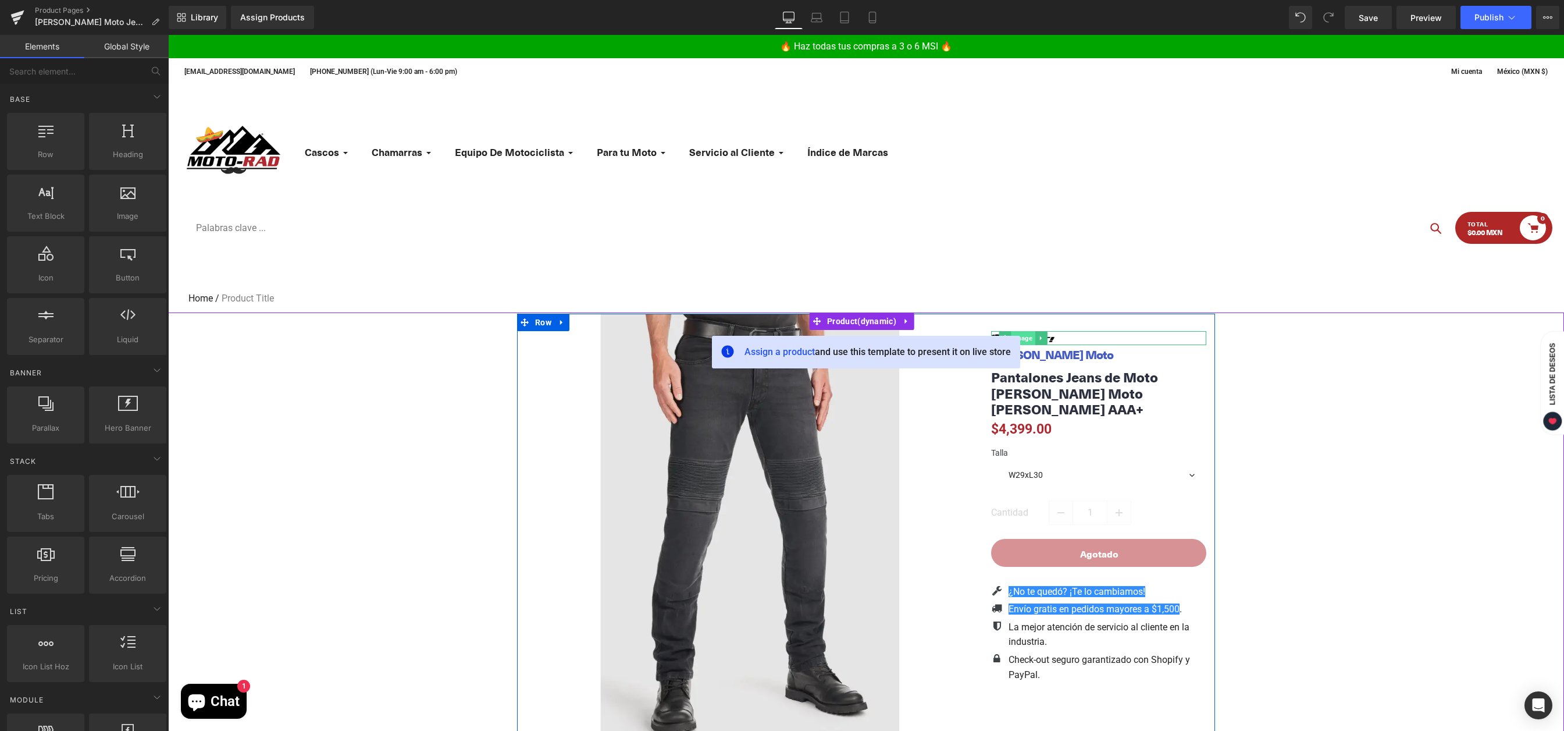
click at [1026, 337] on span "Image" at bounding box center [1023, 338] width 24 height 14
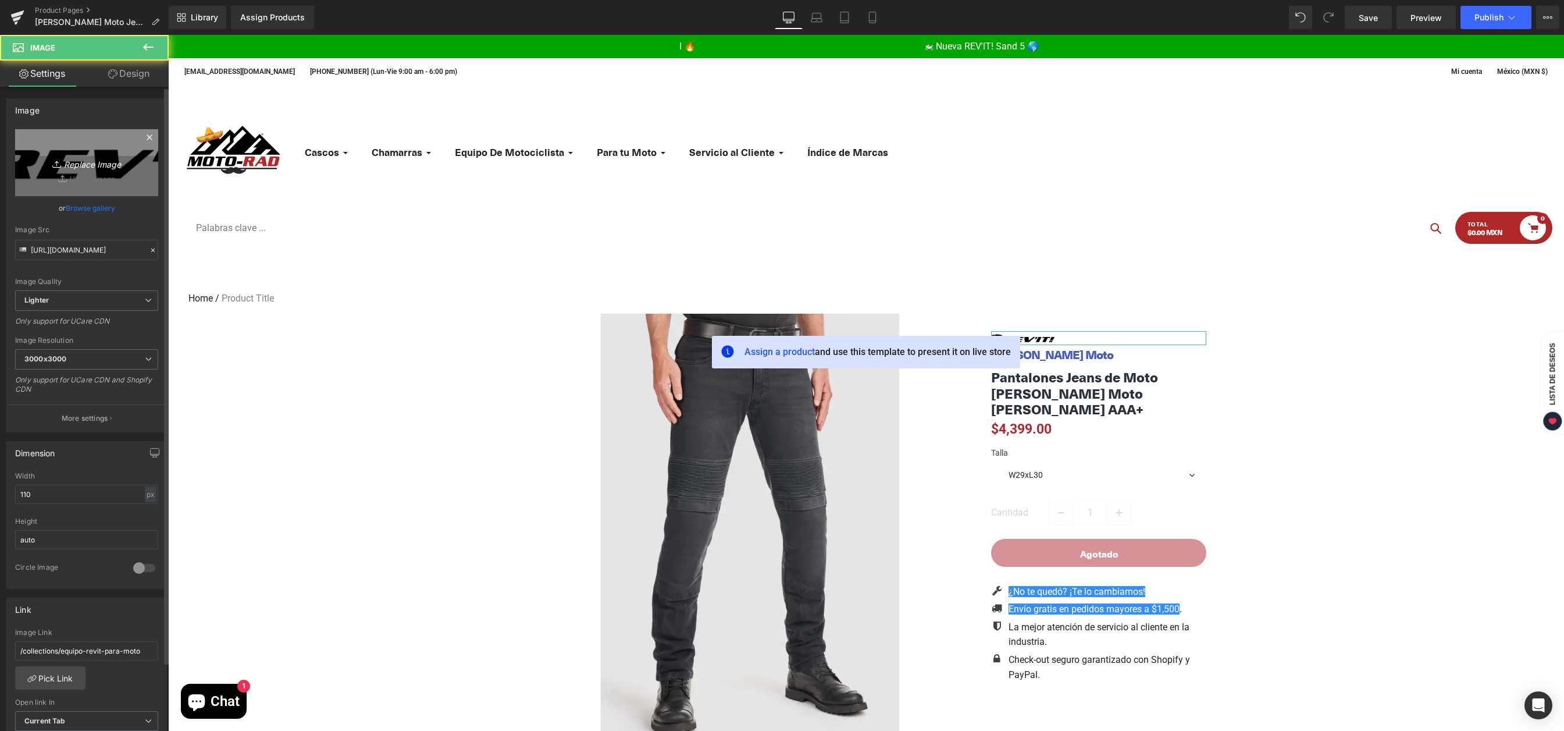
click at [97, 169] on icon "Replace Image" at bounding box center [86, 162] width 93 height 15
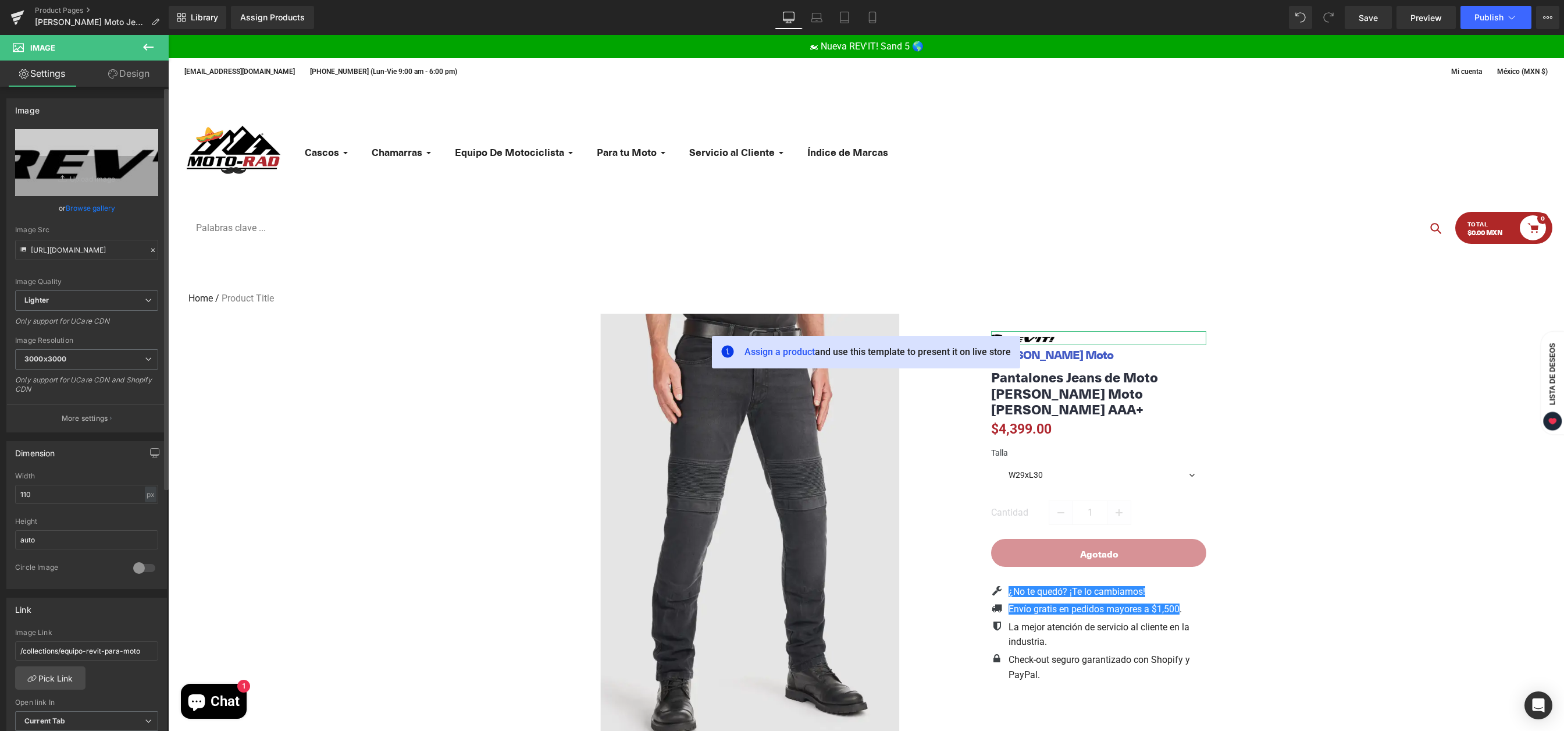
click at [95, 210] on link "Browse gallery" at bounding box center [90, 208] width 49 height 20
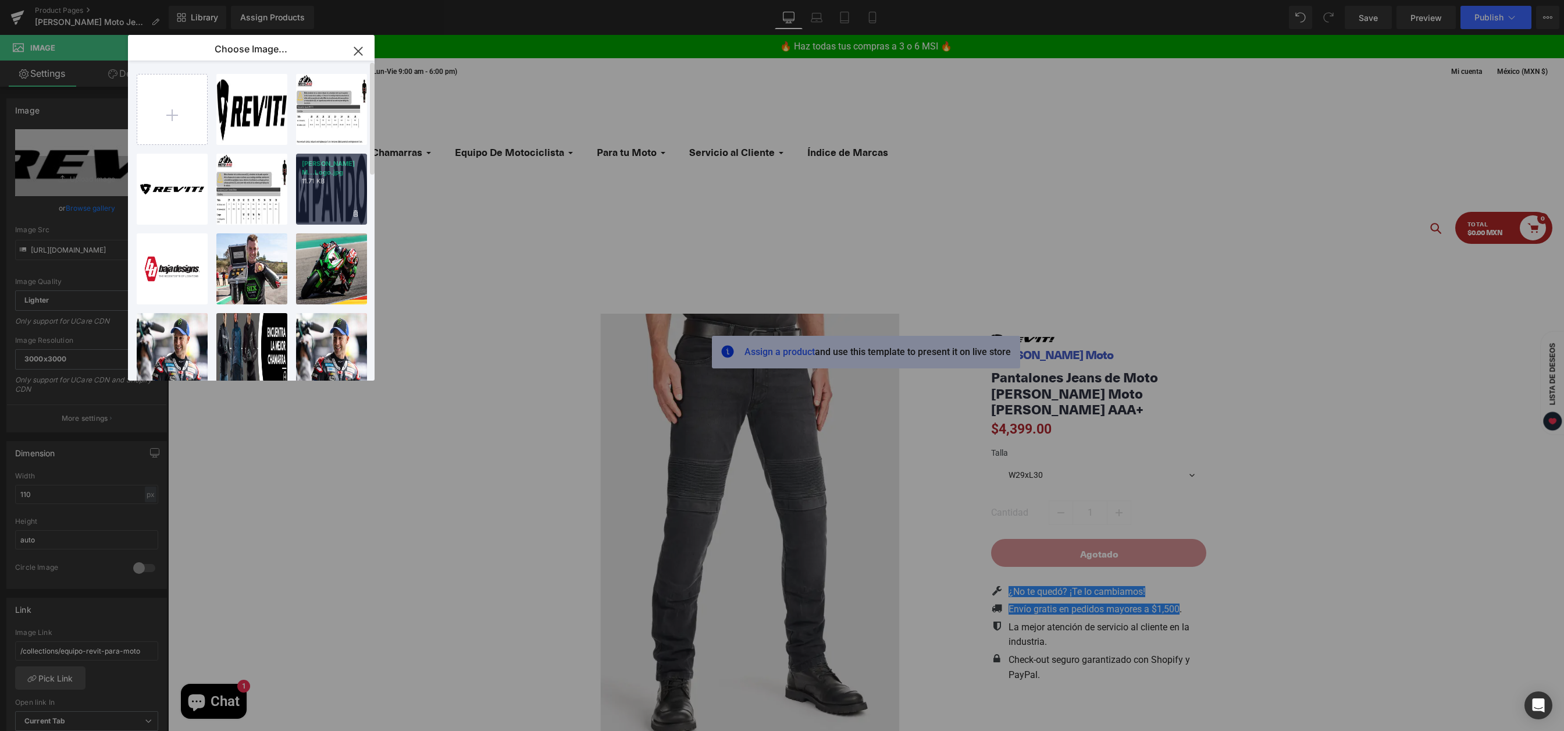
click at [321, 202] on div "[PERSON_NAME] M...Logo.jpg 11.71 KB" at bounding box center [331, 189] width 71 height 71
type input "[URL][DOMAIN_NAME][PERSON_NAME]"
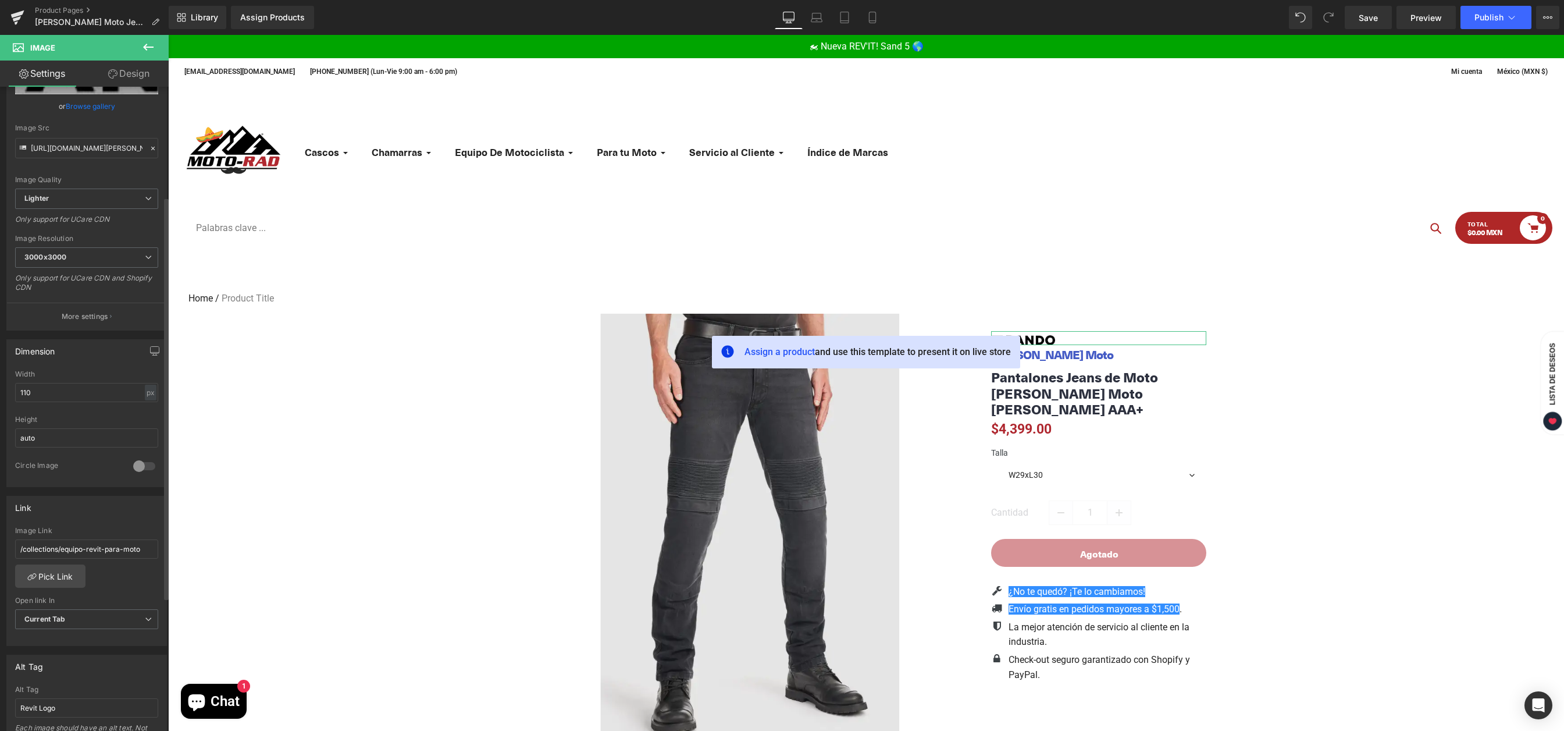
scroll to position [176, 0]
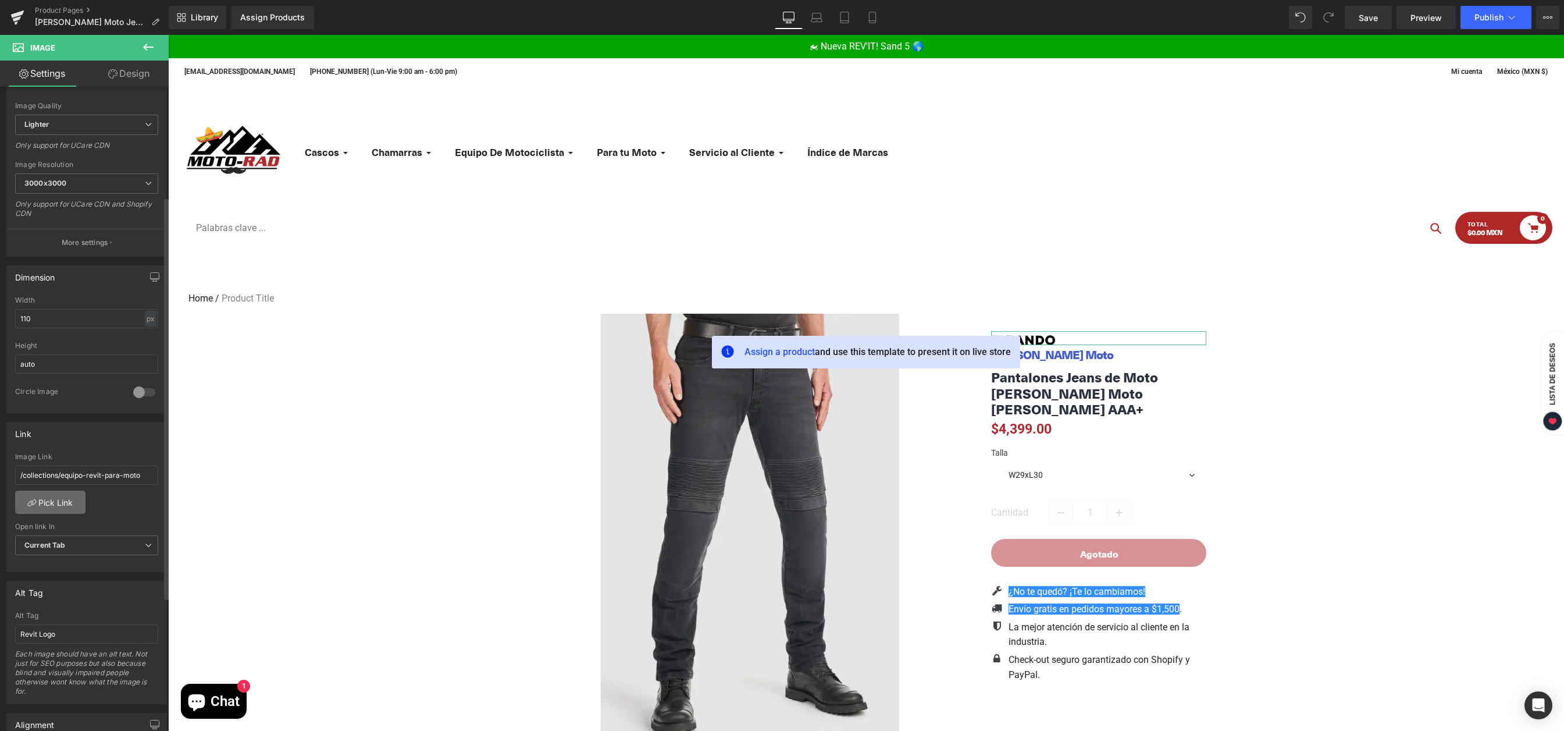
click at [62, 503] on link "Pick Link" at bounding box center [50, 501] width 70 height 23
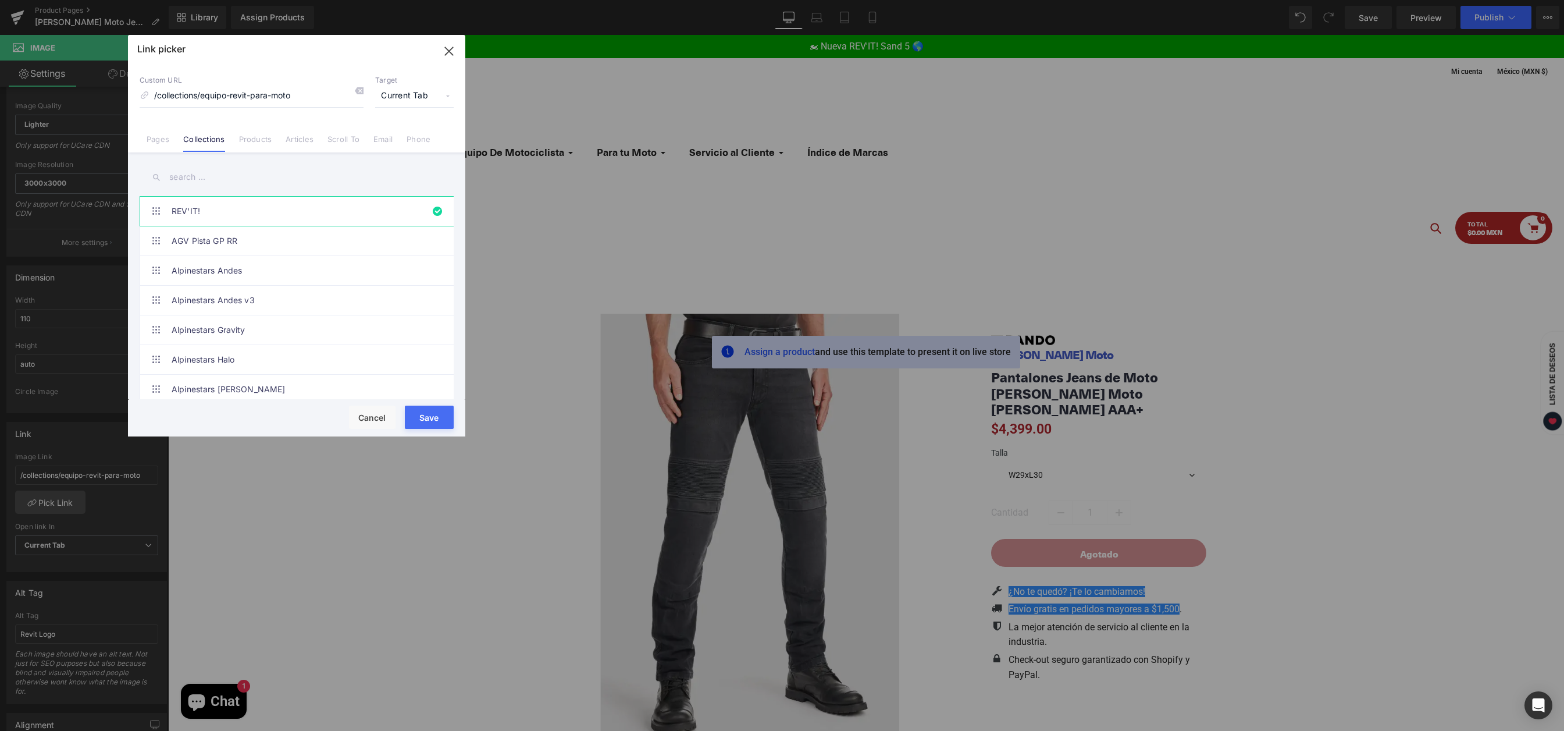
click at [227, 177] on input "text" at bounding box center [297, 177] width 314 height 26
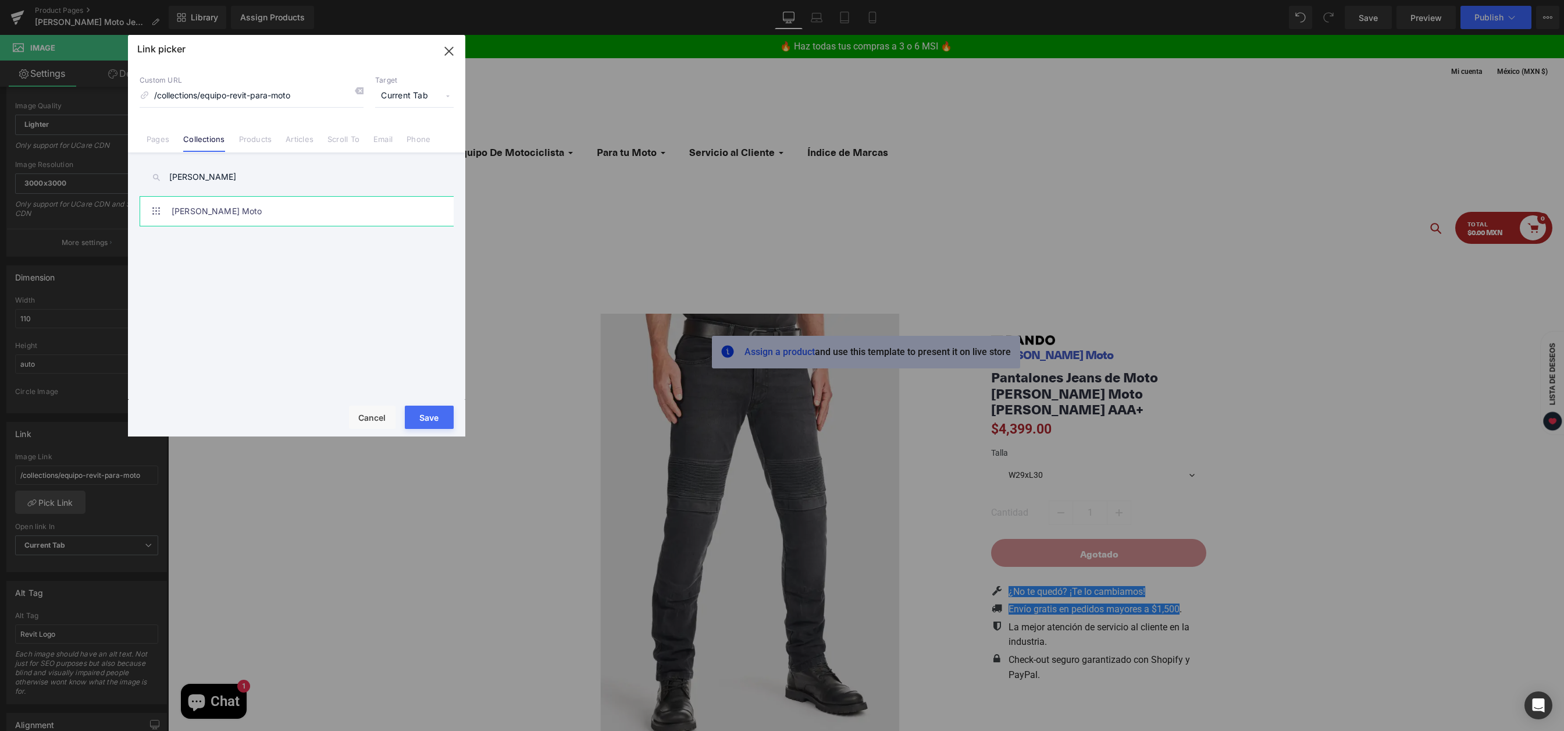
type input "[PERSON_NAME]"
click at [232, 209] on link "[PERSON_NAME] Moto" at bounding box center [300, 211] width 256 height 29
type input "/collections/[PERSON_NAME]-moto"
click at [417, 418] on button "Save" at bounding box center [429, 417] width 49 height 23
type input "/collections/[PERSON_NAME]-moto"
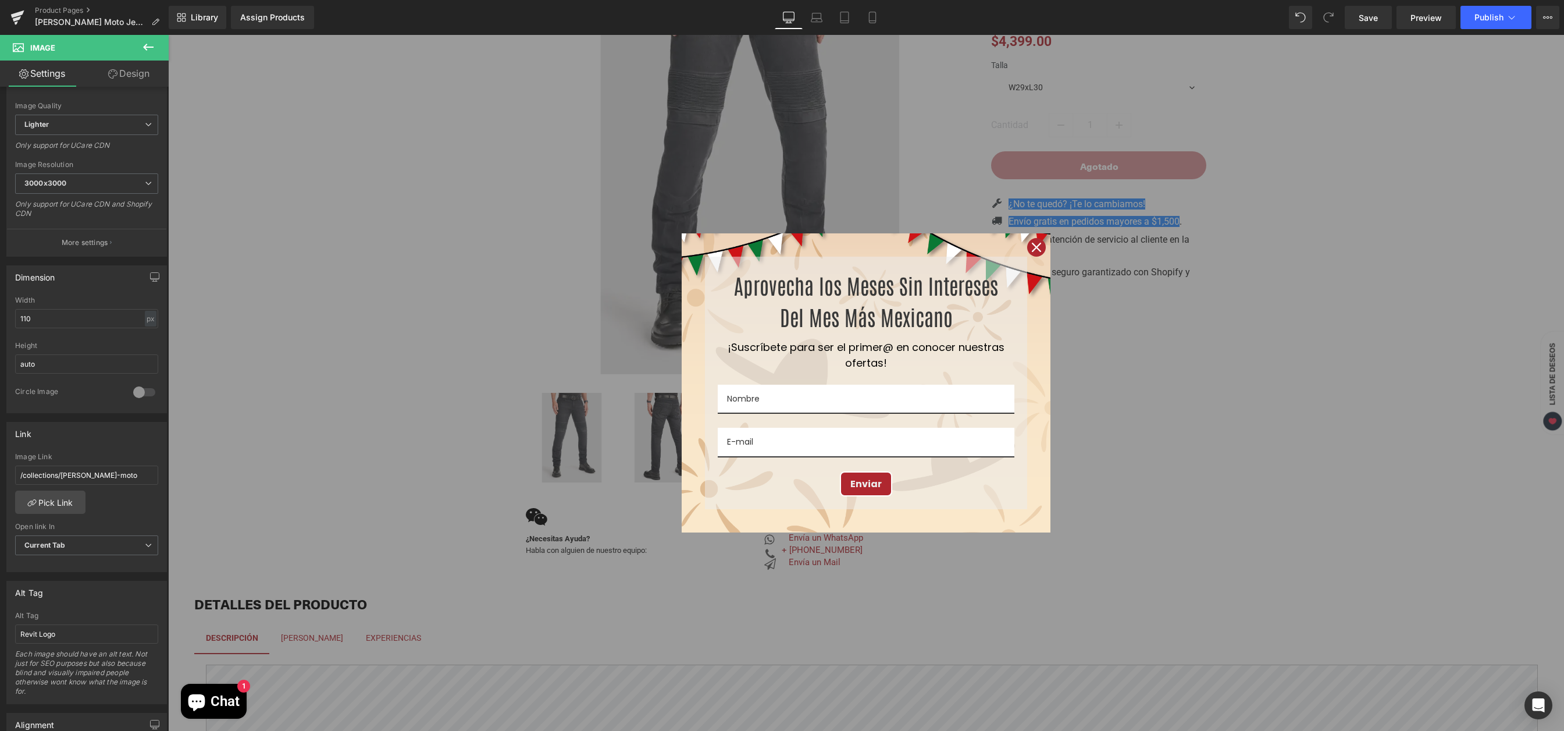
scroll to position [389, 0]
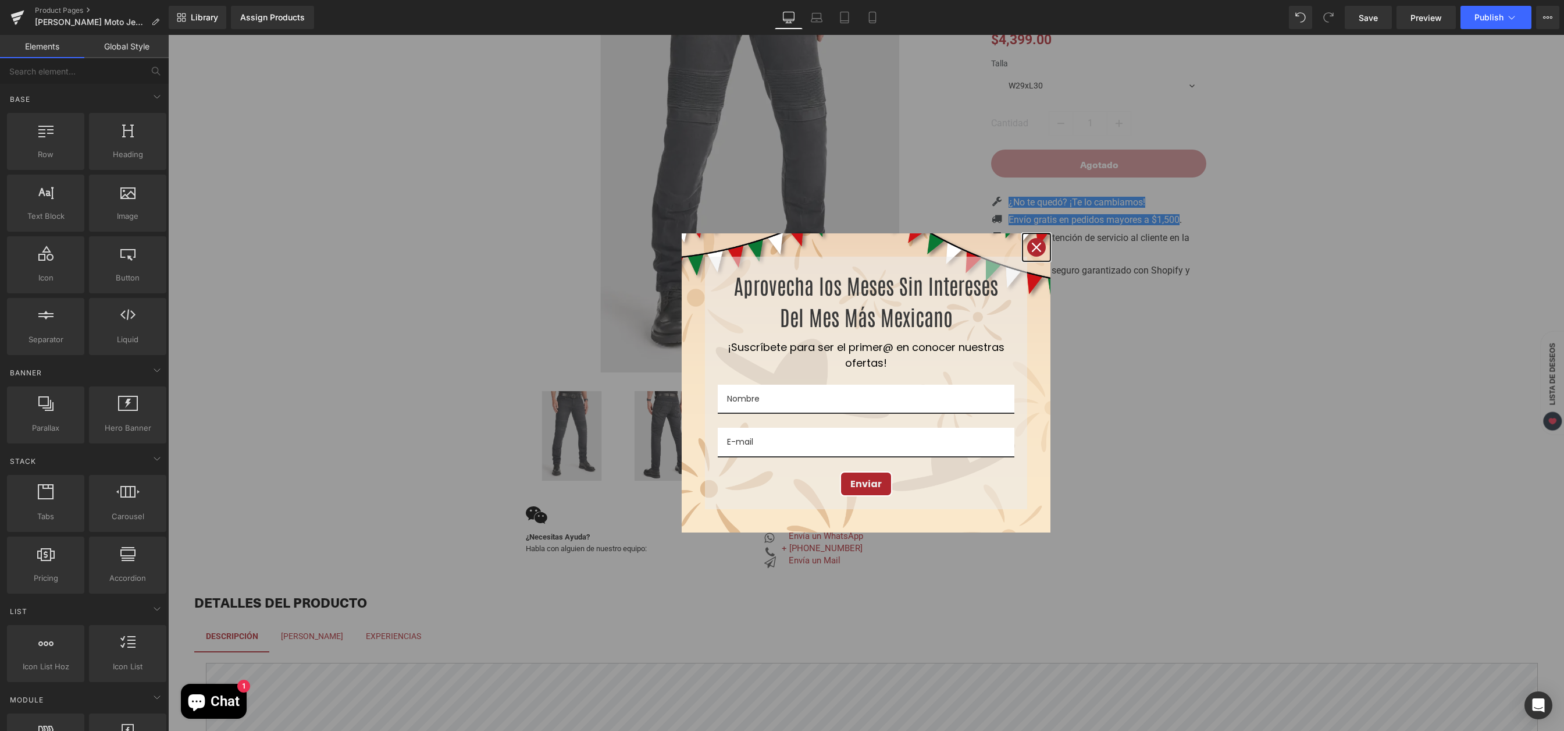
click at [1032, 243] on icon "close icon" at bounding box center [1036, 247] width 9 height 9
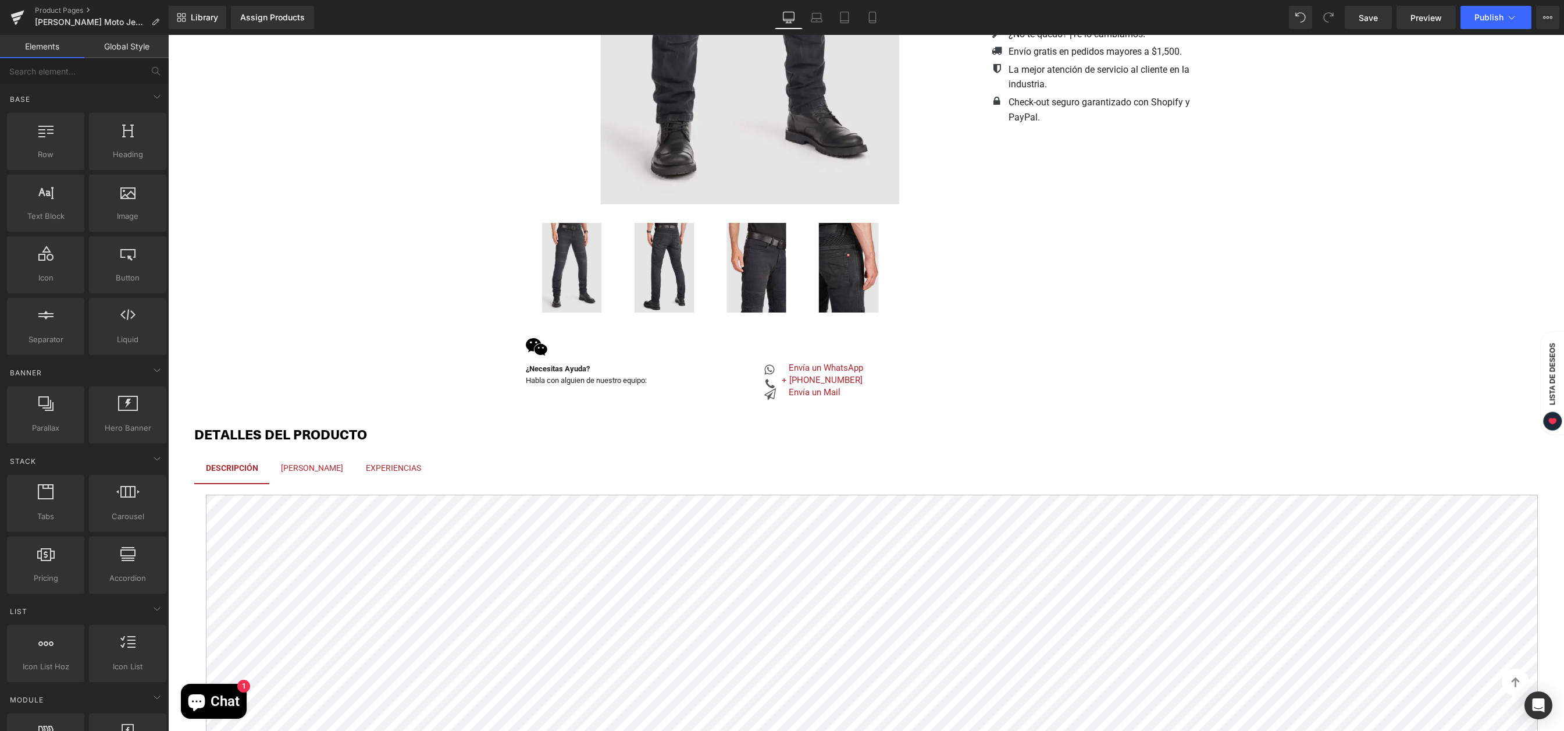
scroll to position [623, 0]
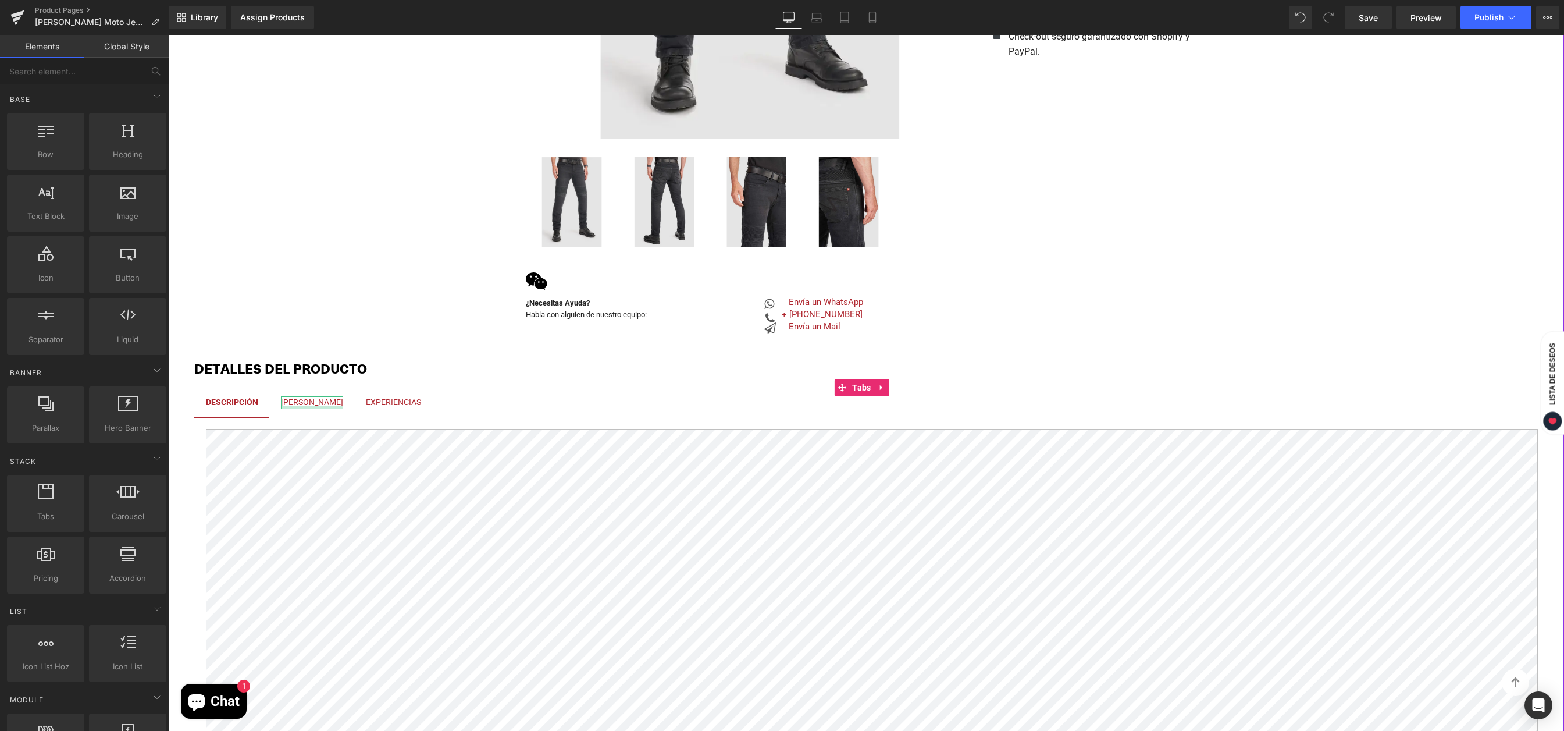
click at [316, 407] on div at bounding box center [312, 407] width 62 height 3
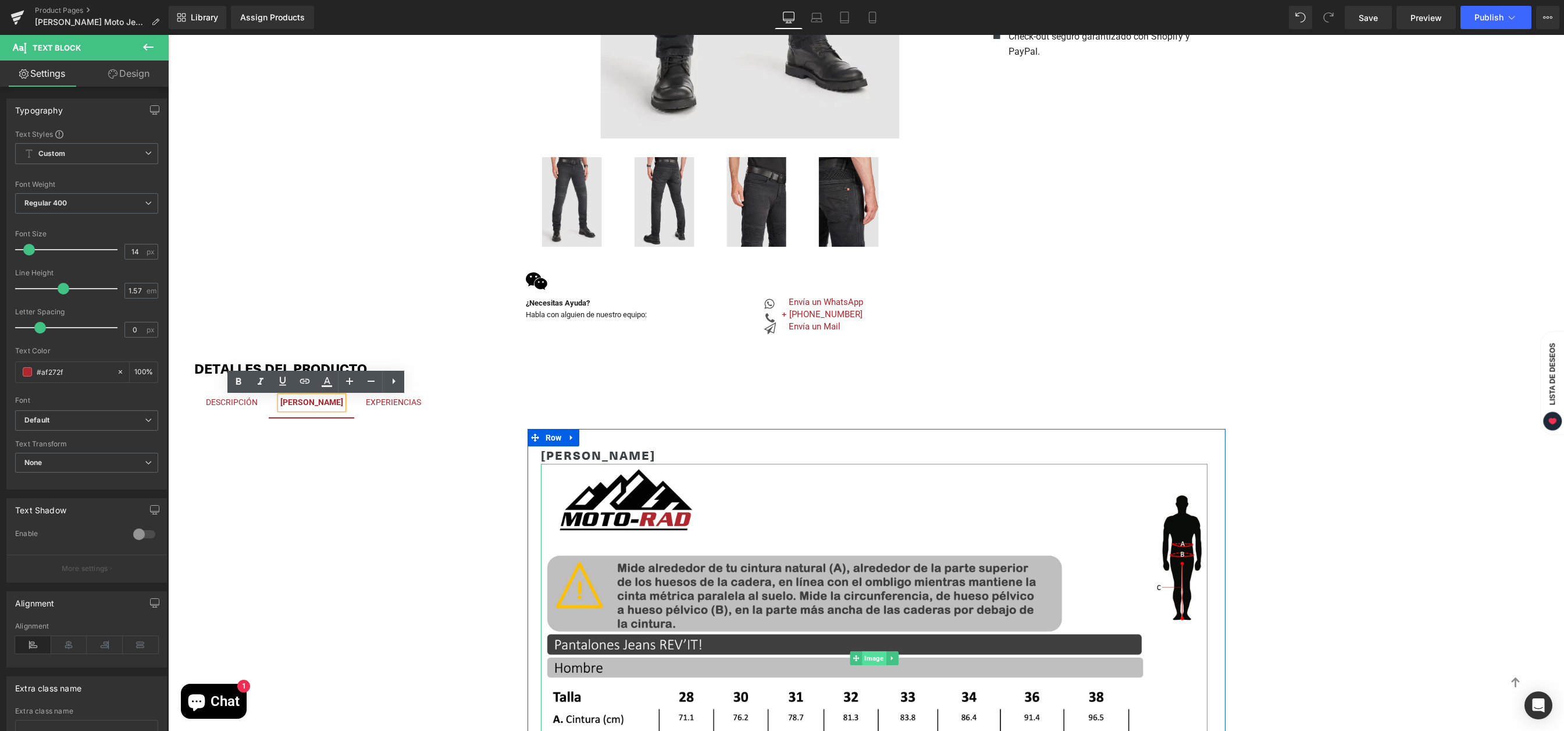
click at [869, 657] on div "Image" at bounding box center [874, 658] width 667 height 389
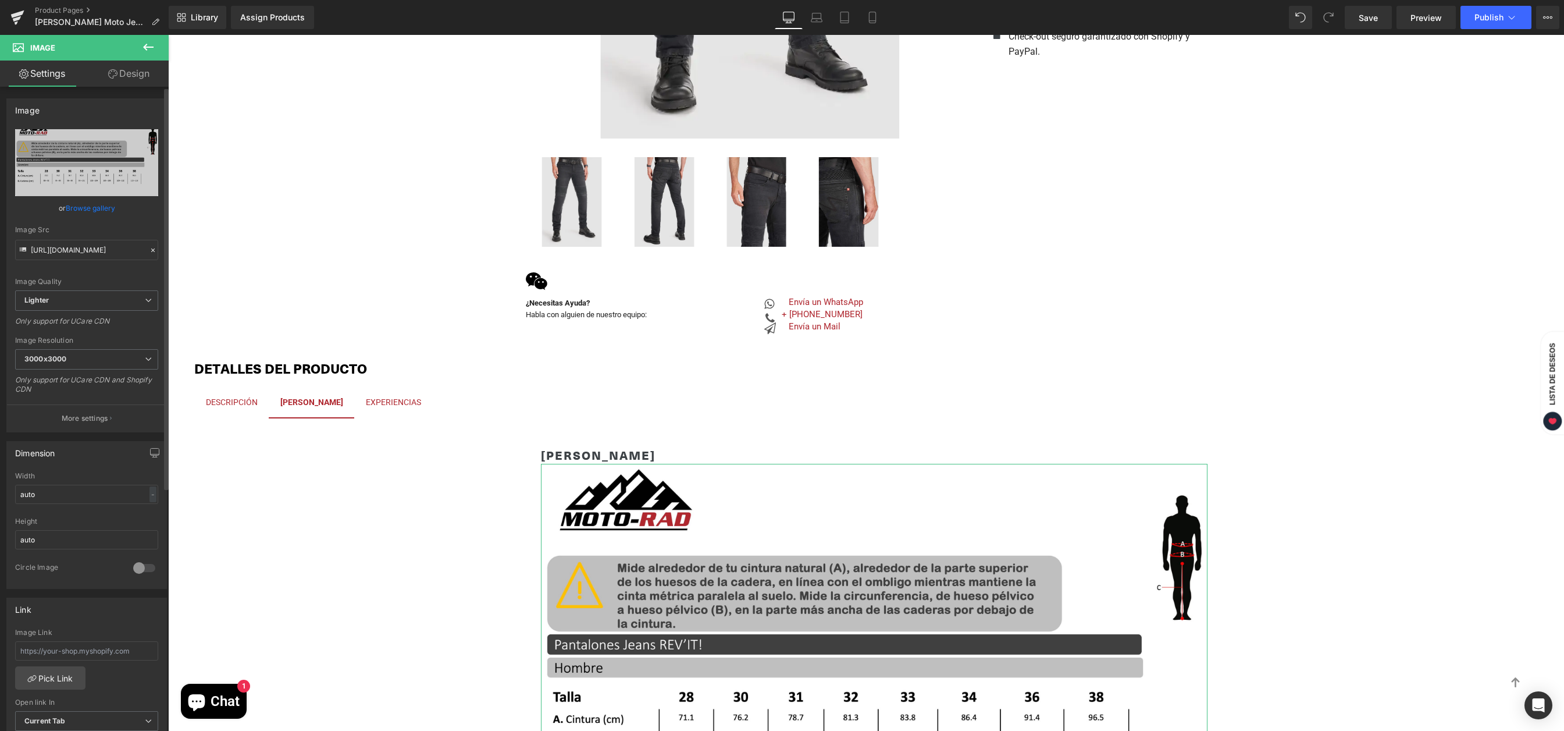
click at [106, 207] on link "Browse gallery" at bounding box center [90, 208] width 49 height 20
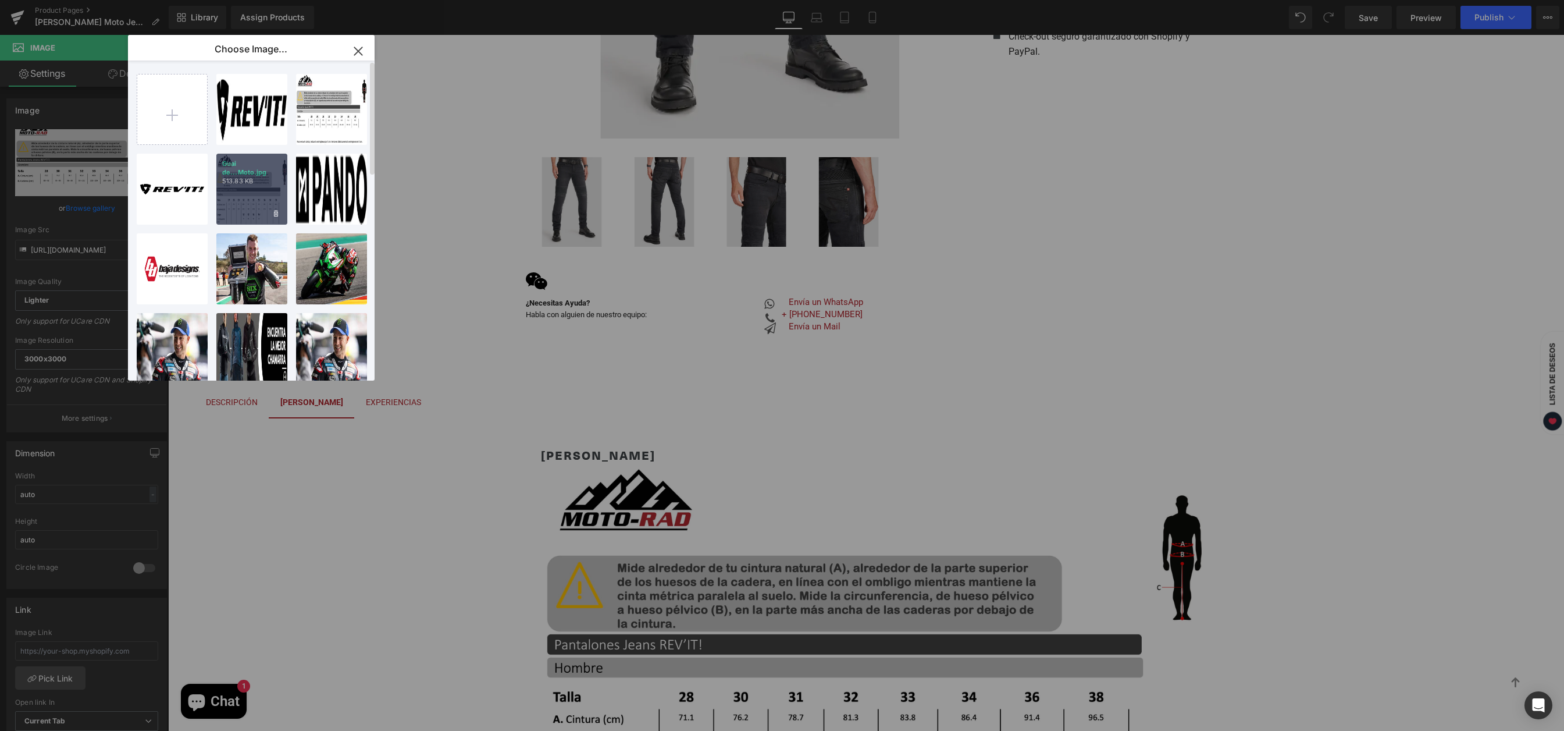
click at [246, 199] on div "Guai de...Moto.jpg 513.83 KB" at bounding box center [251, 189] width 71 height 71
type input "[URL][DOMAIN_NAME]"
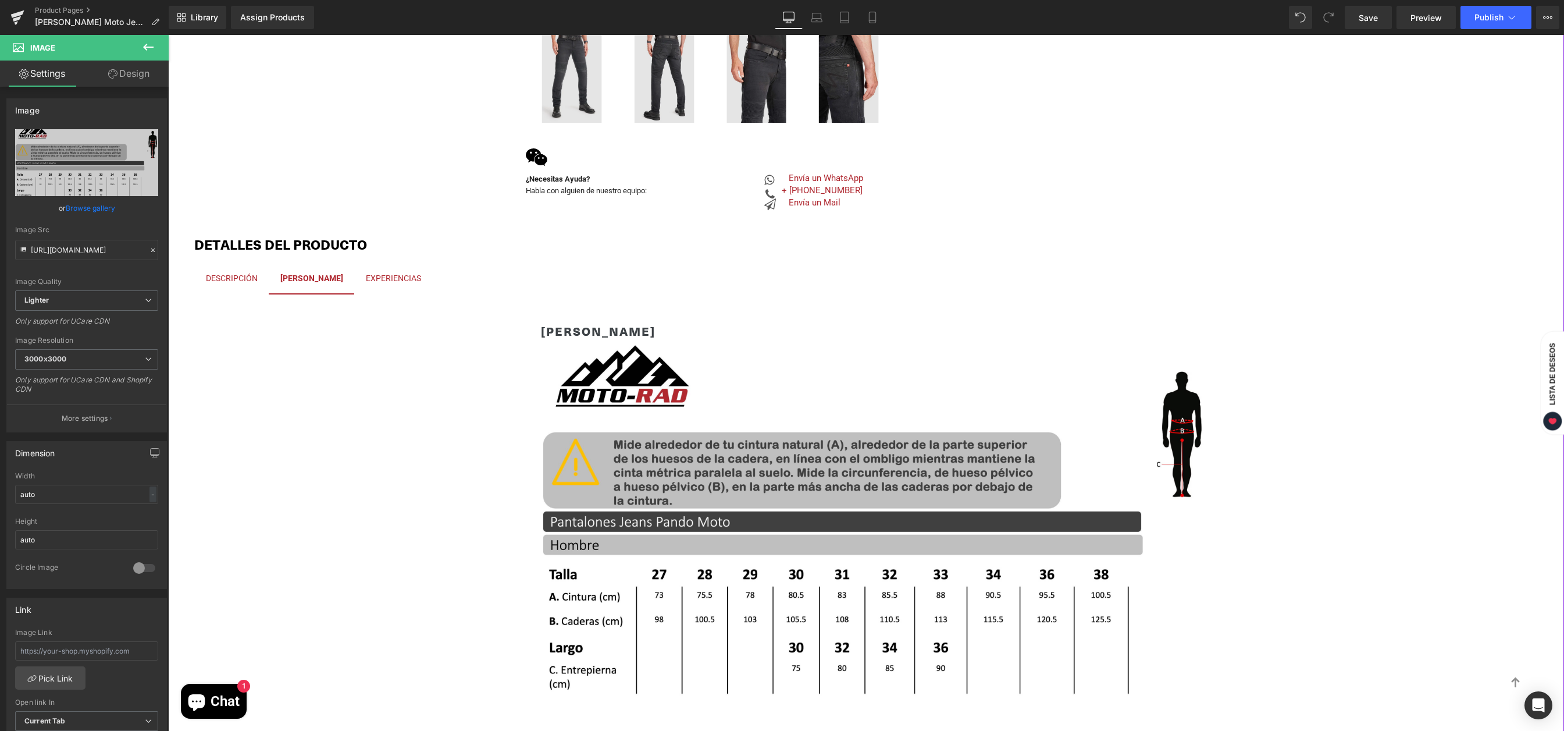
scroll to position [771, 0]
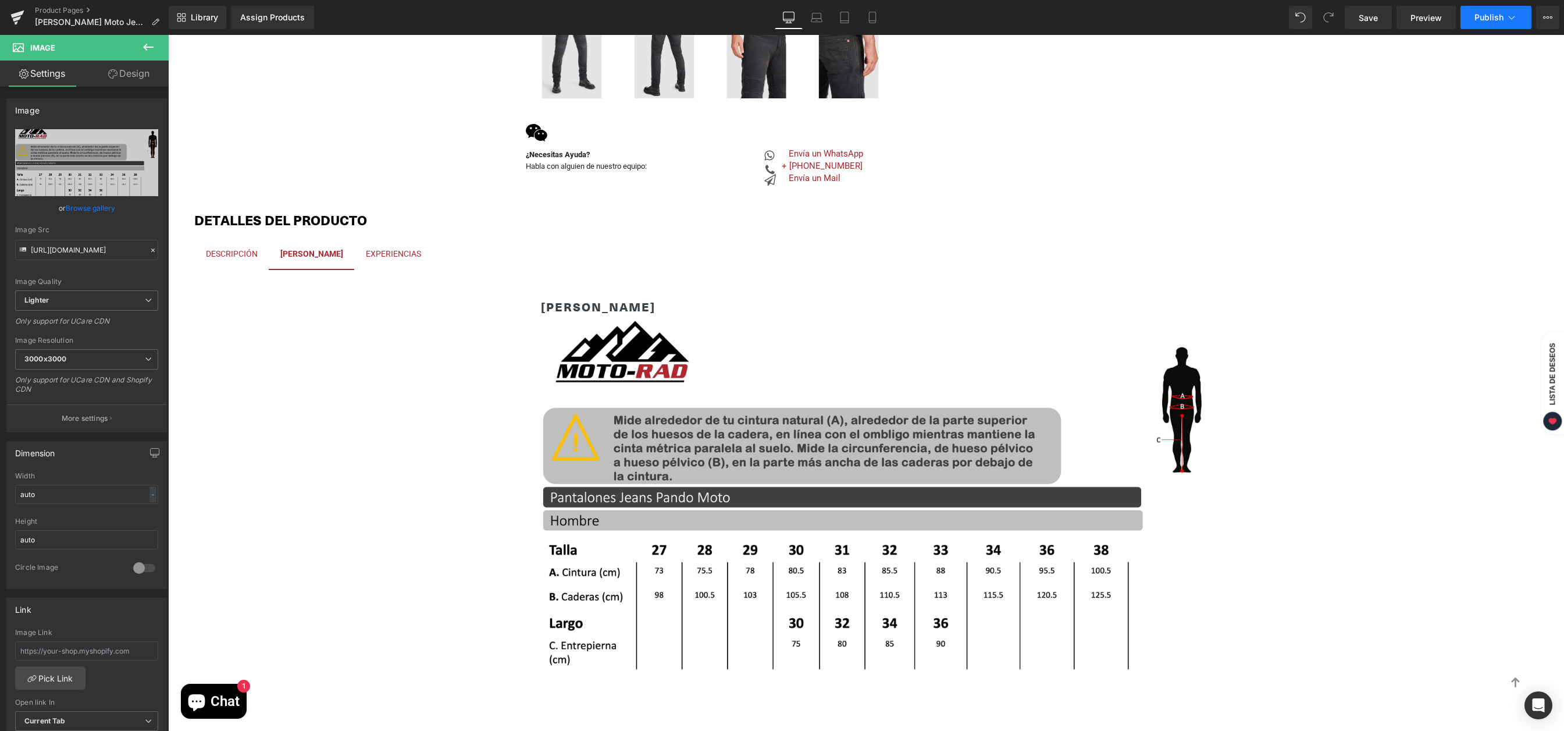
click at [1479, 15] on span "Publish" at bounding box center [1489, 17] width 29 height 9
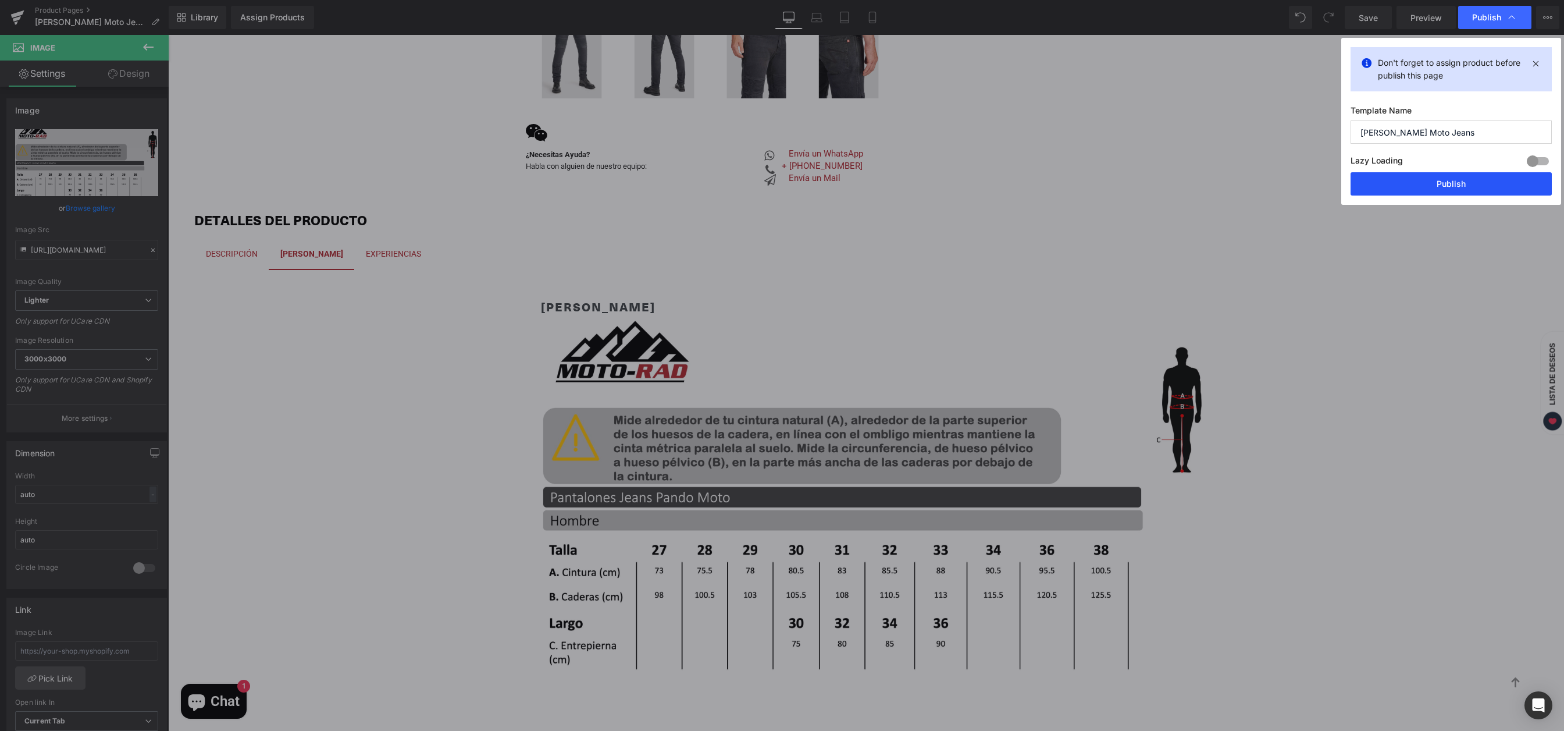
click at [1420, 188] on button "Publish" at bounding box center [1451, 183] width 201 height 23
